Goal: Task Accomplishment & Management: Use online tool/utility

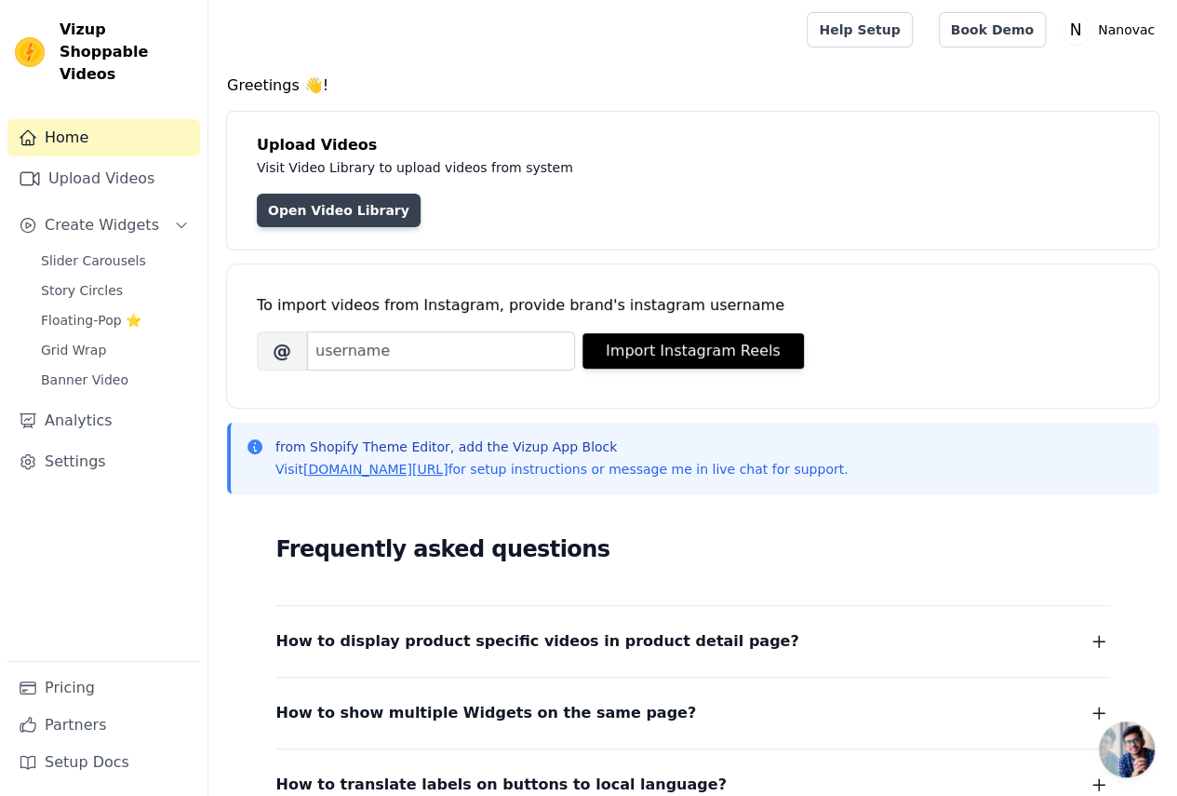
click at [320, 210] on link "Open Video Library" at bounding box center [339, 211] width 164 height 34
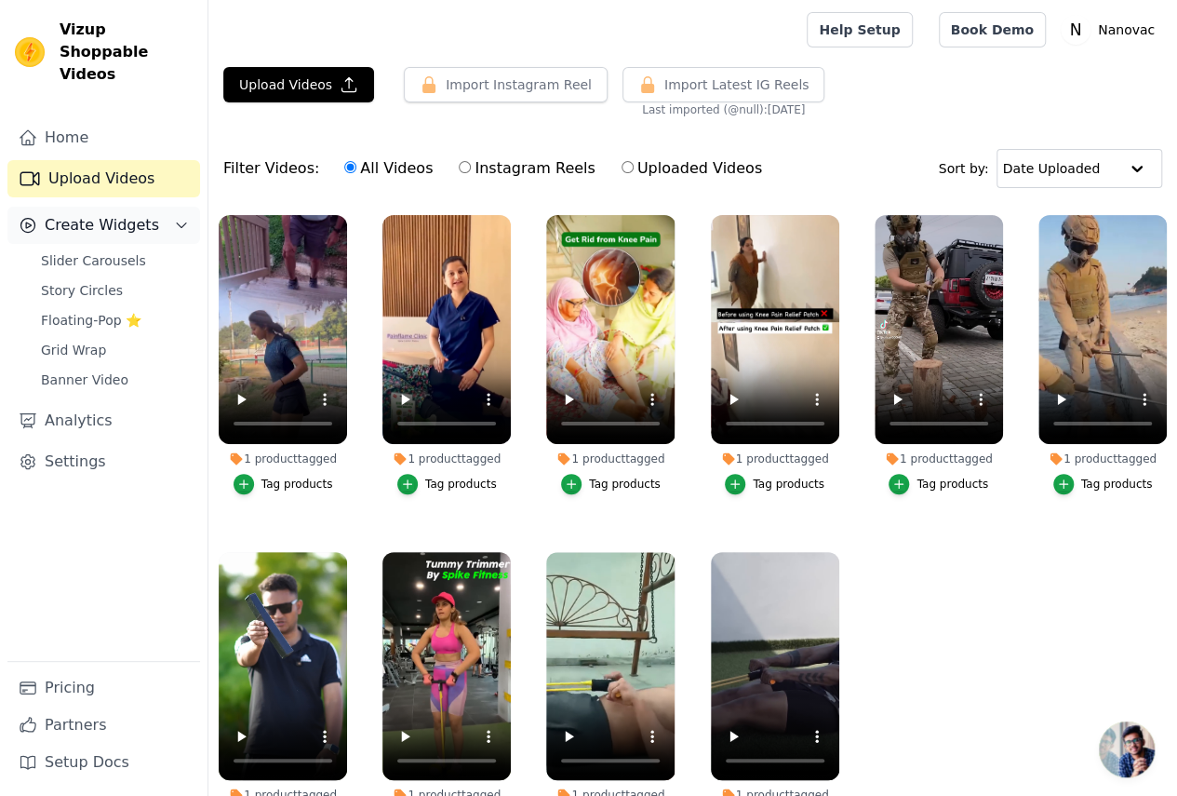
click at [102, 214] on span "Create Widgets" at bounding box center [102, 225] width 114 height 22
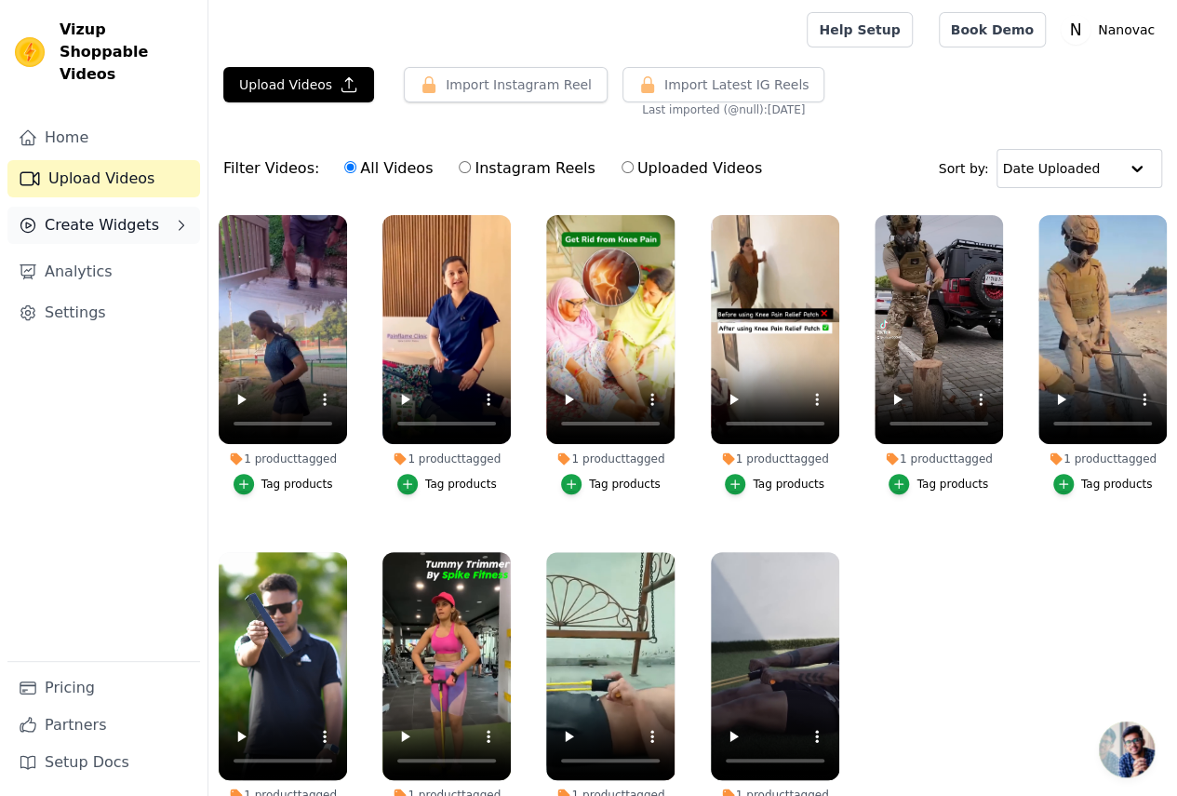
click at [110, 214] on span "Create Widgets" at bounding box center [102, 225] width 114 height 22
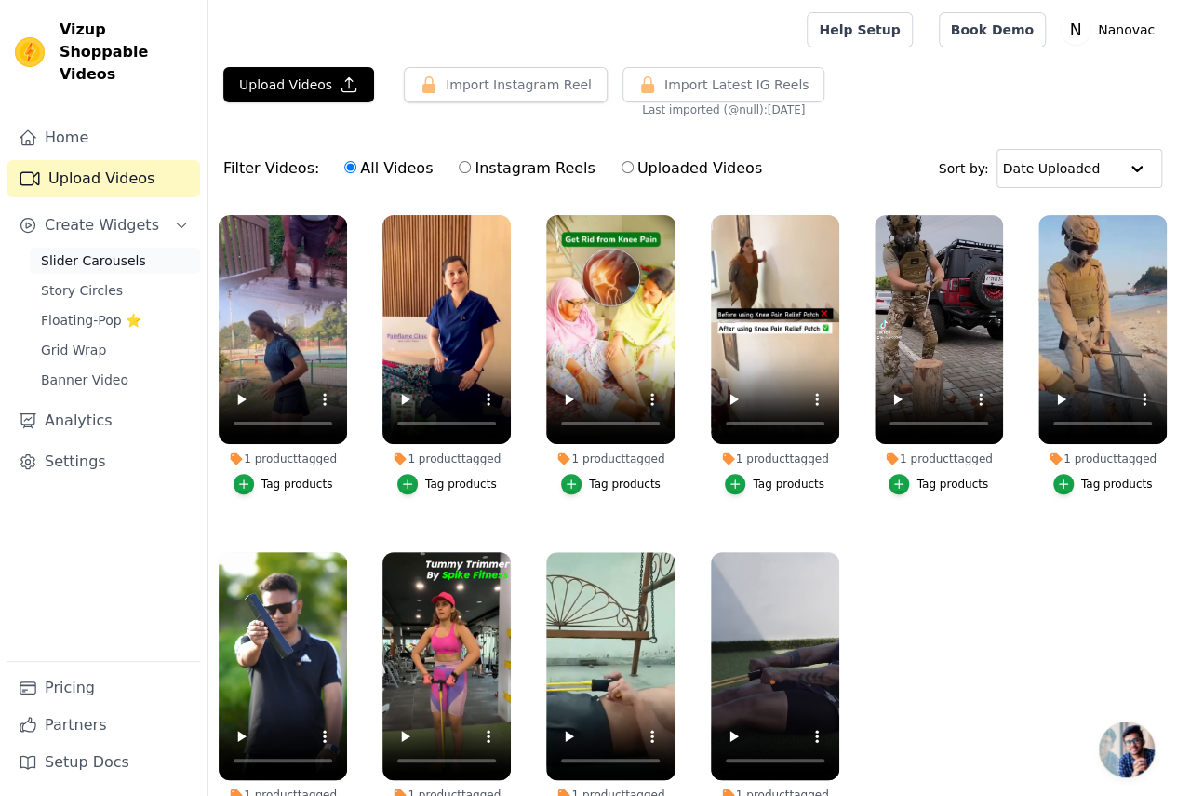
click at [106, 251] on span "Slider Carousels" at bounding box center [93, 260] width 105 height 19
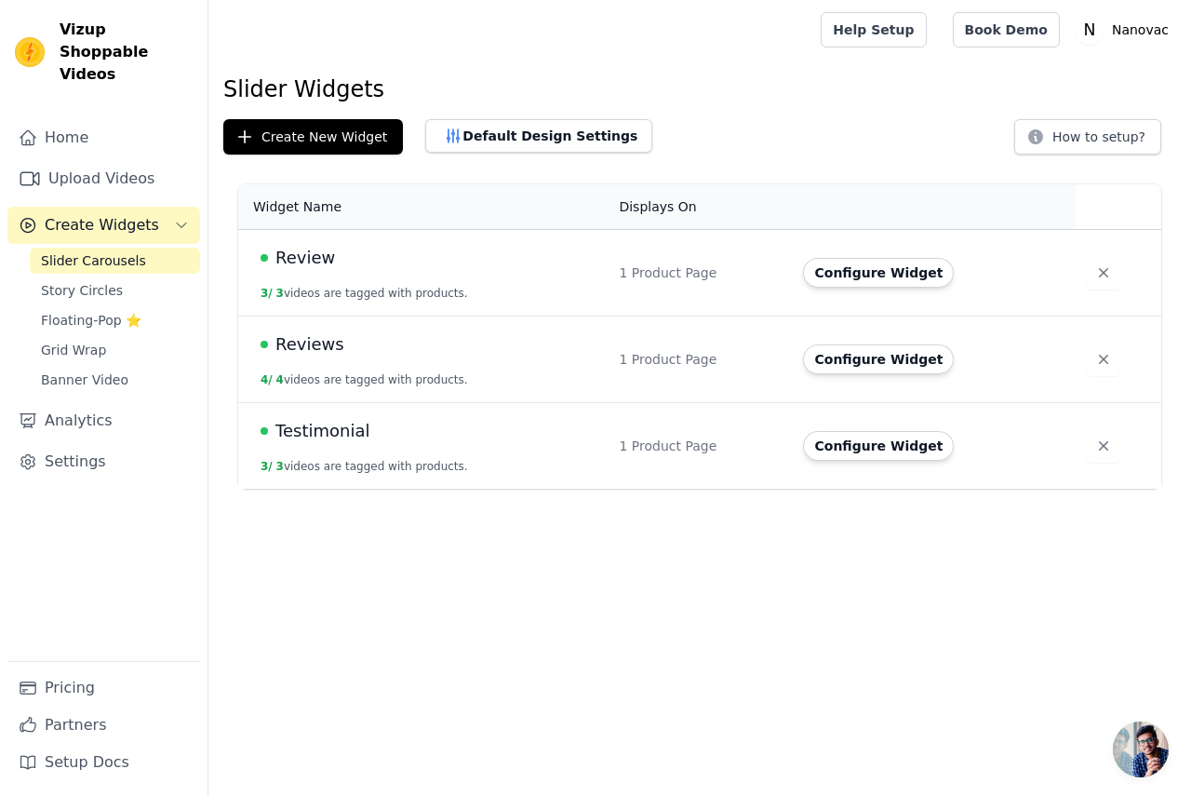
click at [306, 258] on span "Review" at bounding box center [306, 258] width 60 height 26
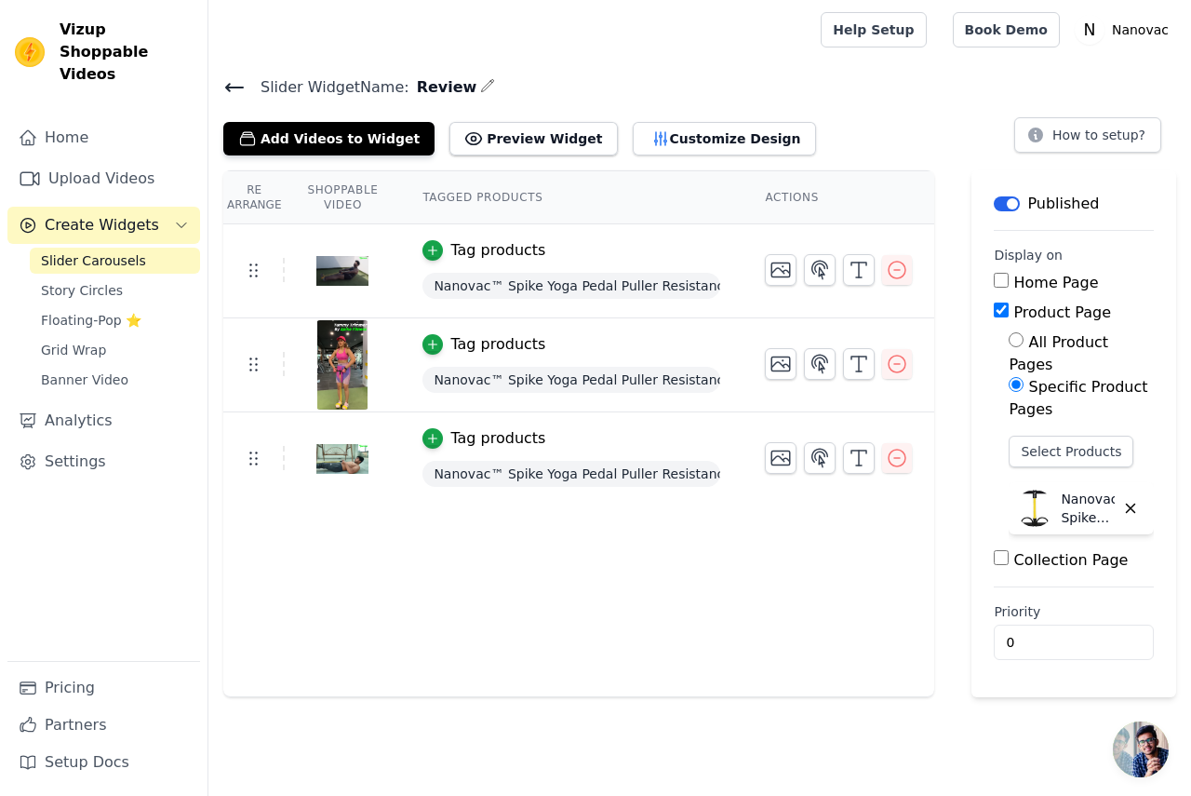
click at [231, 87] on icon at bounding box center [234, 87] width 22 height 22
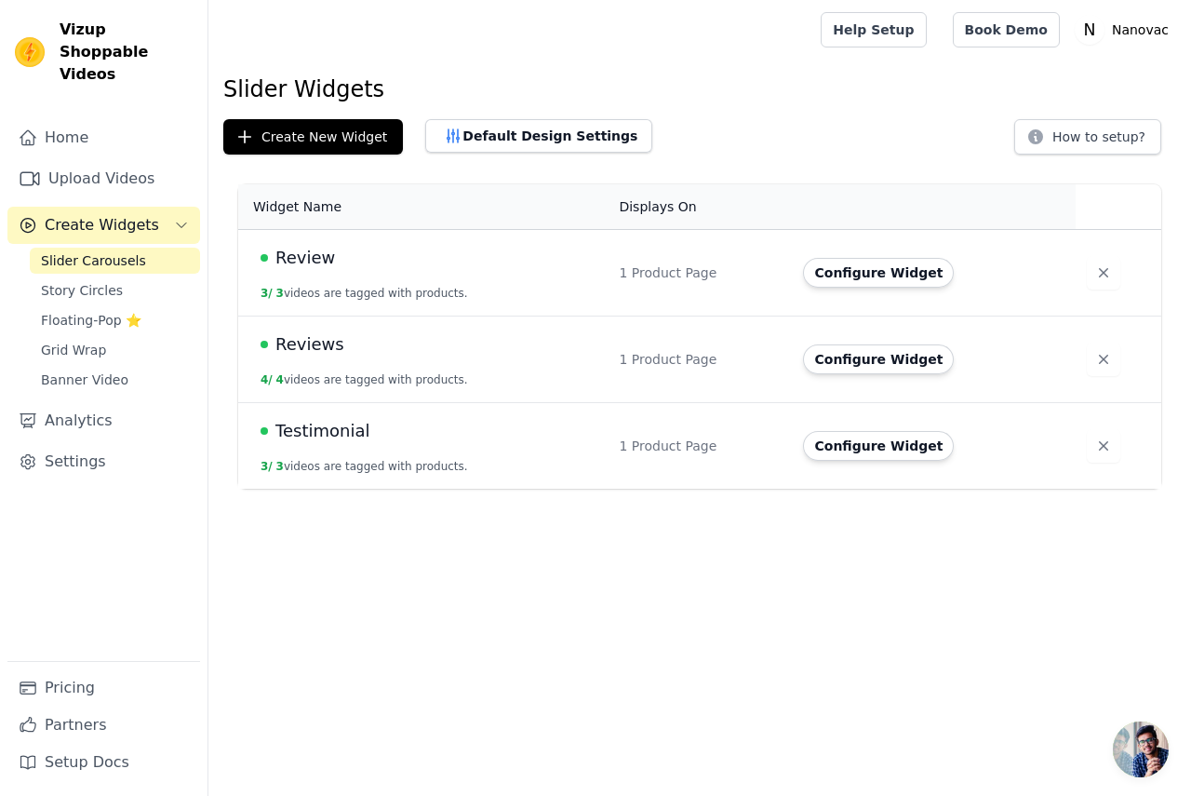
click at [337, 437] on span "Testimonial" at bounding box center [323, 431] width 94 height 26
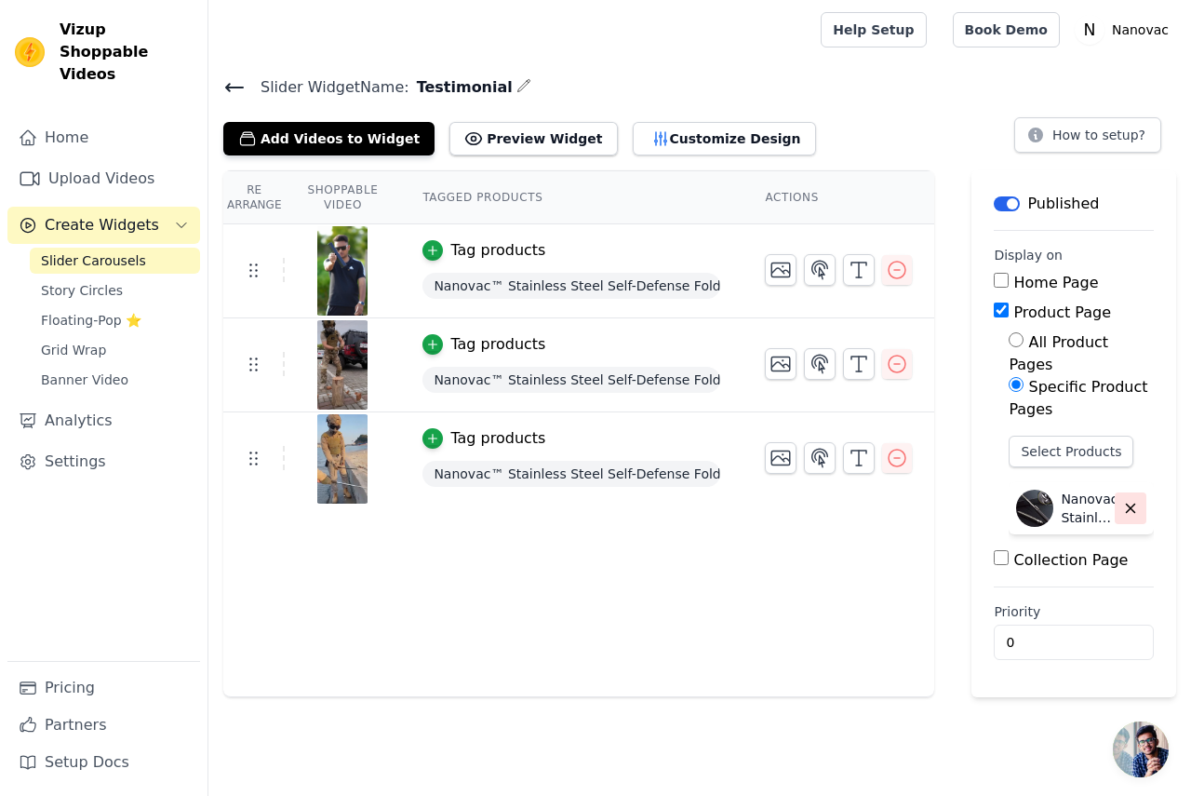
click at [1129, 500] on icon "button" at bounding box center [1131, 508] width 17 height 17
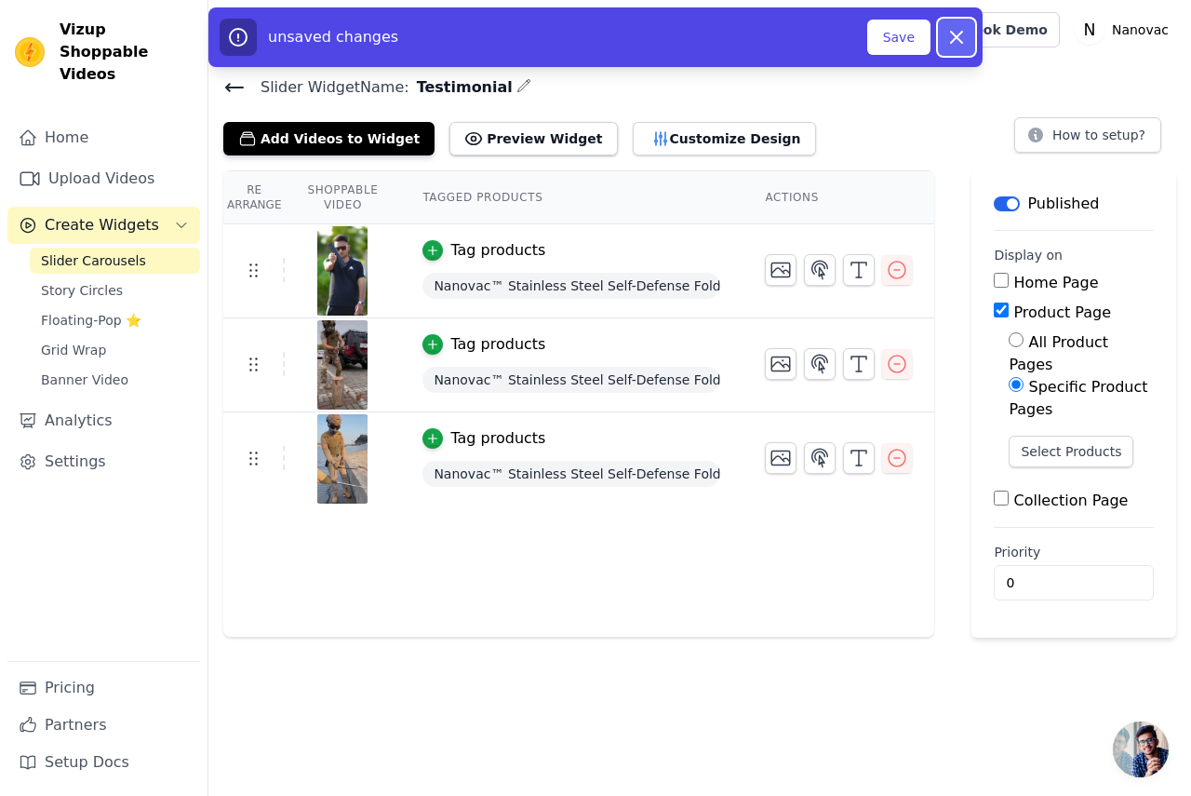
click at [955, 34] on icon "button" at bounding box center [957, 37] width 22 height 22
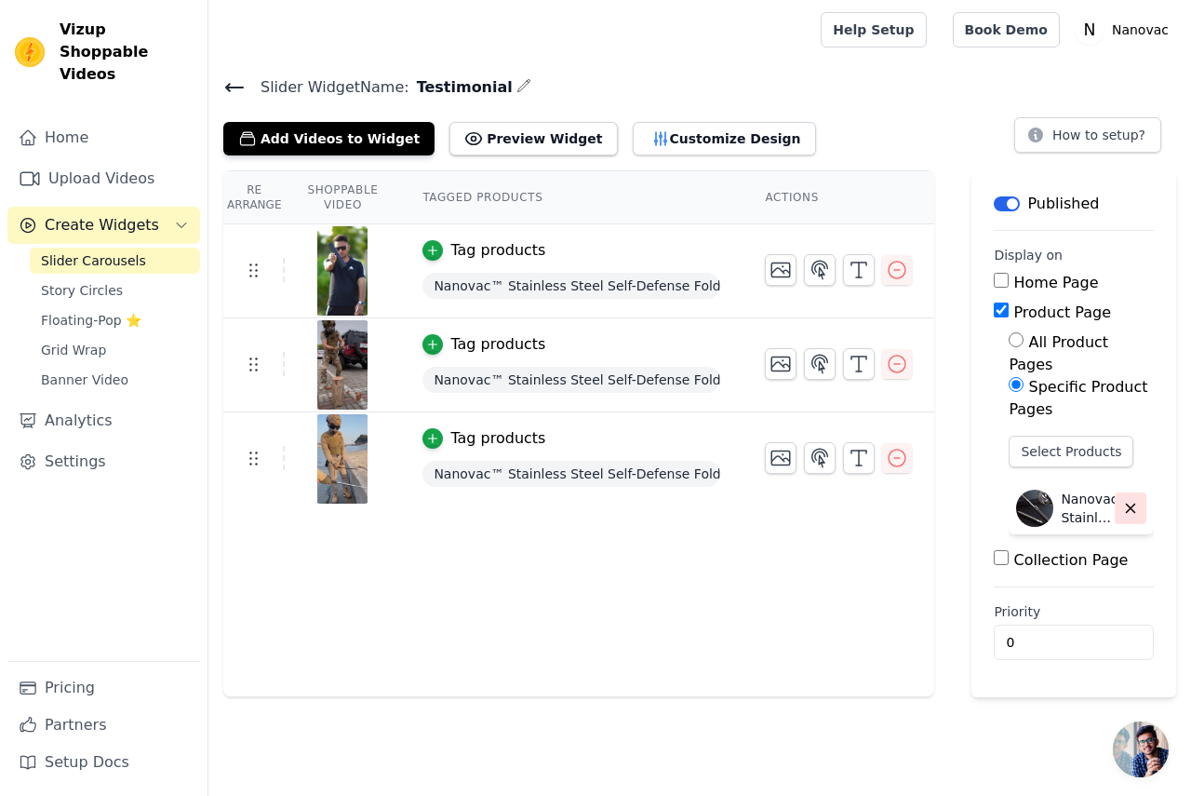
click at [1134, 500] on icon "button" at bounding box center [1131, 508] width 17 height 17
click at [1037, 436] on button "Select Products" at bounding box center [1071, 452] width 125 height 32
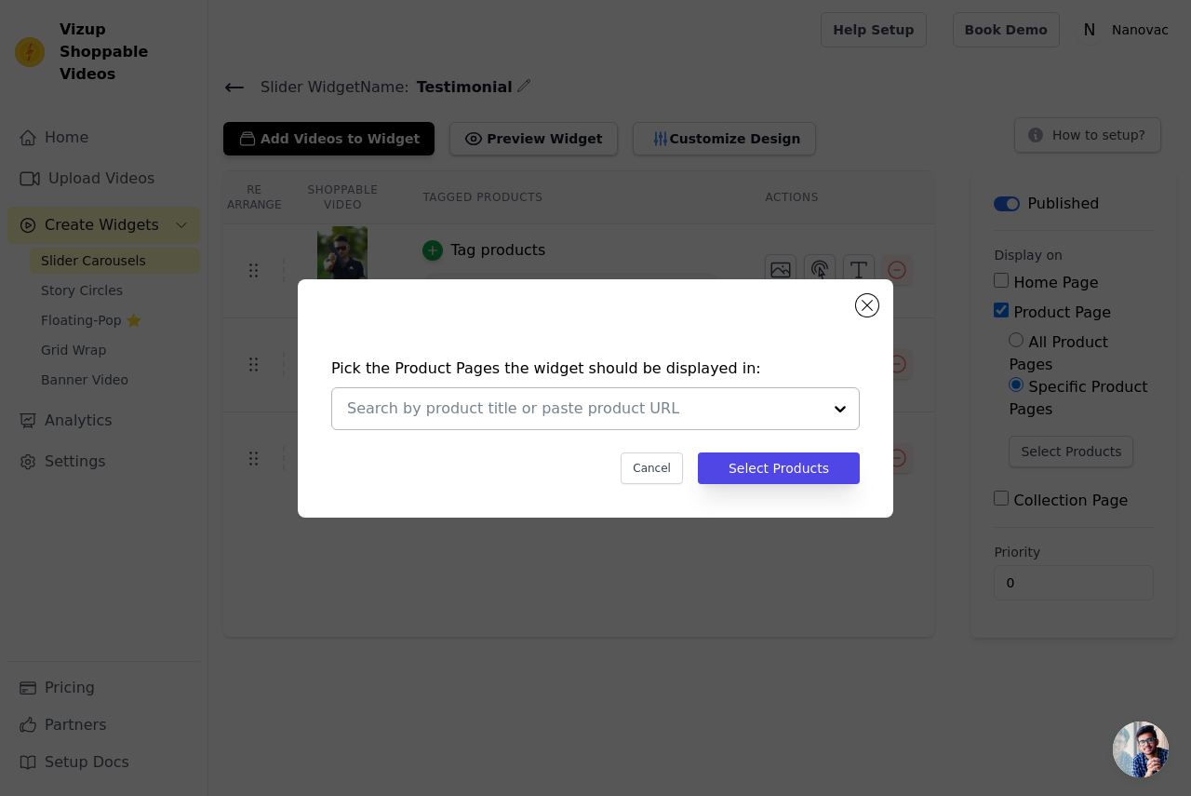
click at [846, 414] on div at bounding box center [840, 408] width 37 height 41
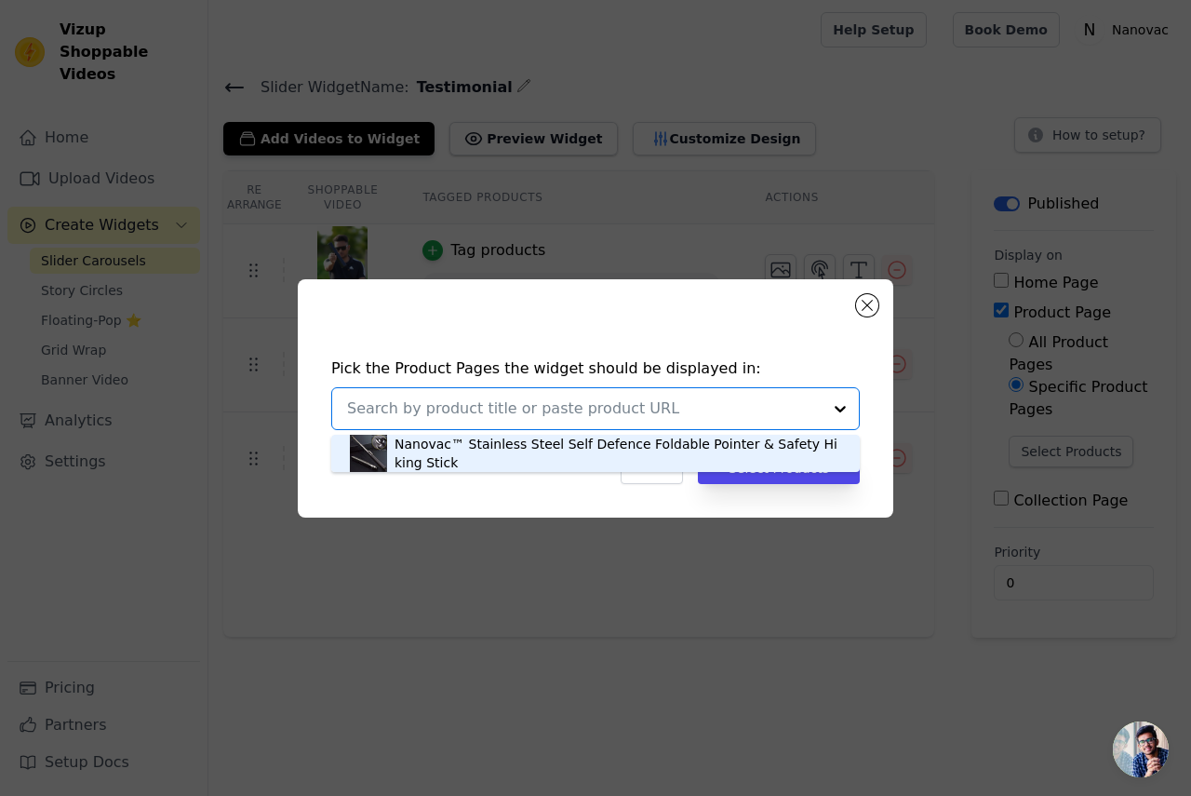
click at [755, 449] on div "Nanovac™ Stainless Steel Self Defence Foldable Pointer & Safety Hiking Stick" at bounding box center [618, 453] width 447 height 37
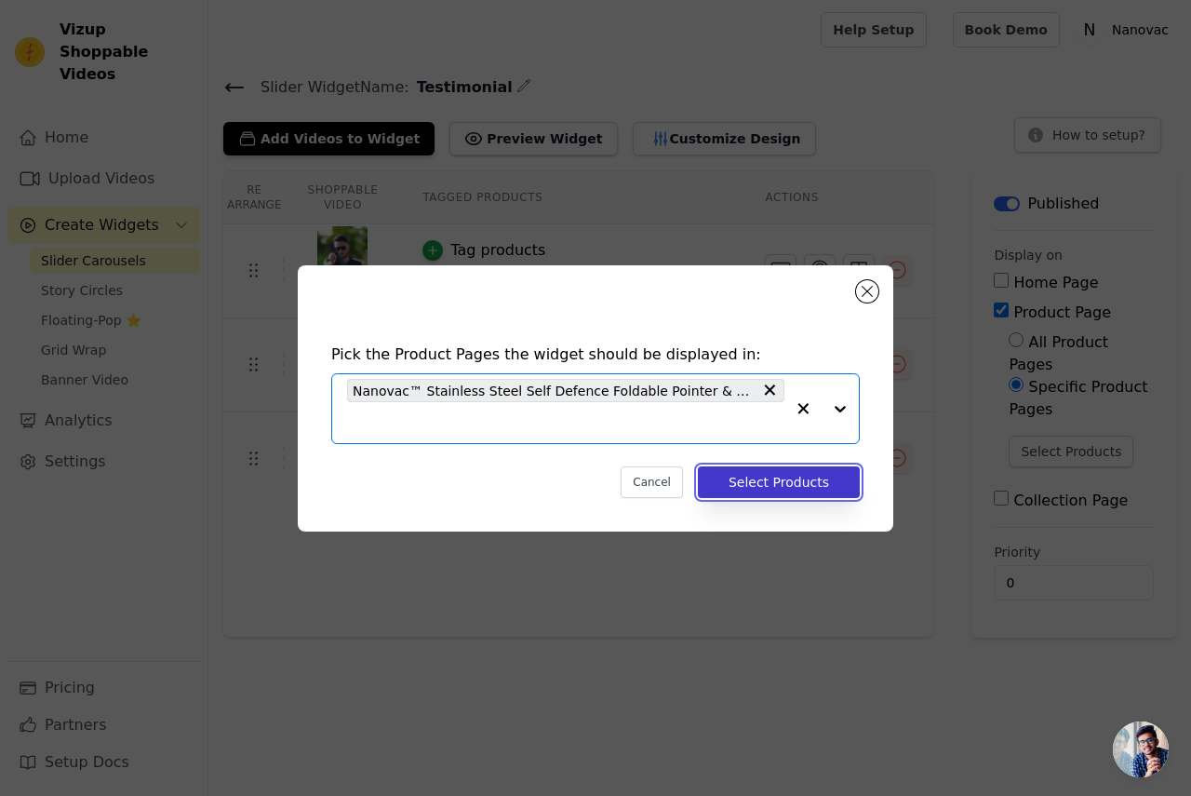
click at [770, 478] on button "Select Products" at bounding box center [779, 482] width 162 height 32
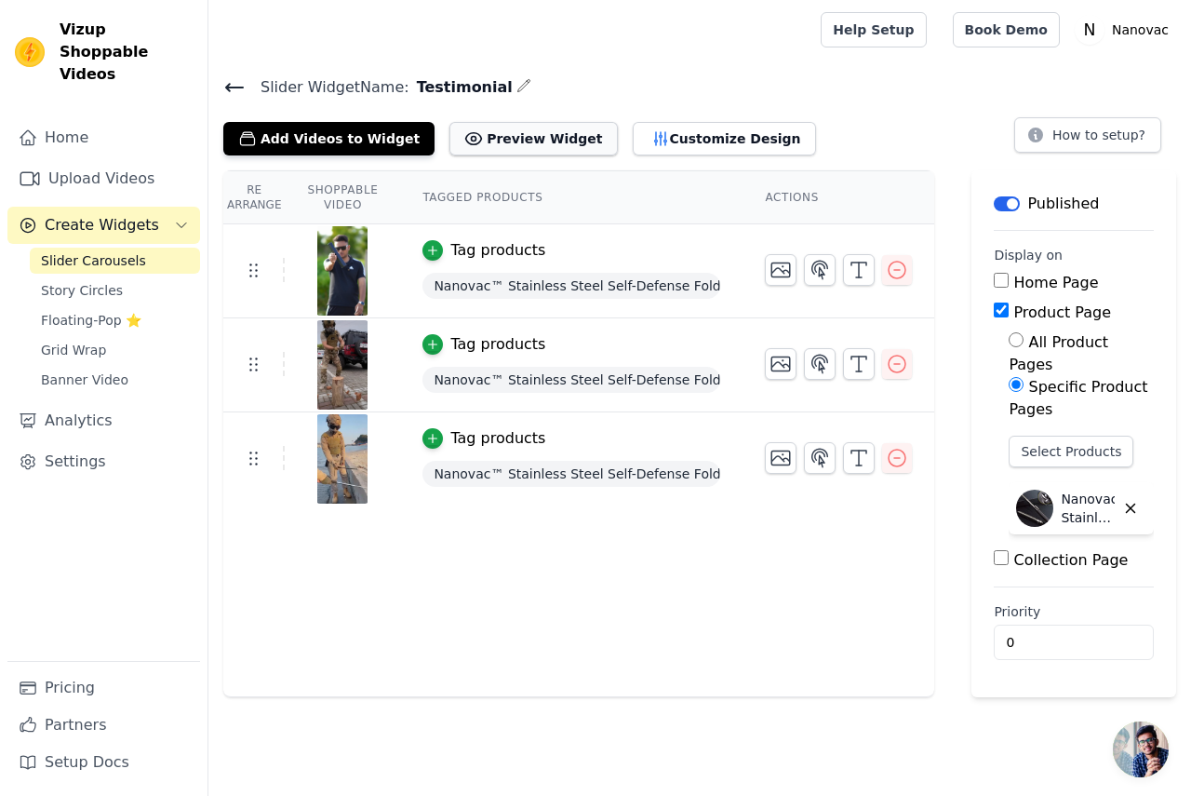
click at [504, 128] on button "Preview Widget" at bounding box center [534, 139] width 168 height 34
click at [508, 288] on span "Nanovac™ Stainless Steel Self-Defense Foldable Pointer & Safety Hiking Stick" at bounding box center [572, 286] width 298 height 26
click at [1137, 500] on icon "button" at bounding box center [1131, 508] width 17 height 17
click at [994, 310] on input "Product Page" at bounding box center [1001, 310] width 15 height 15
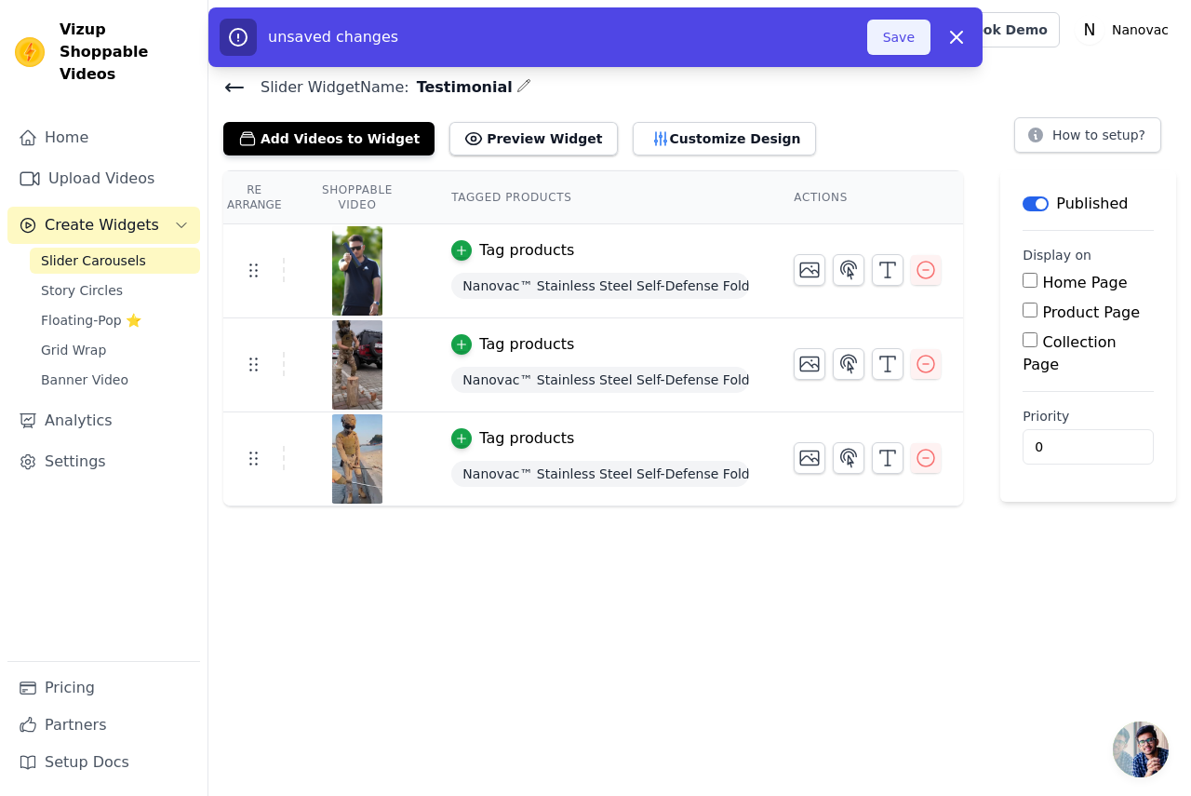
click at [901, 39] on button "Save" at bounding box center [899, 37] width 63 height 35
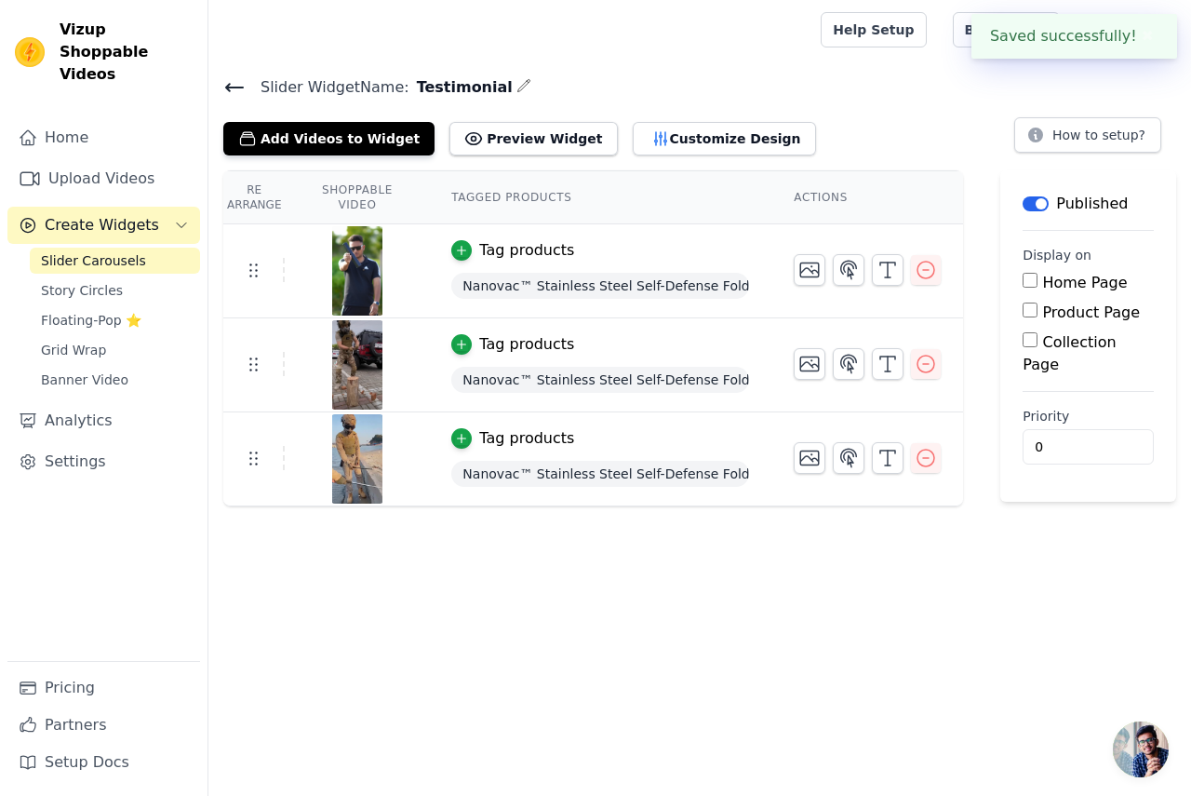
click at [1030, 305] on input "Product Page" at bounding box center [1030, 310] width 15 height 15
checkbox input "true"
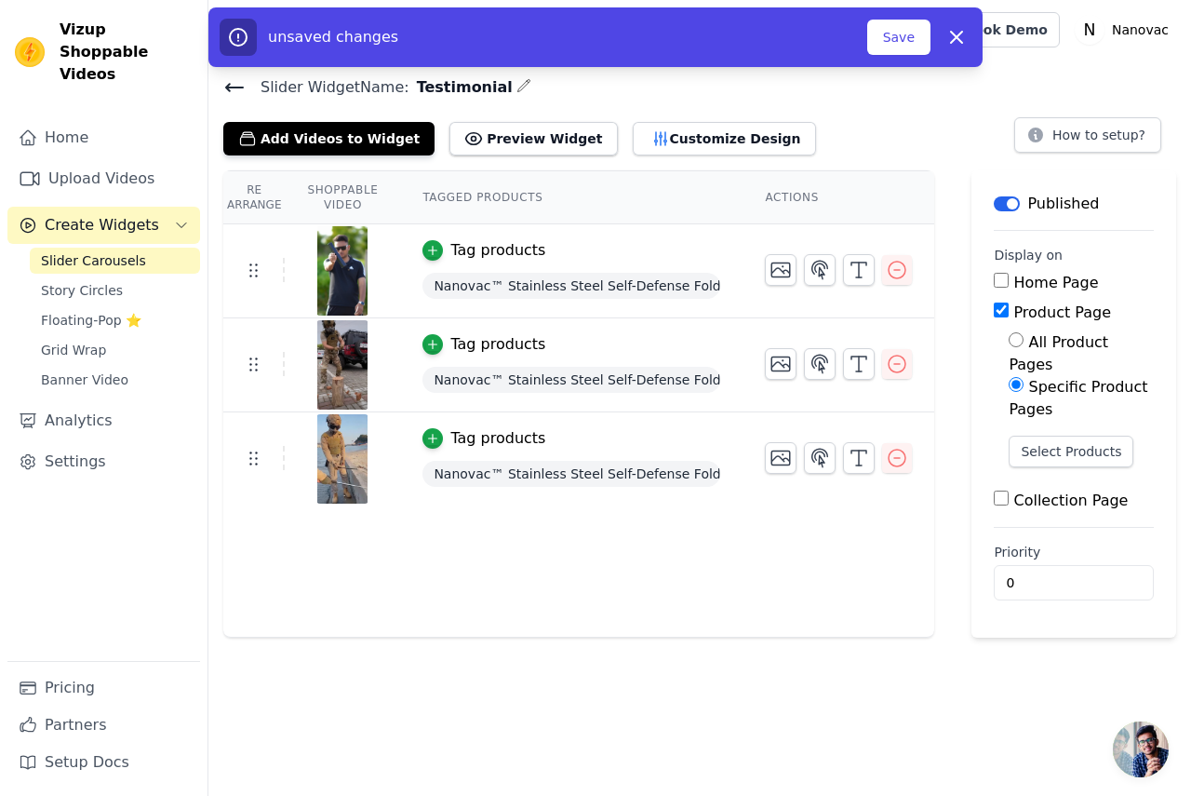
click at [1010, 334] on input "All Product Pages" at bounding box center [1016, 339] width 15 height 15
radio input "true"
click at [887, 33] on button "Save" at bounding box center [899, 37] width 63 height 35
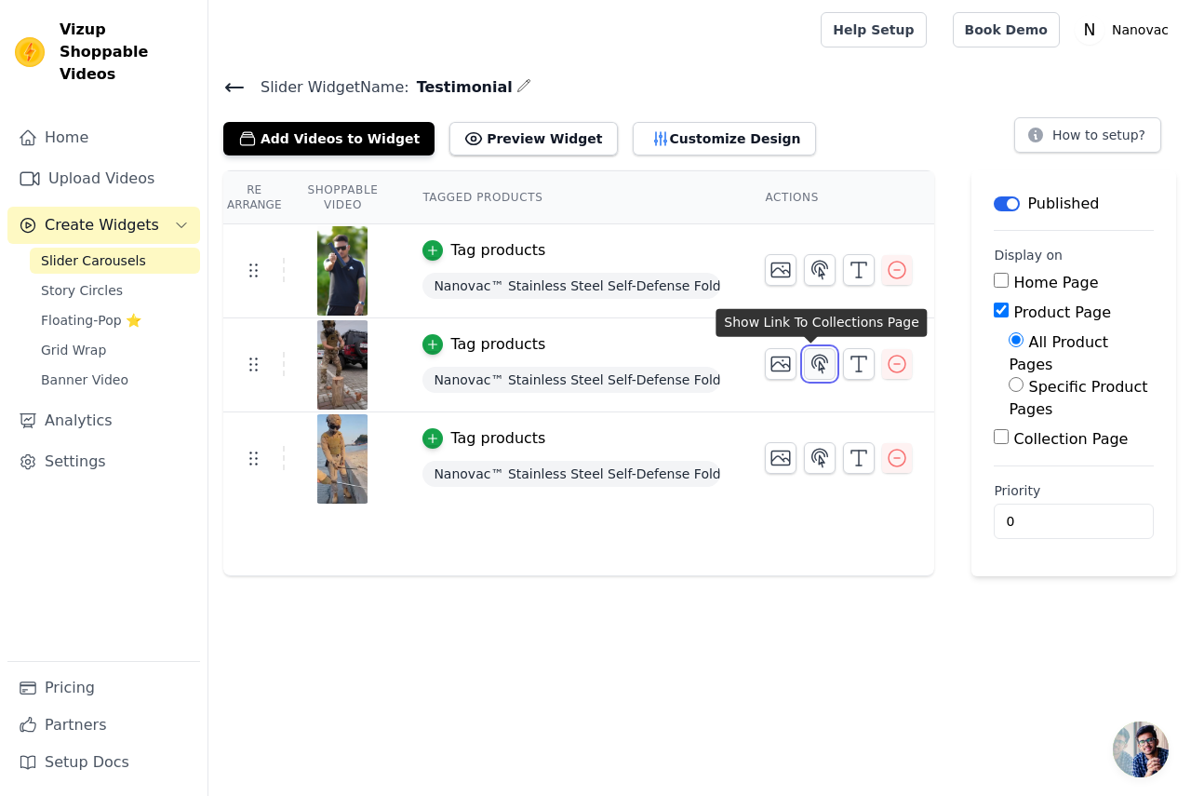
click at [822, 356] on icon "button" at bounding box center [820, 364] width 22 height 22
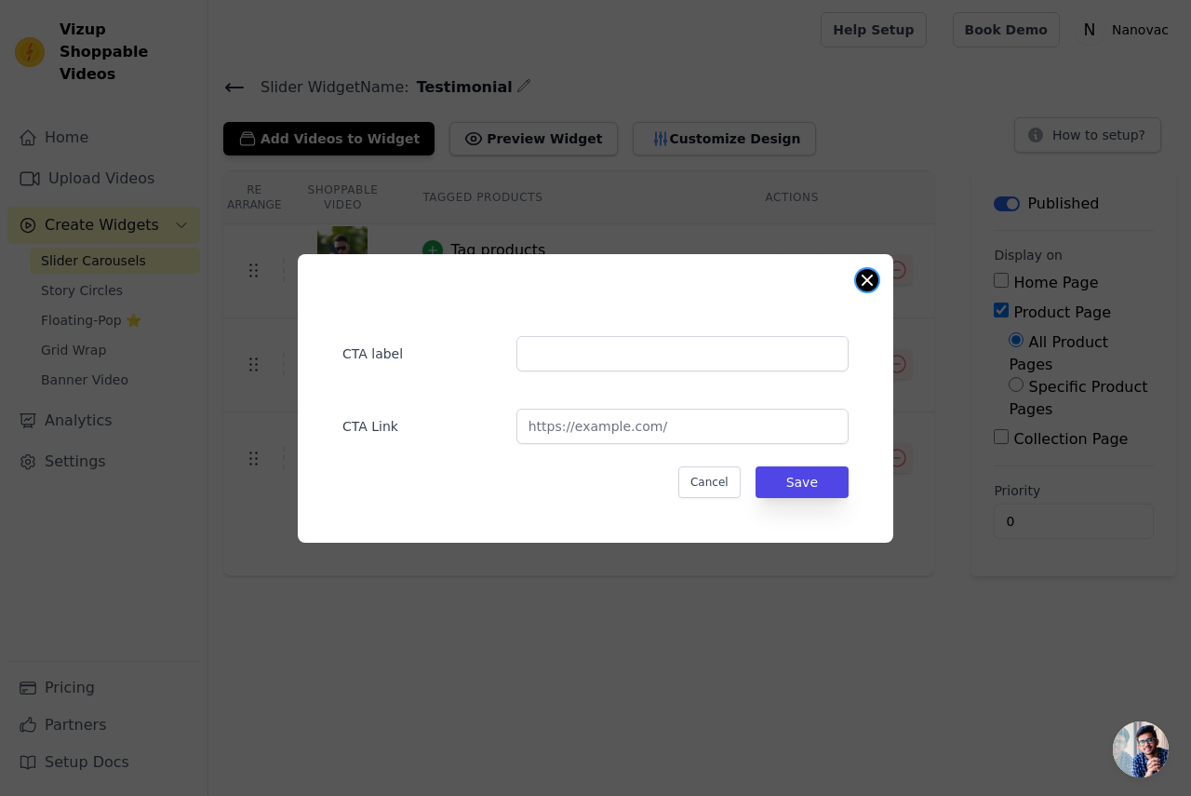
click at [877, 281] on button "Close modal" at bounding box center [867, 280] width 22 height 22
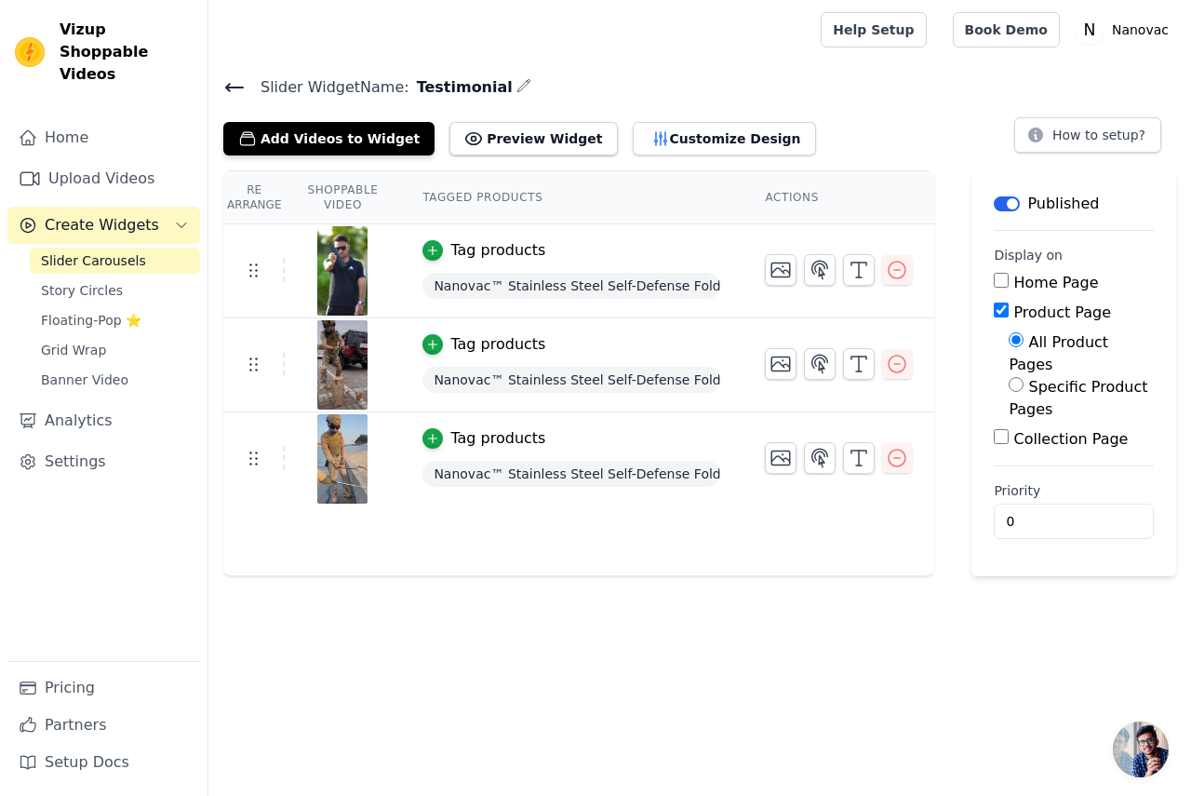
click at [1009, 377] on input "Specific Product Pages" at bounding box center [1016, 384] width 15 height 15
radio input "true"
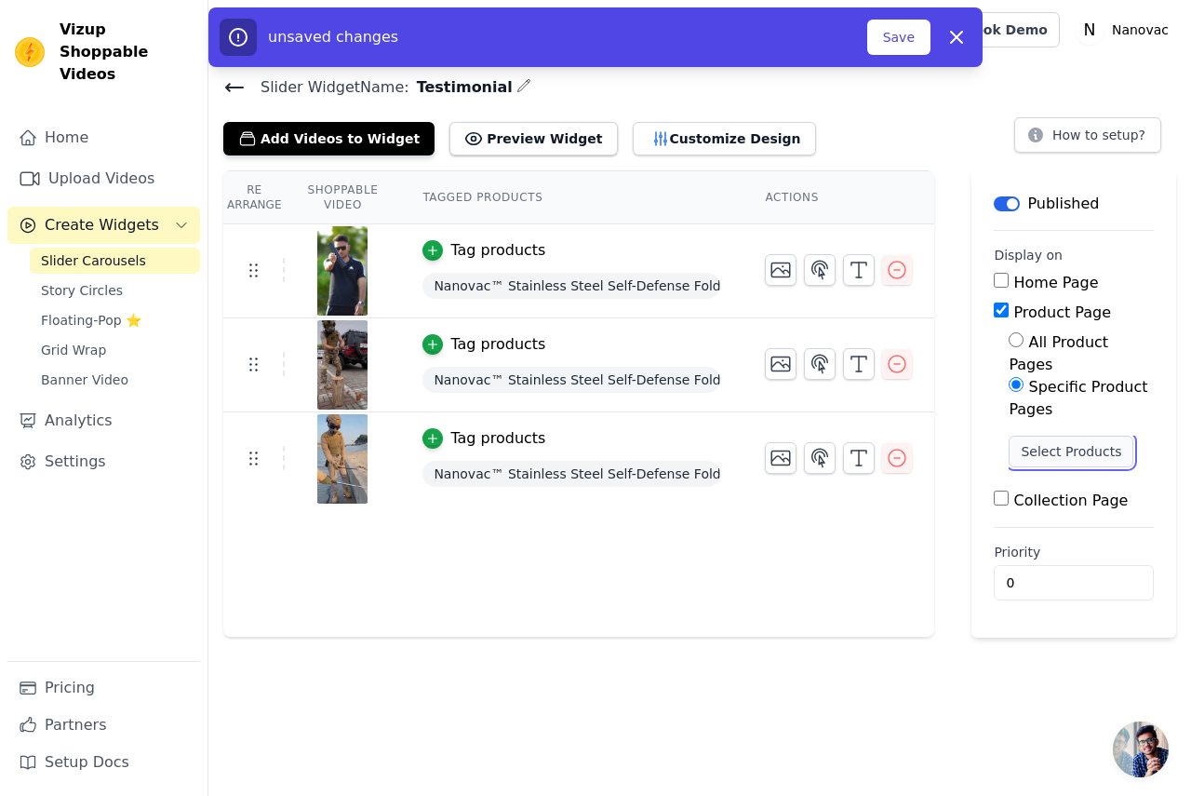
click at [1045, 436] on button "Select Products" at bounding box center [1071, 452] width 125 height 32
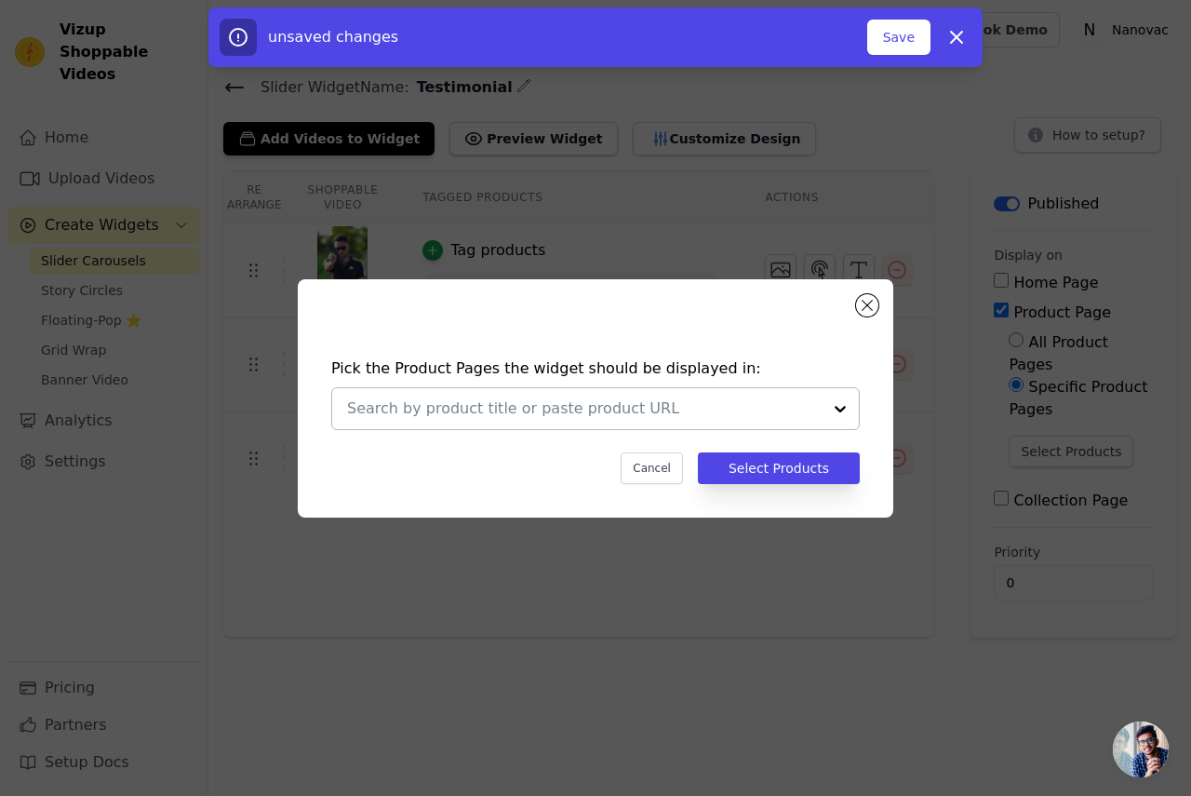
click at [851, 402] on div at bounding box center [840, 408] width 37 height 41
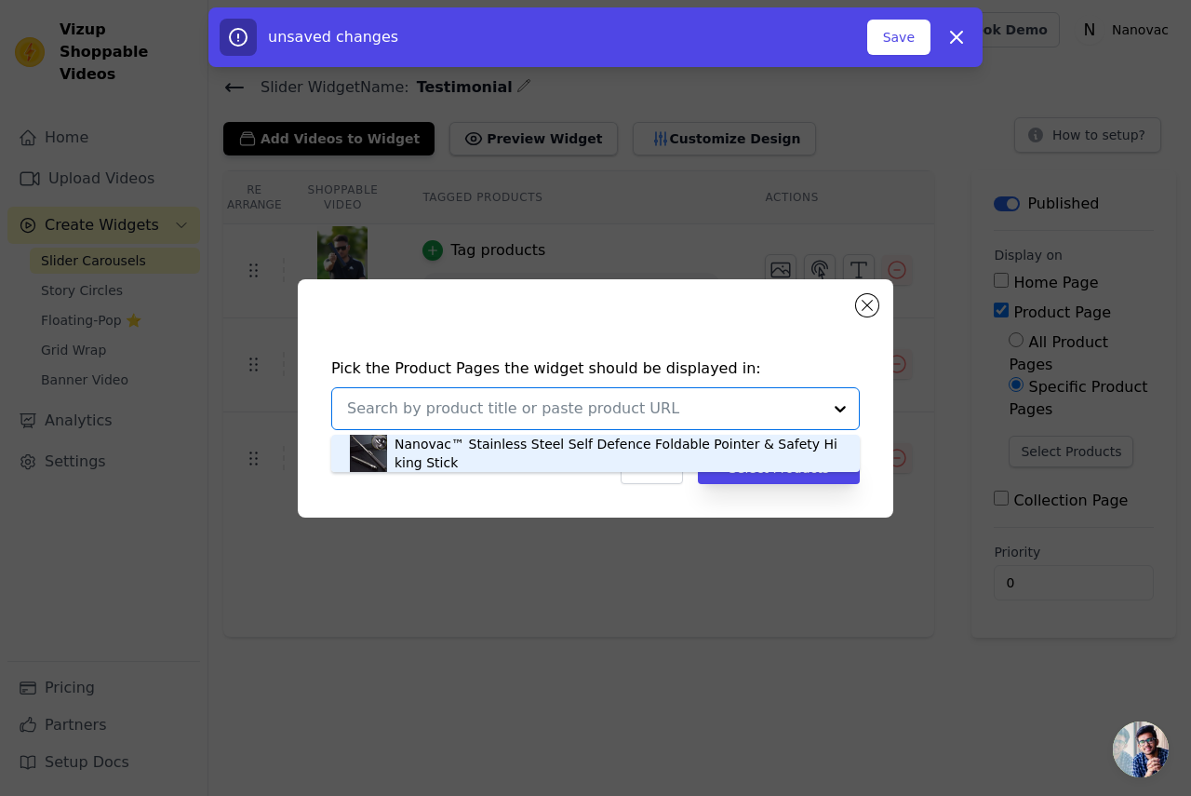
click at [465, 462] on div "Nanovac™ Stainless Steel Self Defence Foldable Pointer & Safety Hiking Stick" at bounding box center [618, 453] width 447 height 37
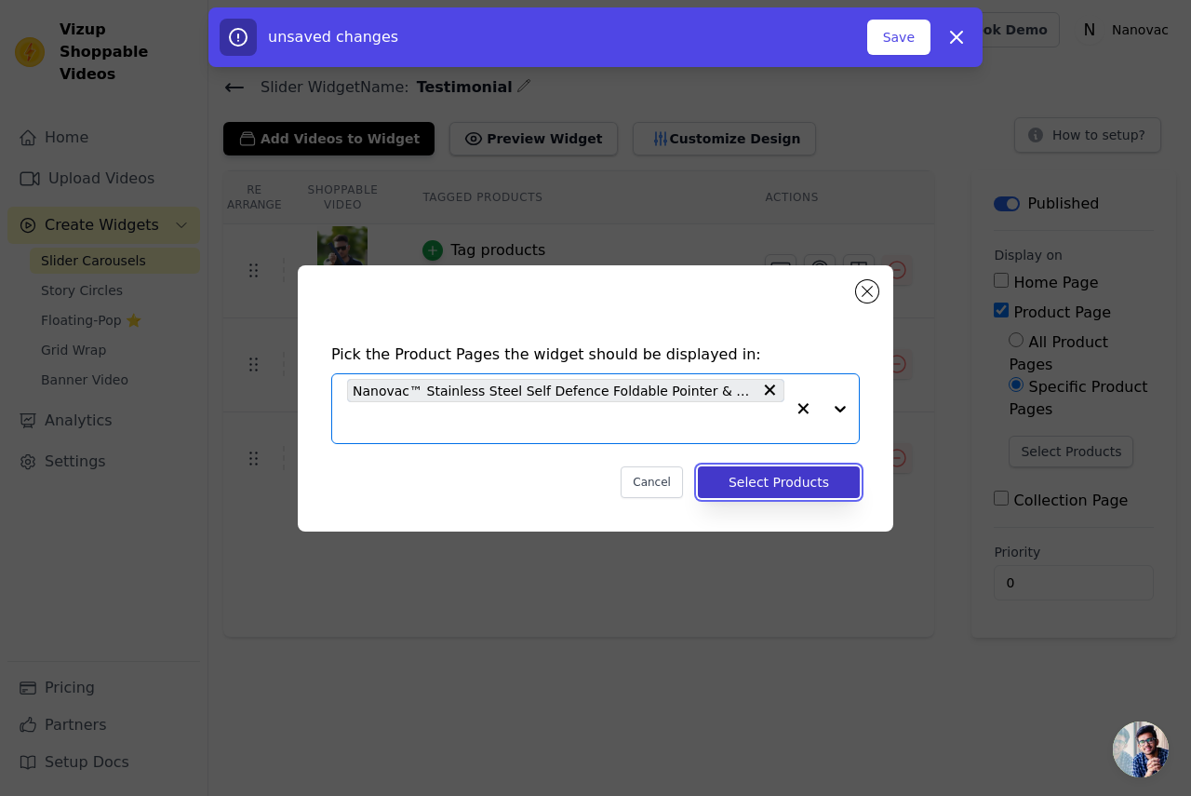
click at [747, 476] on button "Select Products" at bounding box center [779, 482] width 162 height 32
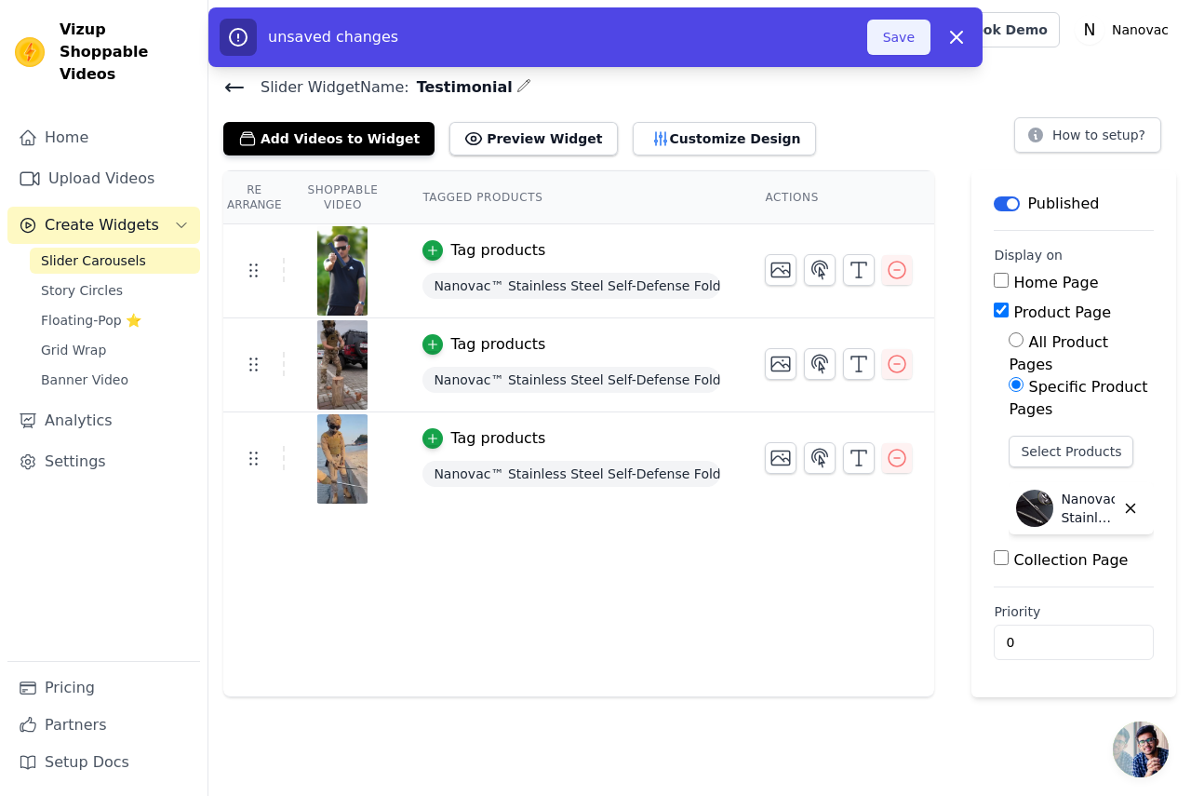
click at [906, 44] on button "Save" at bounding box center [899, 37] width 63 height 35
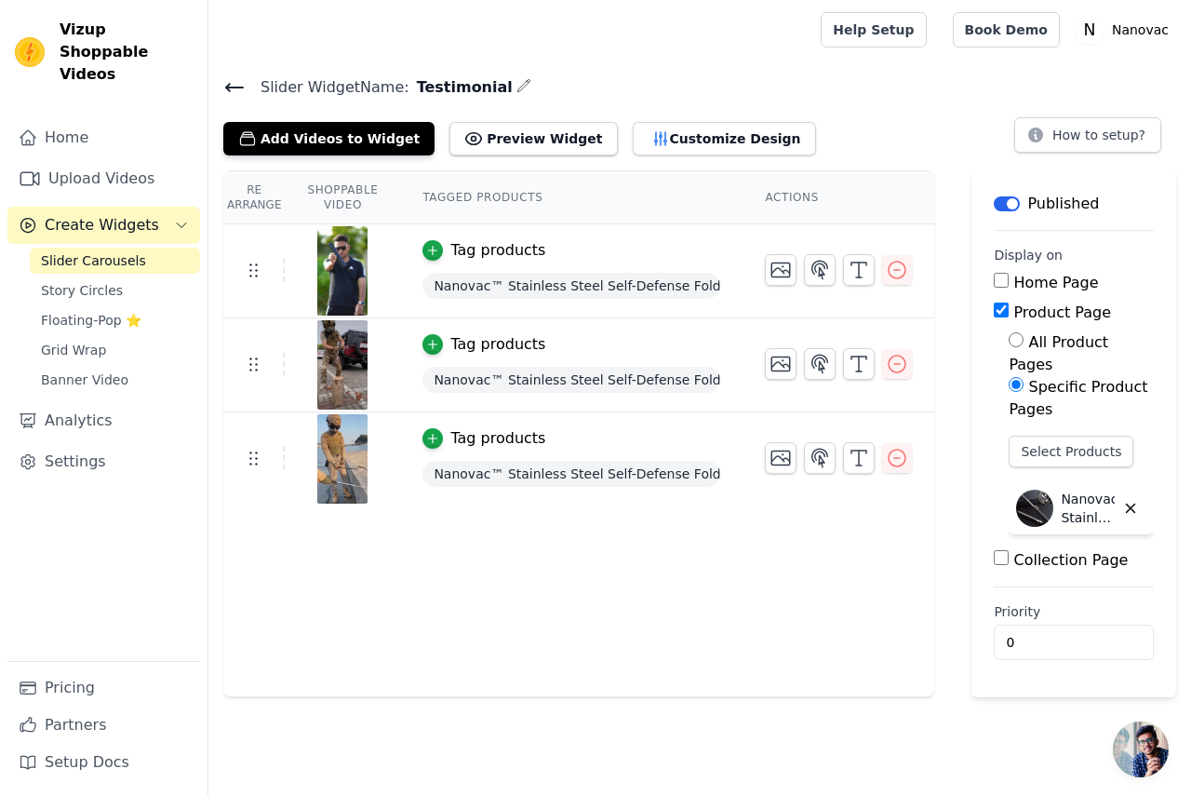
click at [228, 84] on icon at bounding box center [234, 87] width 17 height 7
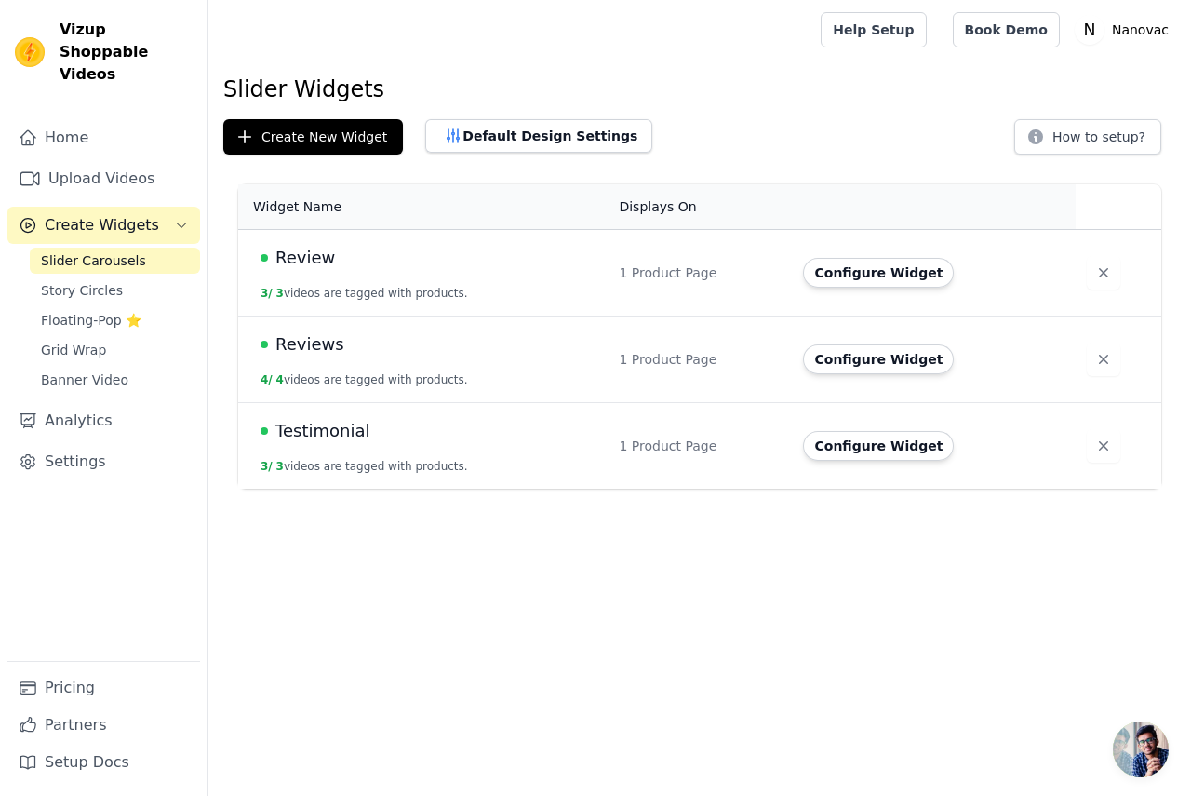
click at [330, 343] on span "Reviews" at bounding box center [310, 344] width 69 height 26
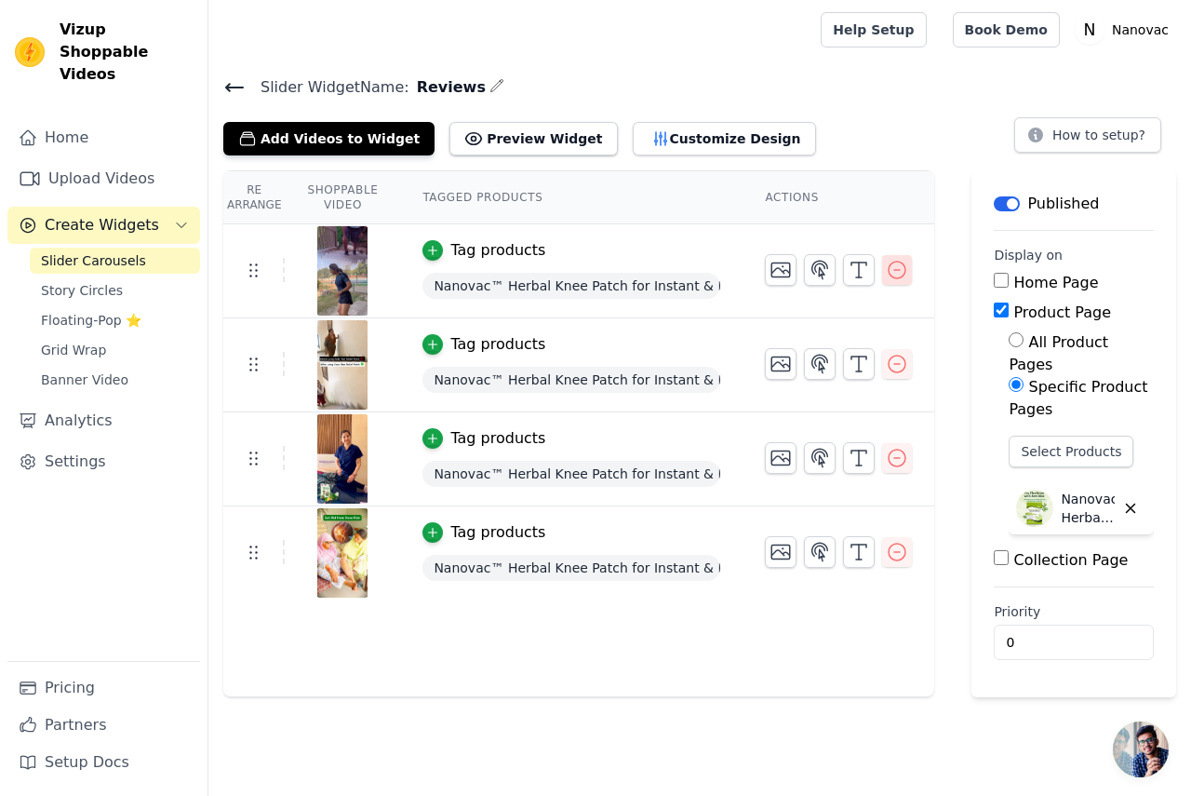
click at [889, 265] on icon "button" at bounding box center [897, 270] width 22 height 22
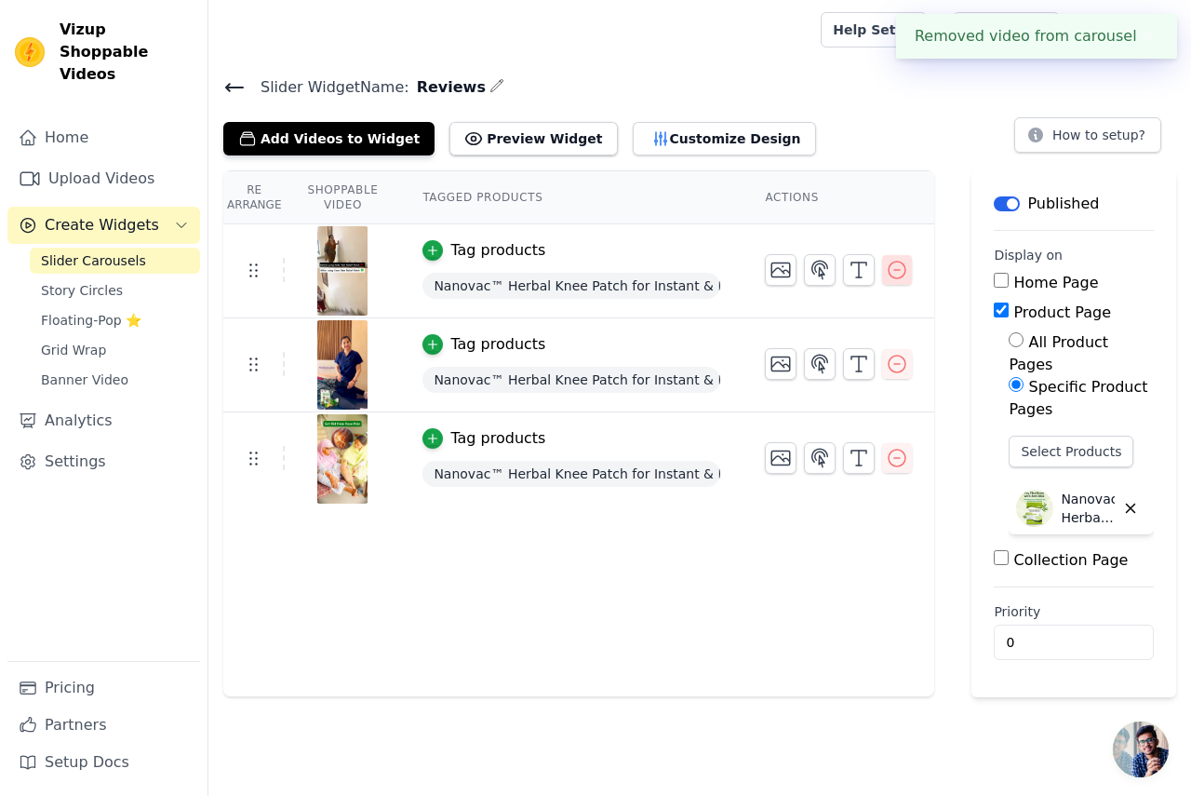
click at [890, 255] on button "button" at bounding box center [897, 270] width 30 height 30
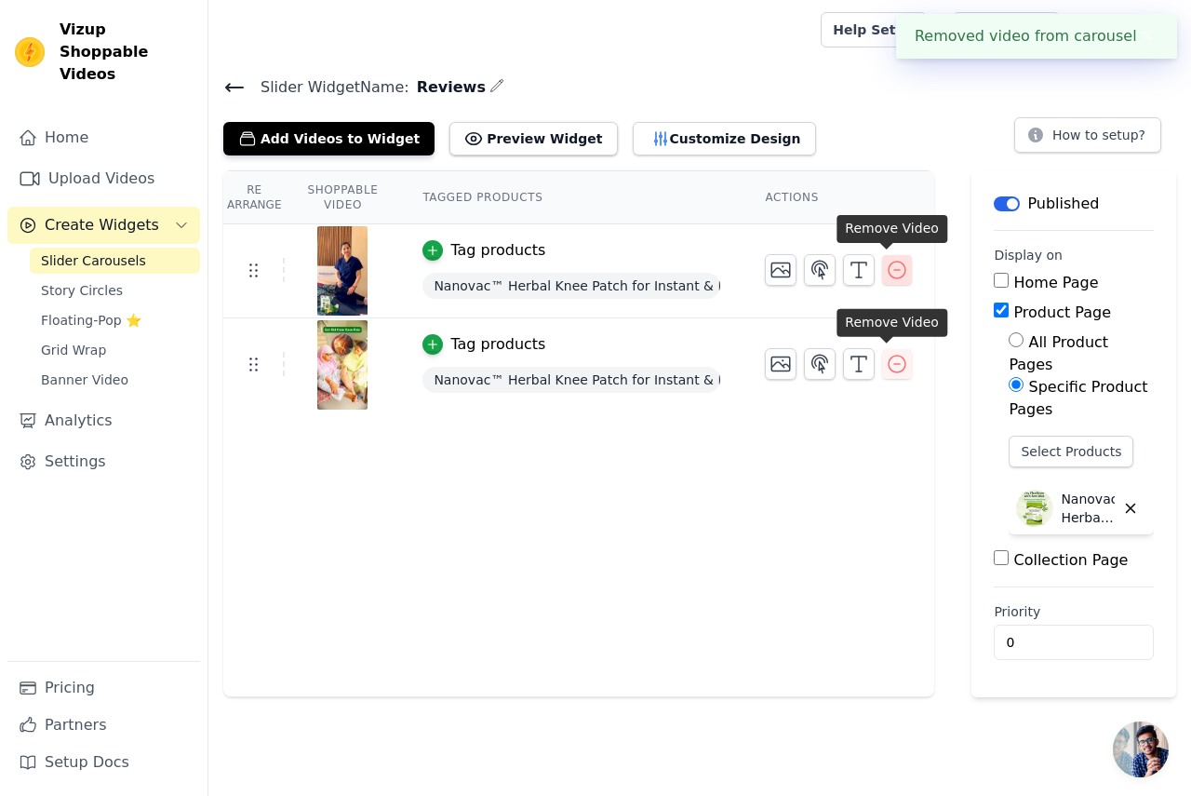
click at [897, 266] on icon "button" at bounding box center [897, 270] width 22 height 22
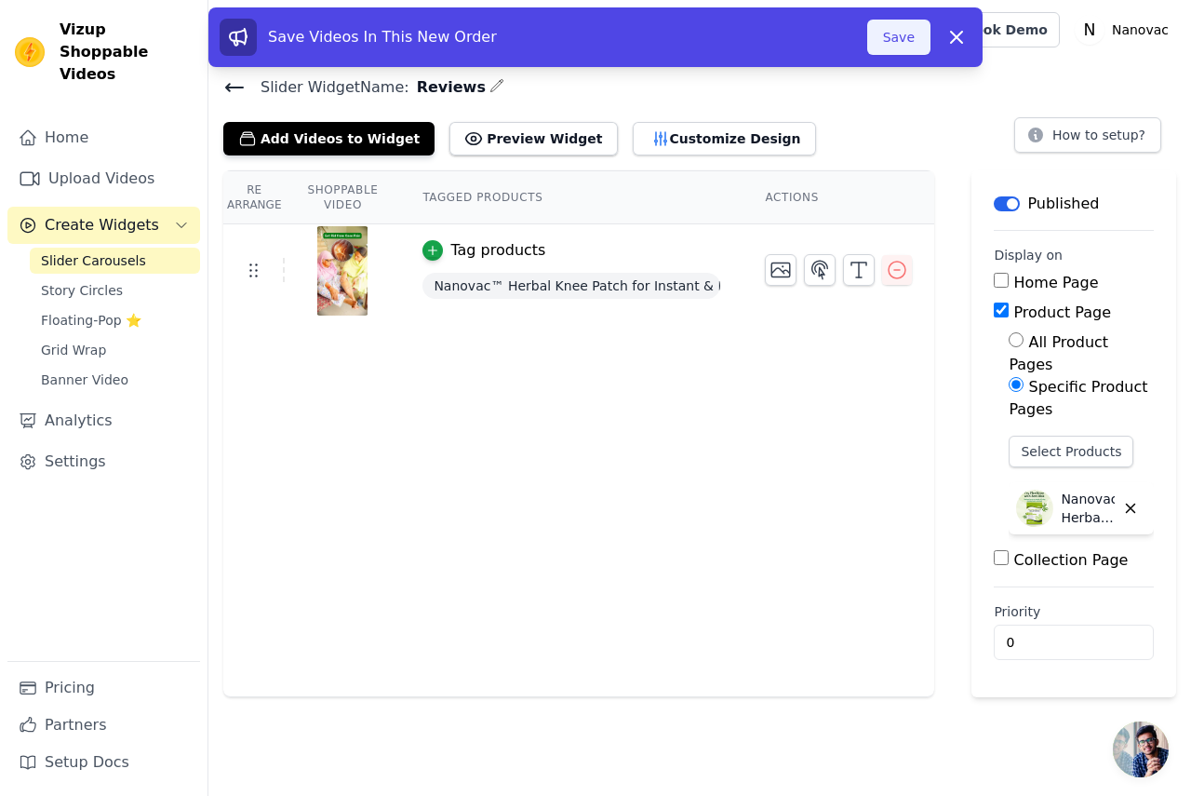
click at [910, 41] on button "Save" at bounding box center [899, 37] width 63 height 35
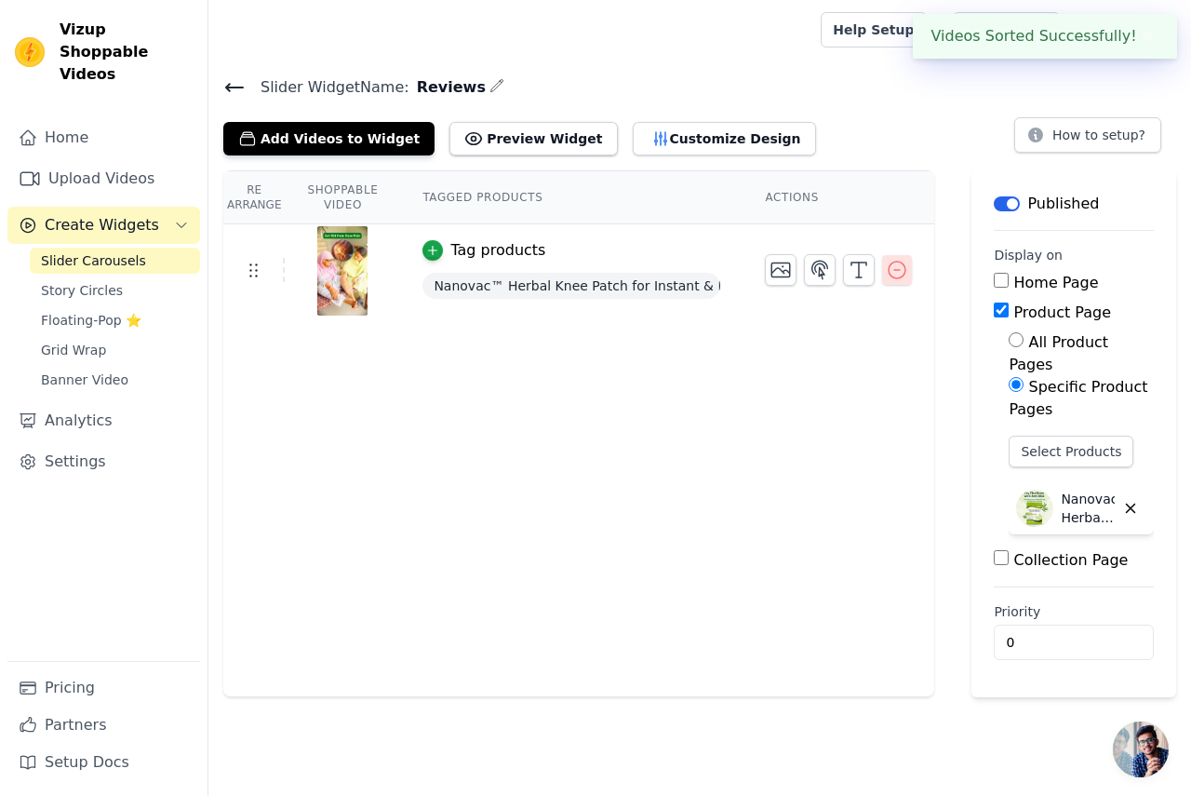
click at [894, 265] on icon "button" at bounding box center [897, 270] width 22 height 22
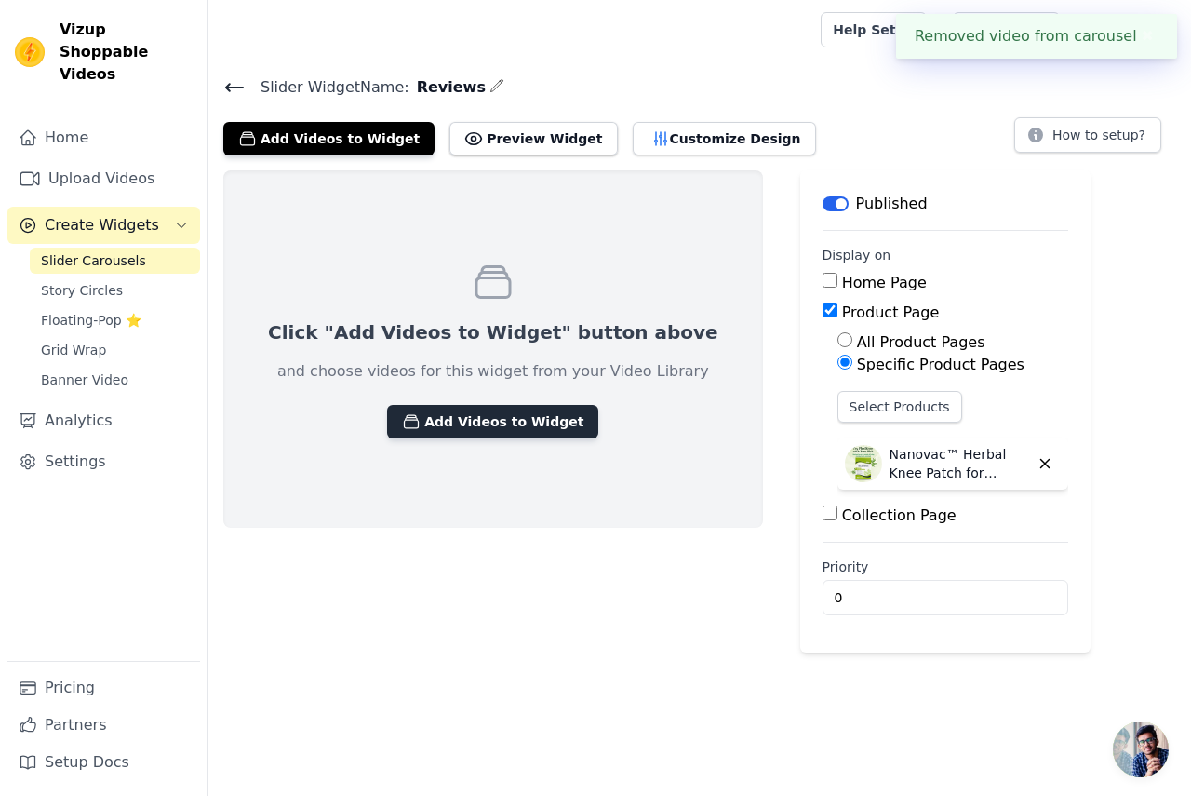
click at [441, 425] on button "Add Videos to Widget" at bounding box center [492, 422] width 211 height 34
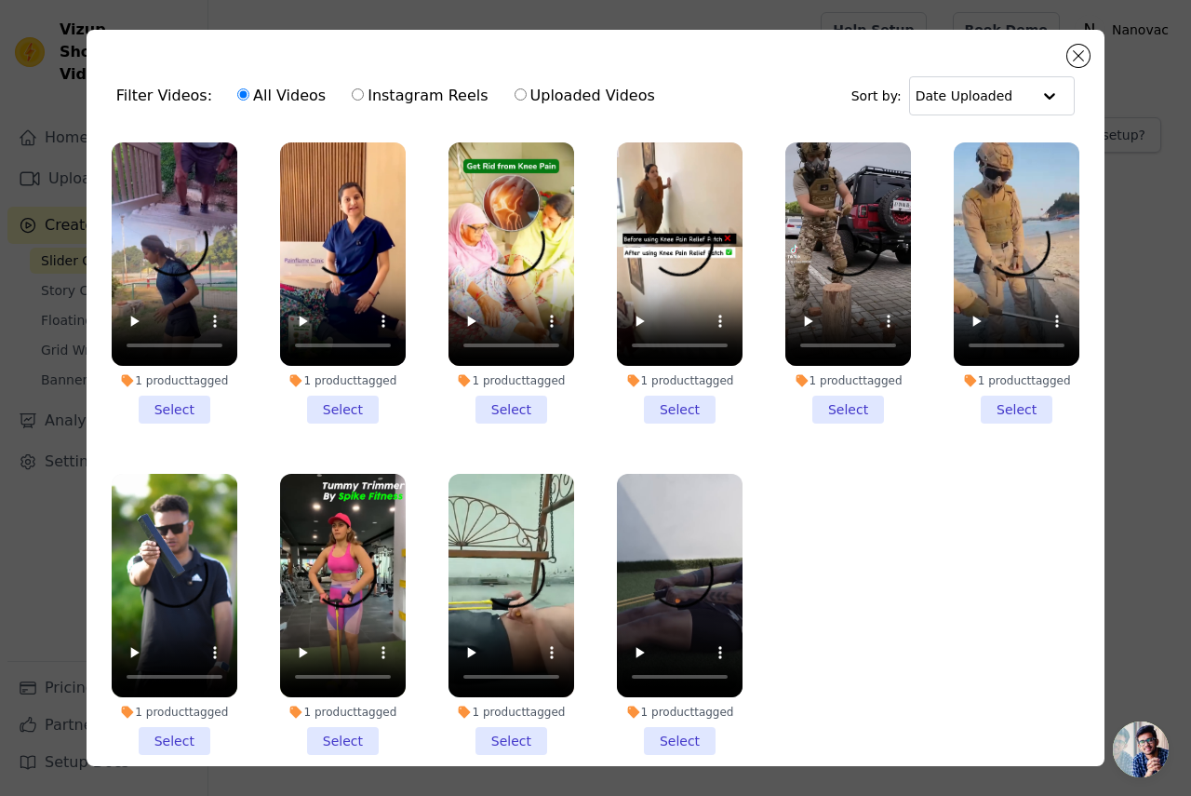
click at [195, 731] on li "1 product tagged Select" at bounding box center [175, 614] width 126 height 281
click at [0, 0] on input "1 product tagged Select" at bounding box center [0, 0] width 0 height 0
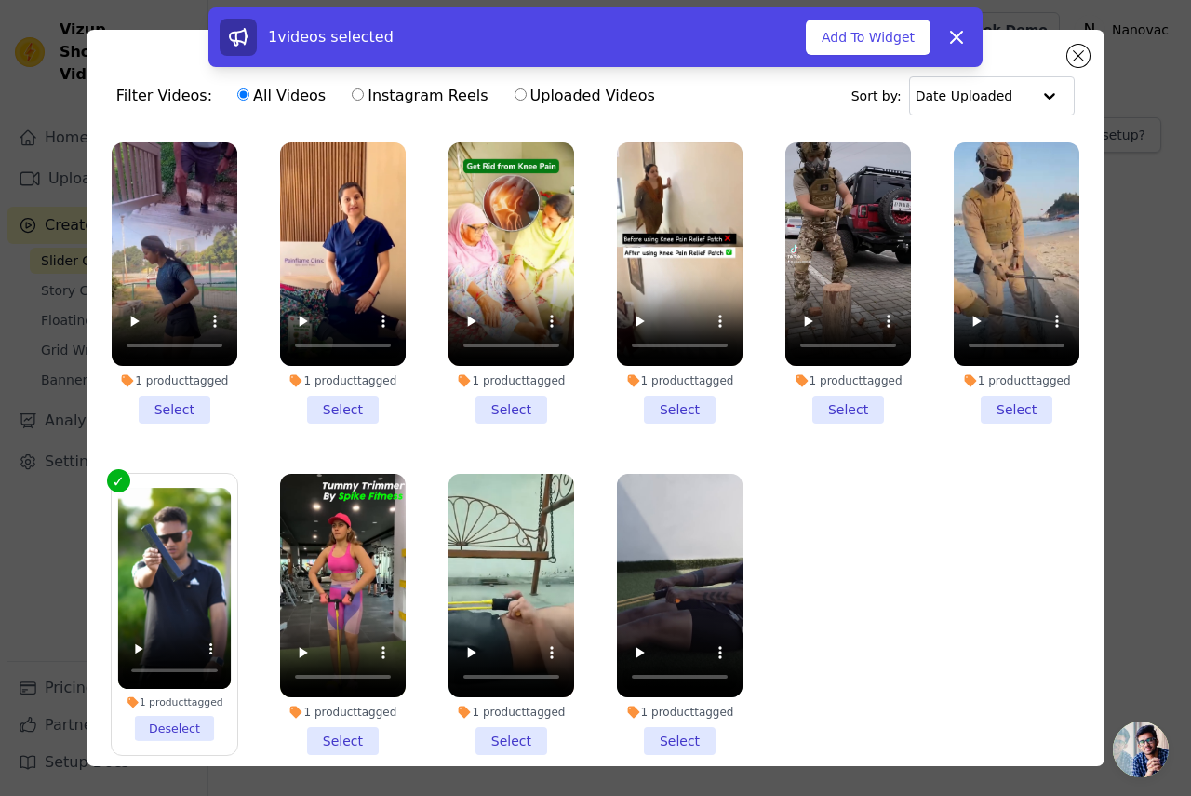
click at [994, 403] on li "1 product tagged Select" at bounding box center [1017, 282] width 126 height 281
click at [0, 0] on input "1 product tagged Select" at bounding box center [0, 0] width 0 height 0
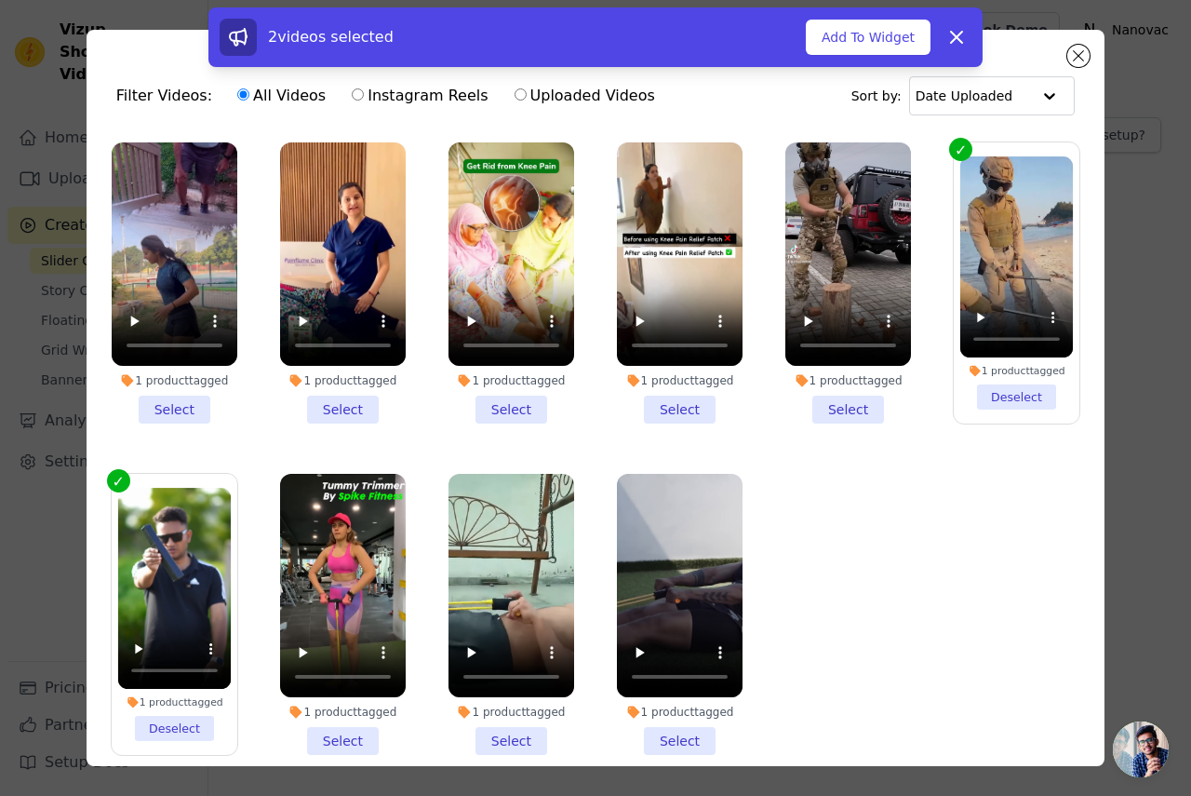
click at [834, 410] on li "1 product tagged Select" at bounding box center [849, 282] width 126 height 281
click at [0, 0] on input "1 product tagged Select" at bounding box center [0, 0] width 0 height 0
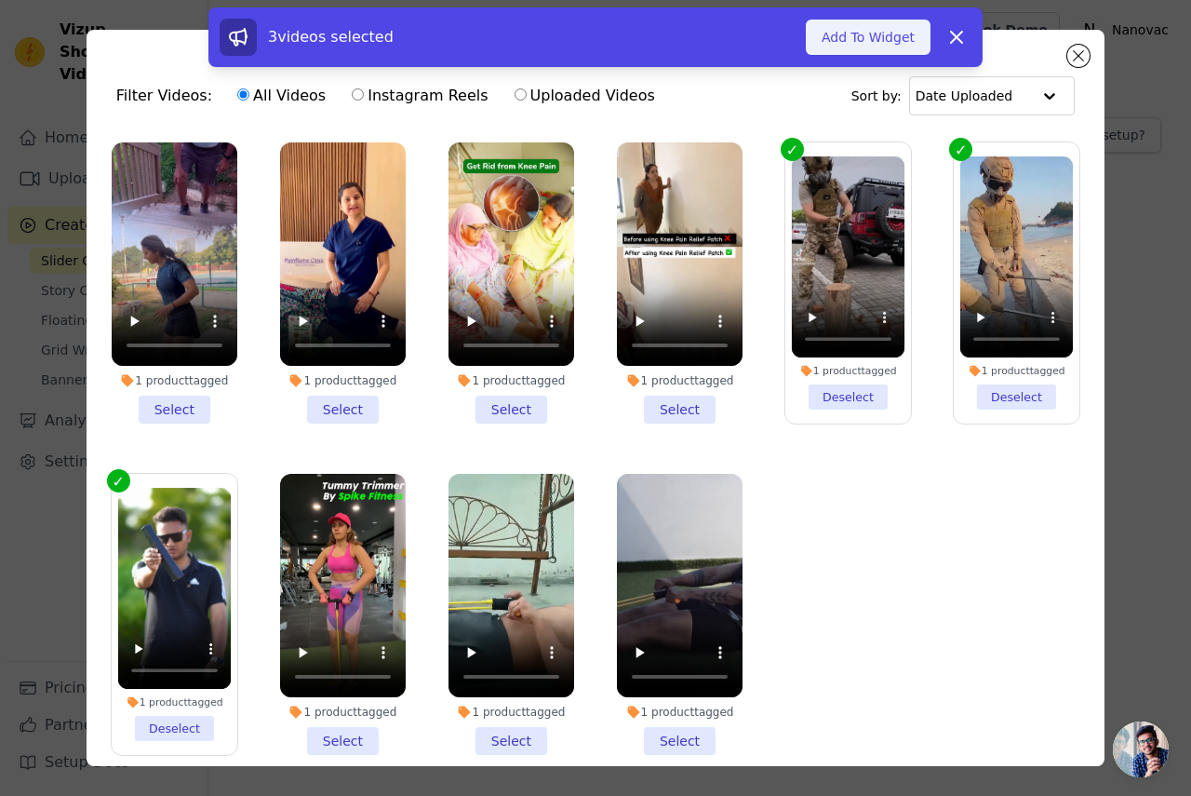
click at [858, 46] on button "Add To Widget" at bounding box center [868, 37] width 125 height 35
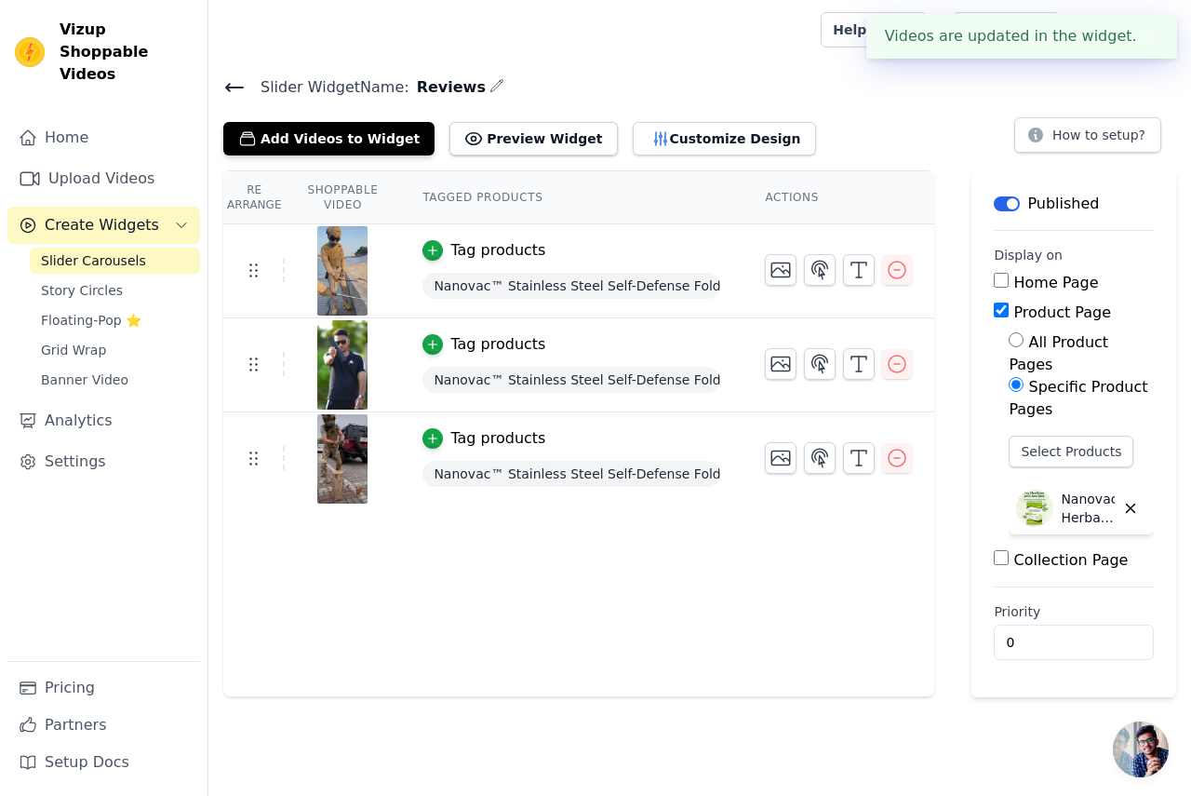
click at [1132, 500] on icon "button" at bounding box center [1131, 508] width 17 height 17
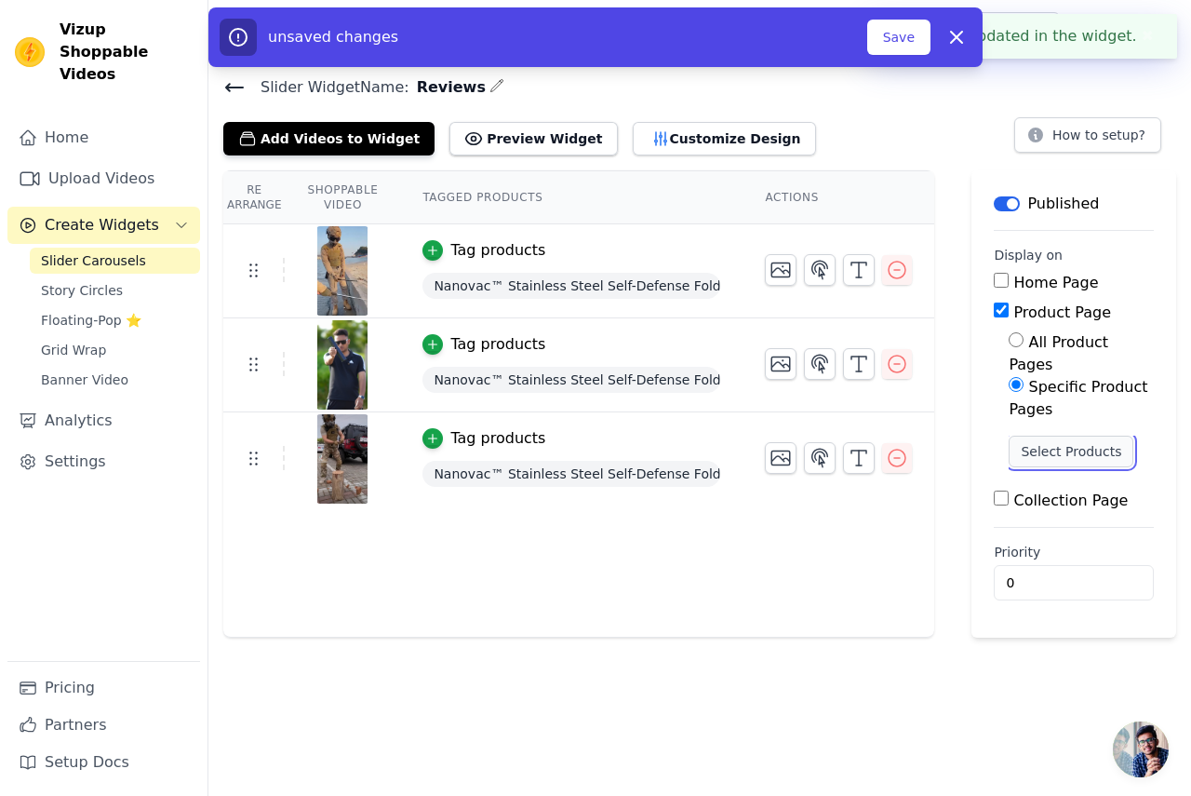
click at [1095, 436] on button "Select Products" at bounding box center [1071, 452] width 125 height 32
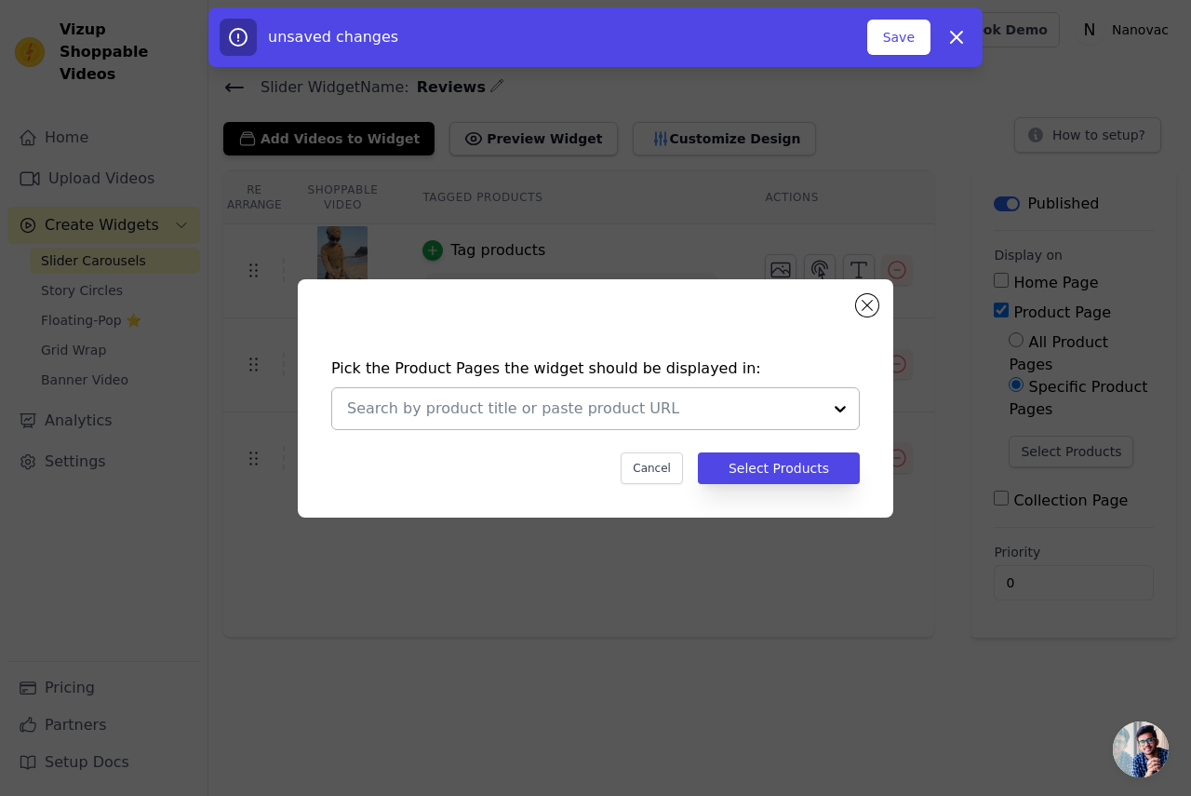
click at [844, 408] on div at bounding box center [840, 408] width 37 height 41
click at [840, 405] on div at bounding box center [840, 408] width 37 height 41
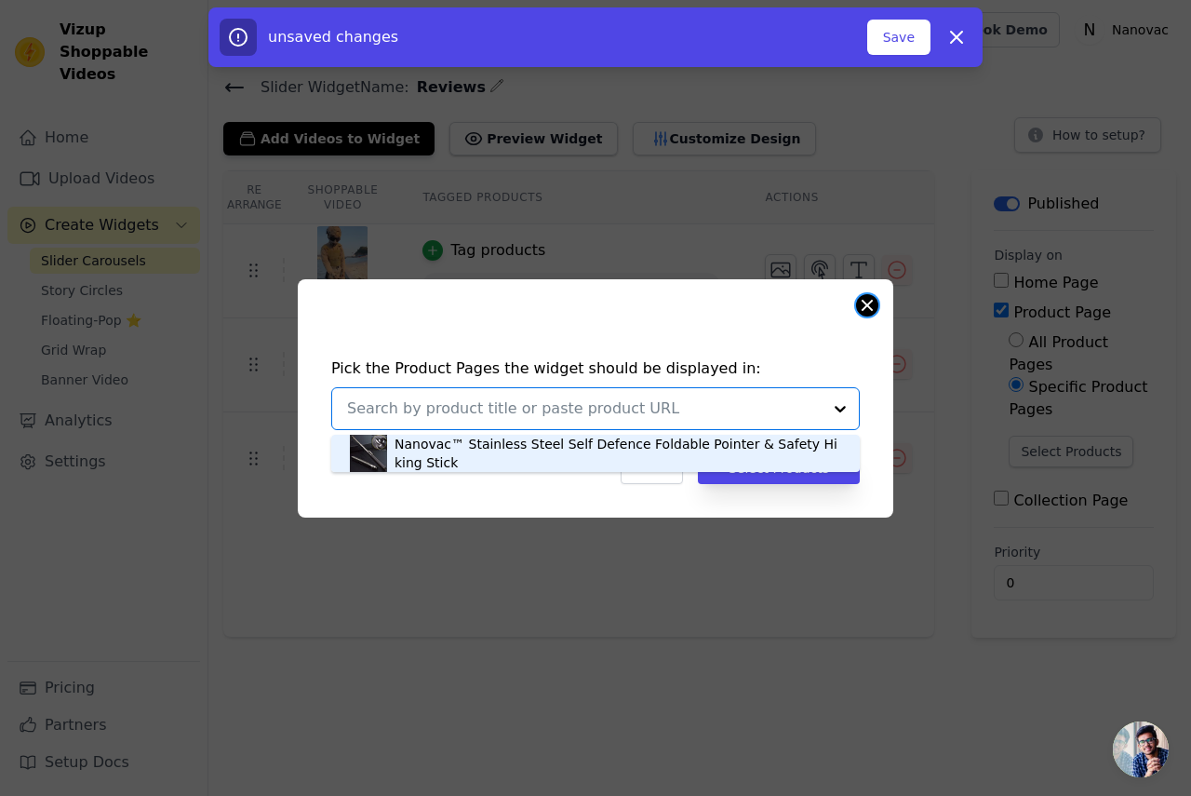
click at [864, 316] on button "Close modal" at bounding box center [867, 305] width 22 height 22
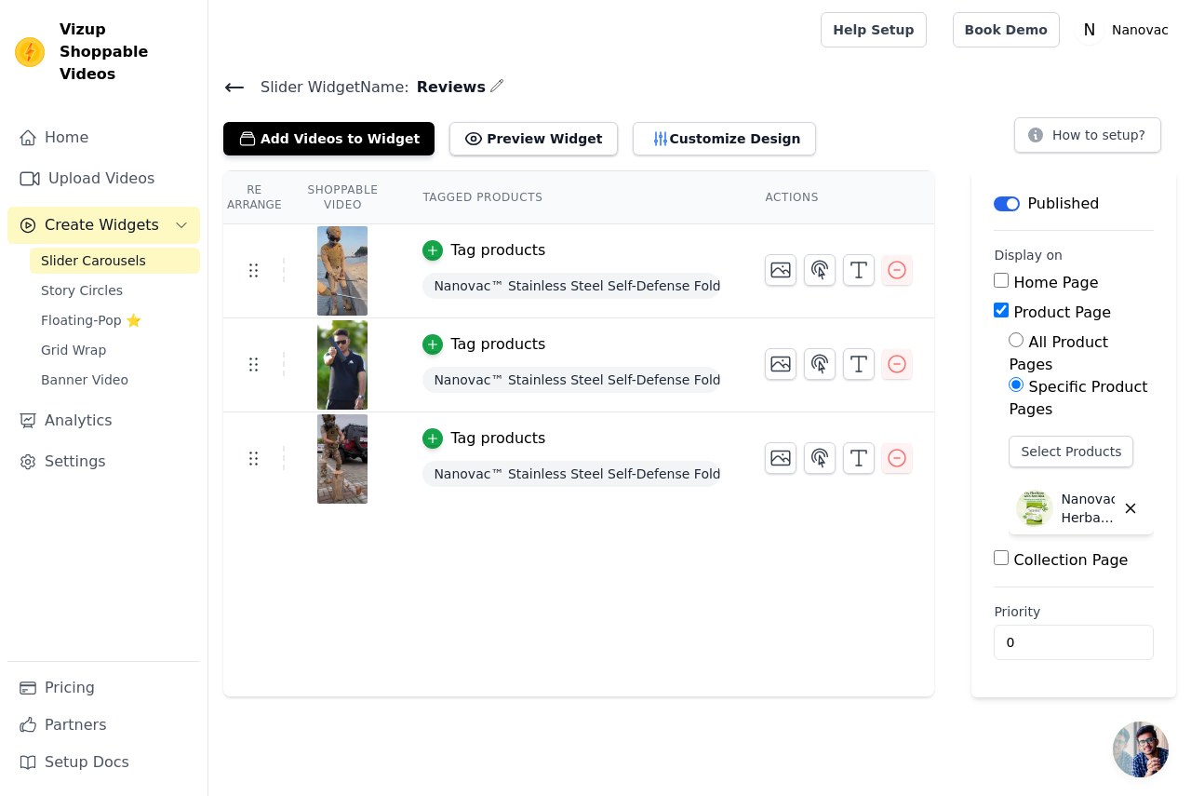
click at [599, 286] on span "Nanovac™ Stainless Steel Self-Defense Foldable Pointer & Safety Hiking Stick" at bounding box center [572, 286] width 298 height 26
click at [1137, 500] on icon "button" at bounding box center [1131, 508] width 17 height 17
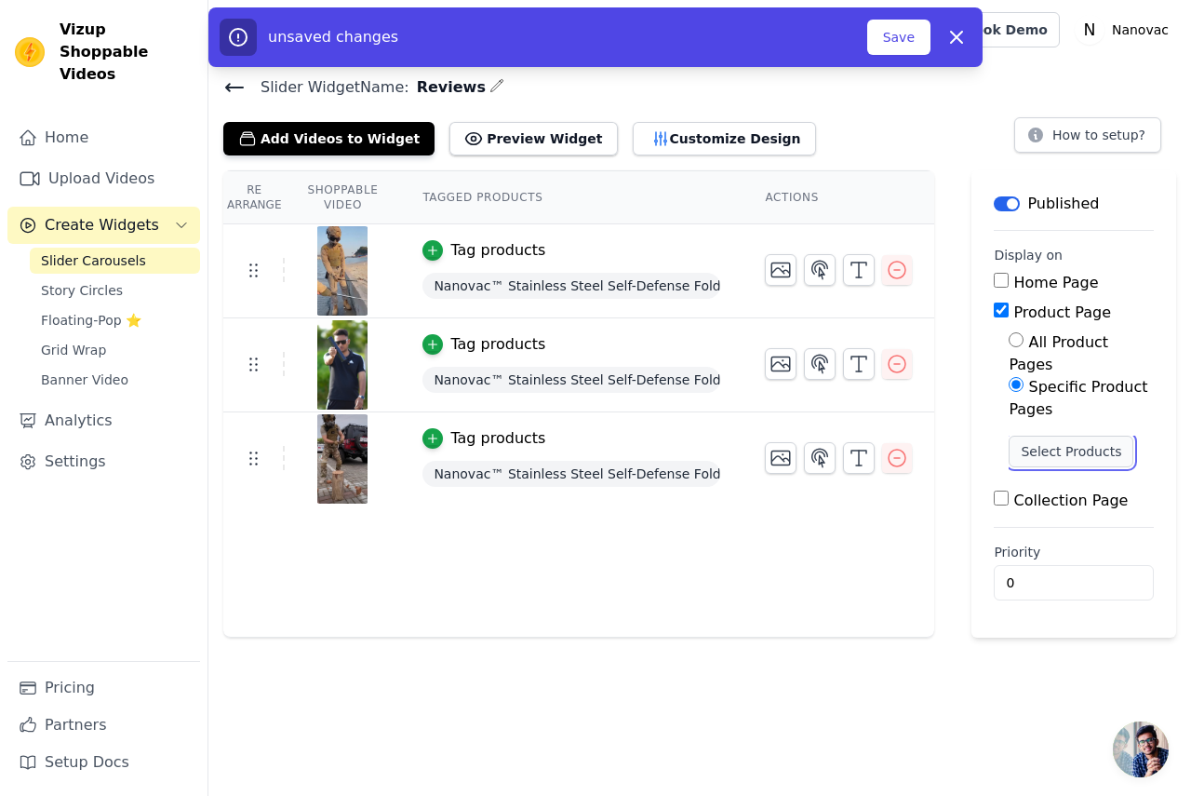
click at [1061, 436] on button "Select Products" at bounding box center [1071, 452] width 125 height 32
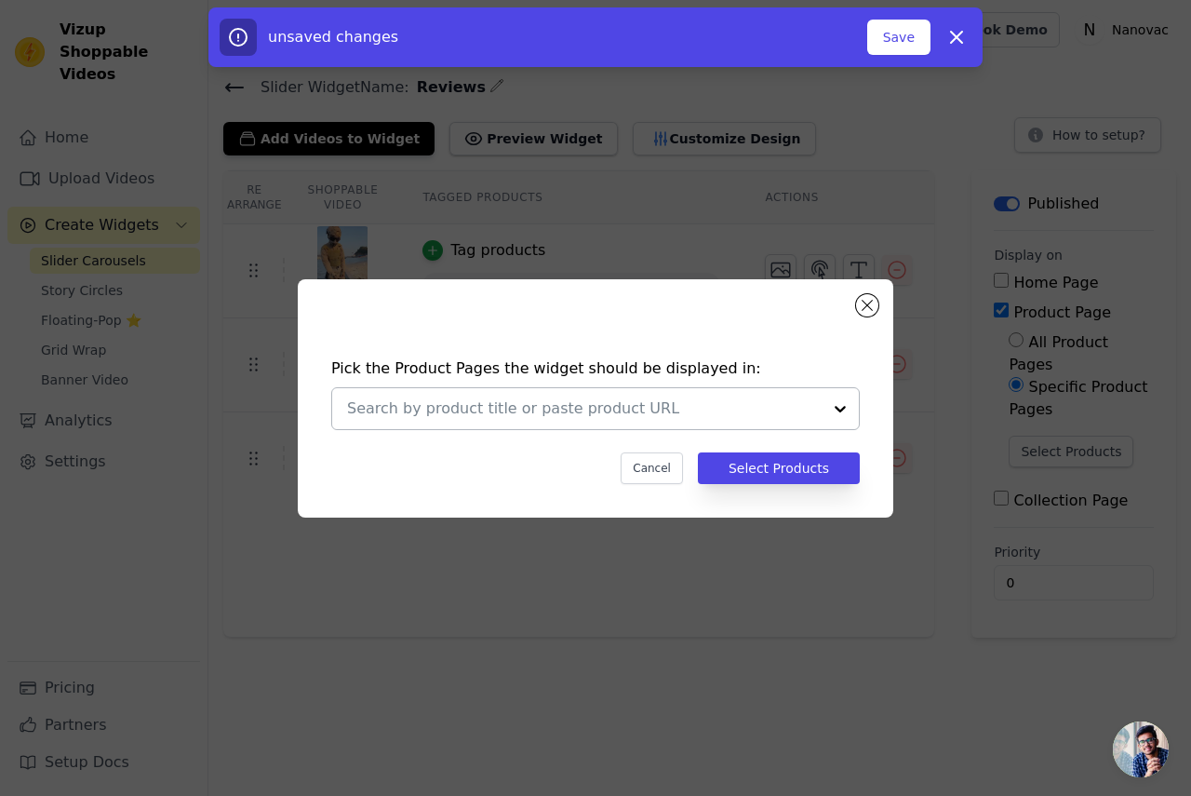
click at [838, 405] on div at bounding box center [840, 408] width 37 height 41
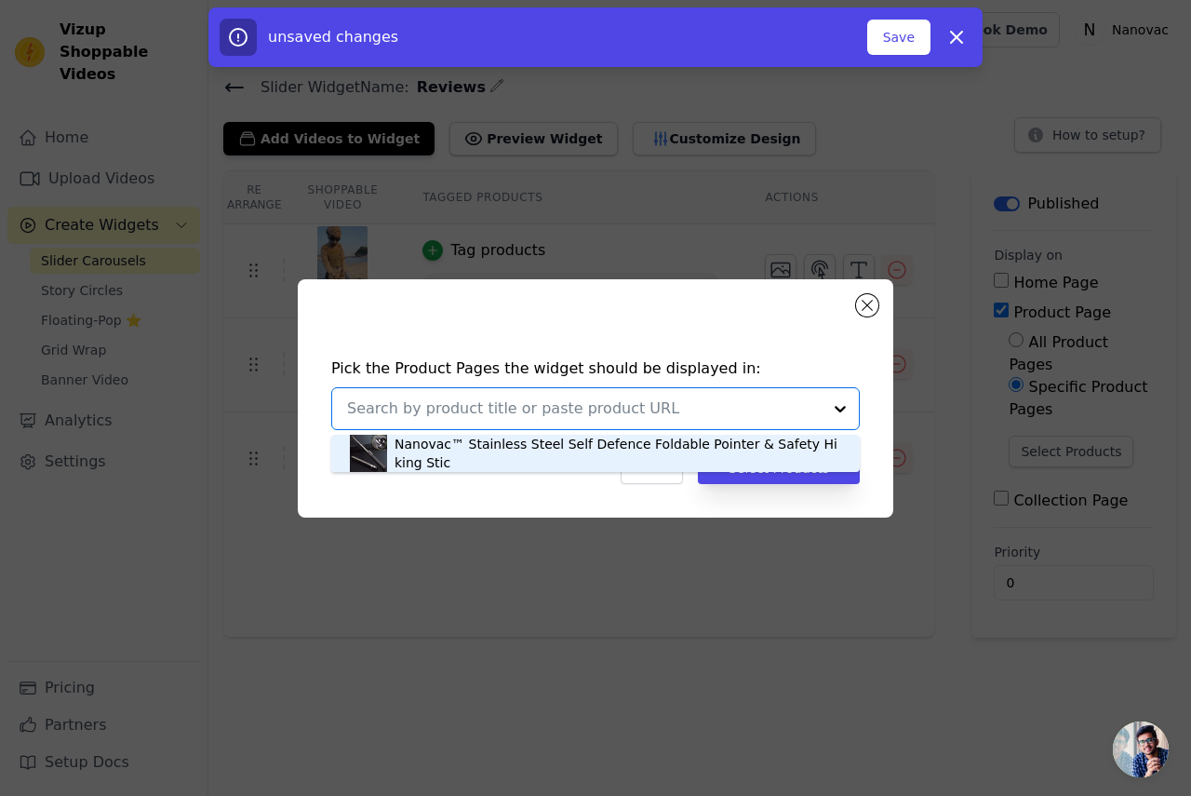
click at [535, 451] on div "Nanovac™ Stainless Steel Self Defence Foldable Pointer & Safety Hiking Stic" at bounding box center [618, 453] width 447 height 37
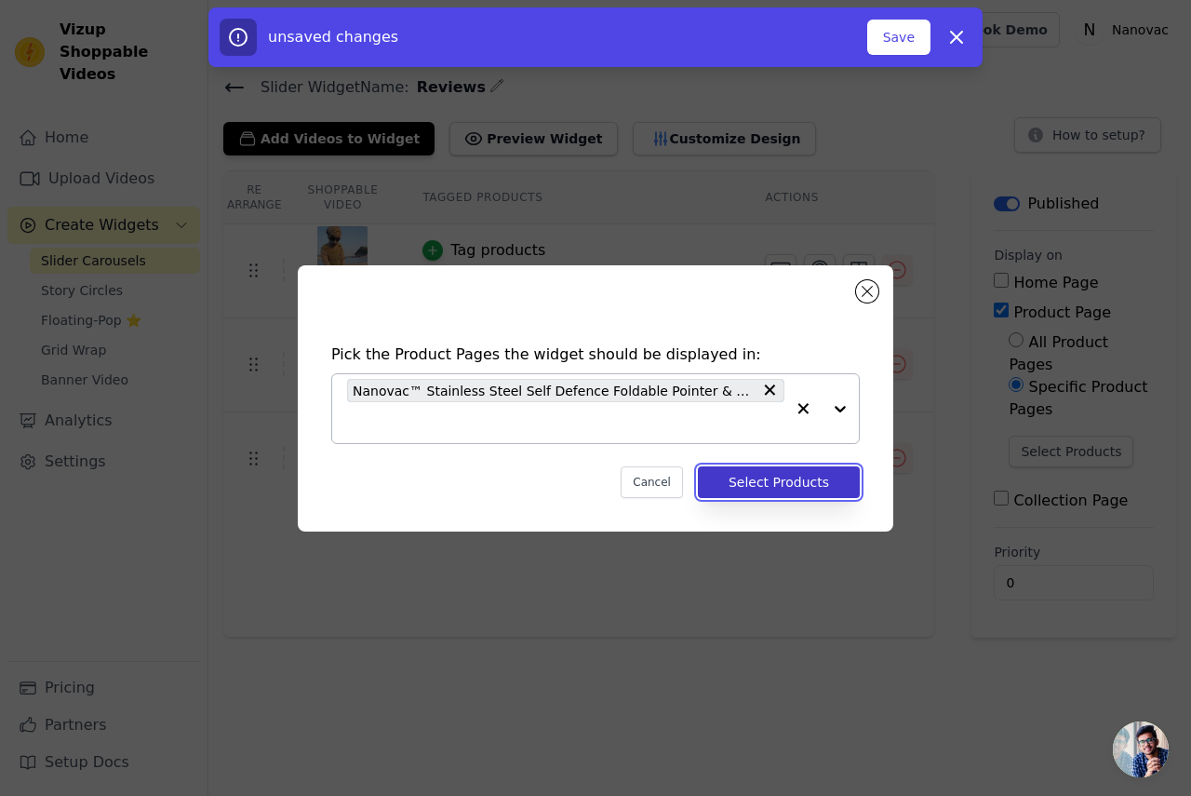
click at [770, 483] on button "Select Products" at bounding box center [779, 482] width 162 height 32
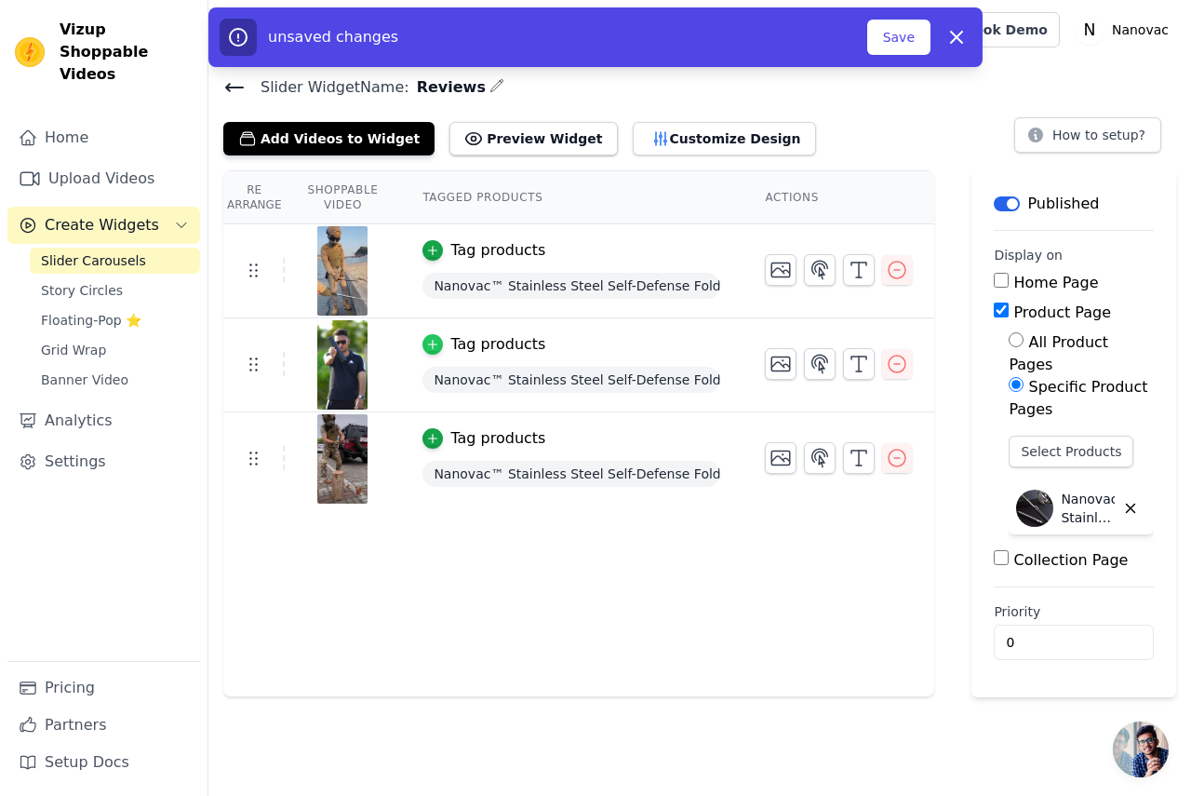
click at [426, 339] on icon "button" at bounding box center [432, 344] width 13 height 13
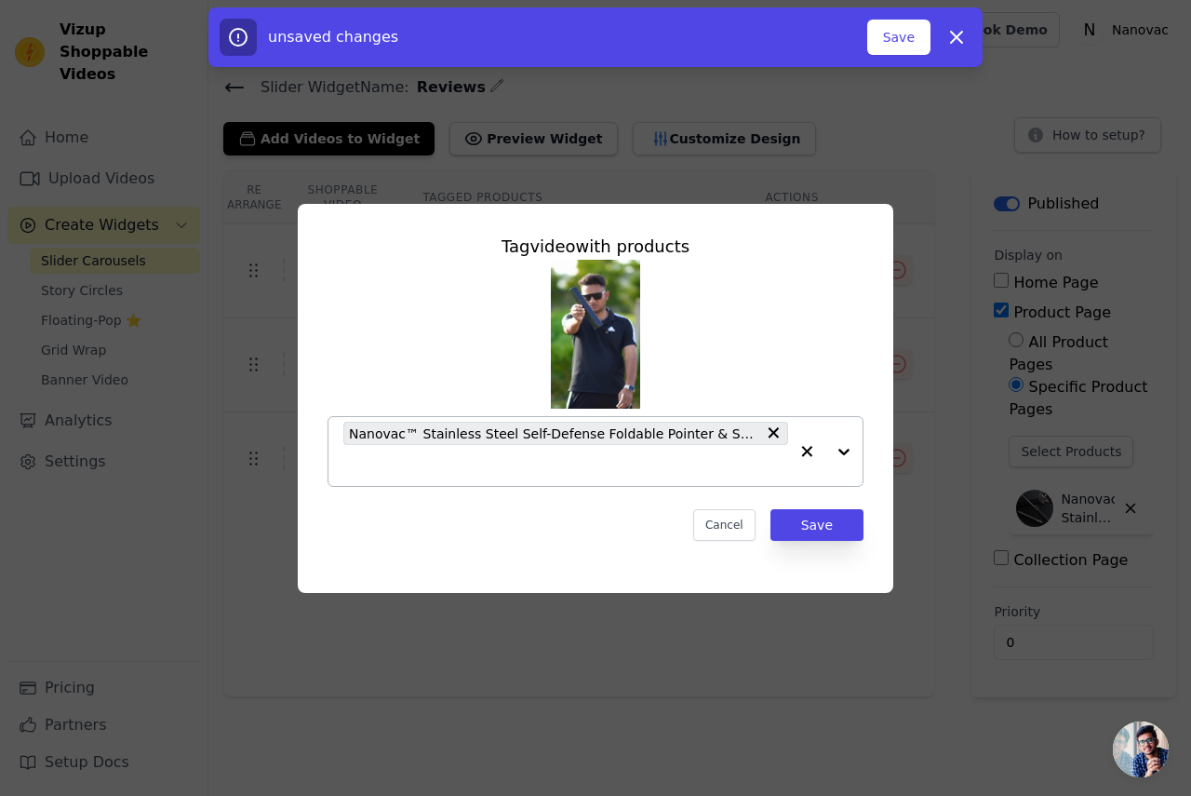
click at [842, 450] on div at bounding box center [825, 451] width 74 height 69
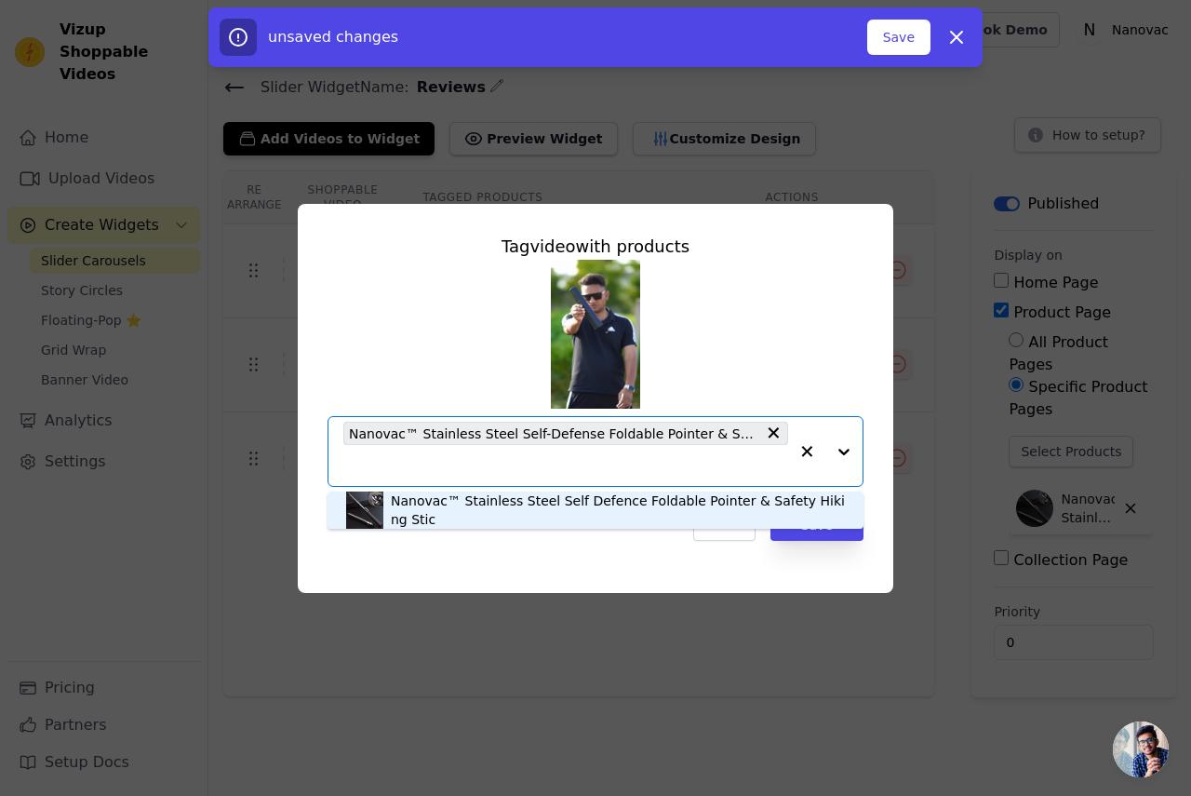
click at [814, 511] on div "Nanovac™ Stainless Steel Self Defence Foldable Pointer & Safety Hiking Stic" at bounding box center [618, 509] width 454 height 37
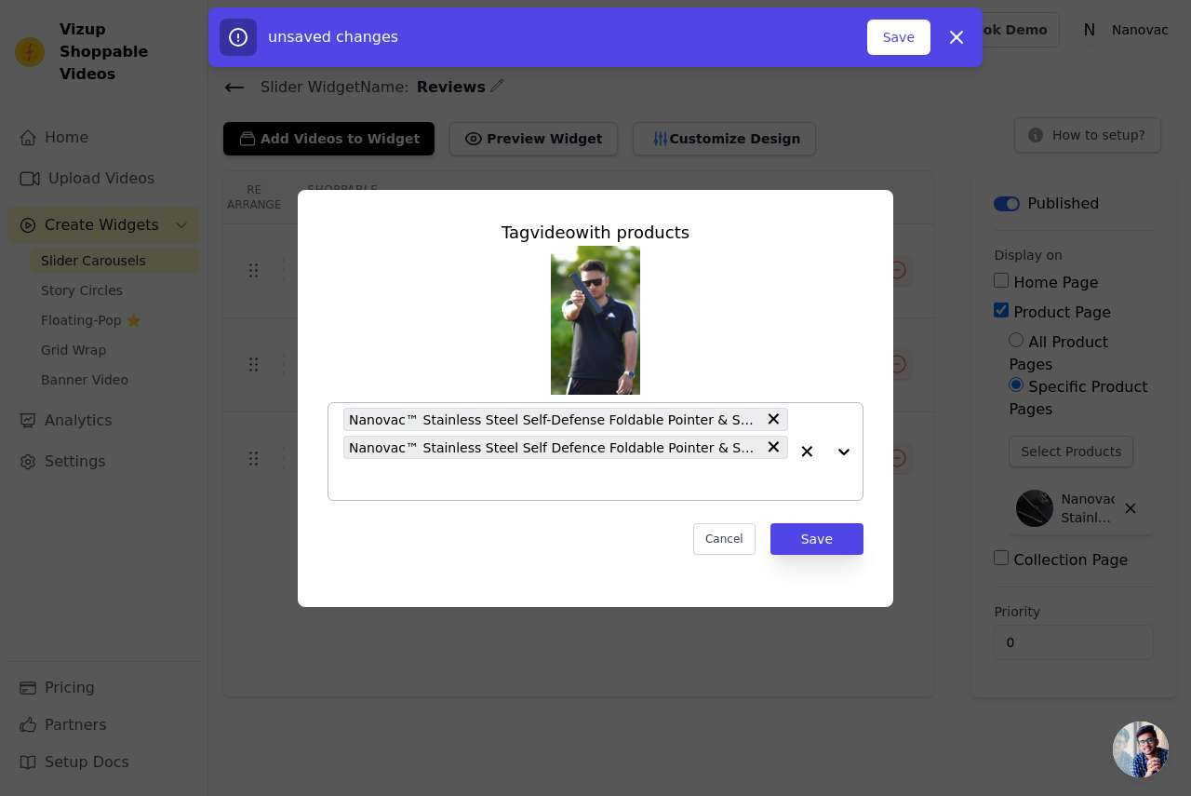
click at [773, 421] on icon at bounding box center [774, 418] width 11 height 11
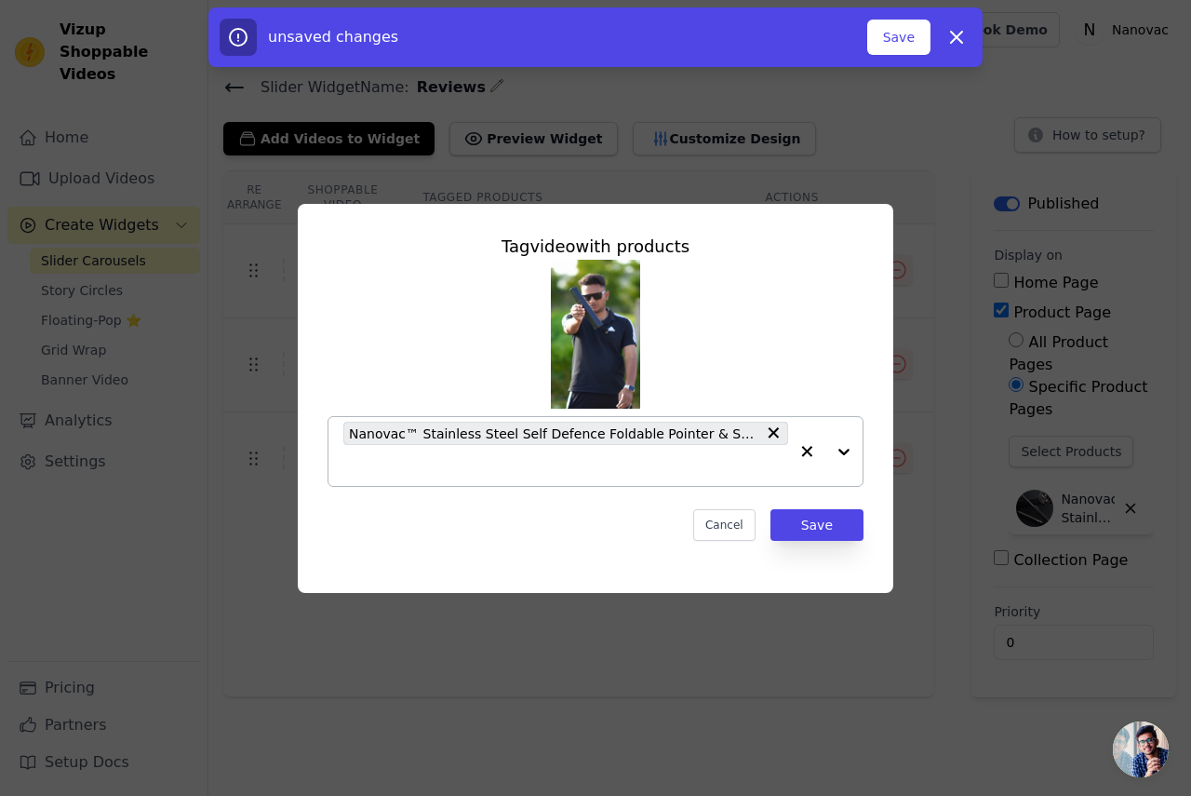
click at [839, 449] on div at bounding box center [825, 451] width 74 height 69
click at [845, 450] on div at bounding box center [825, 451] width 74 height 69
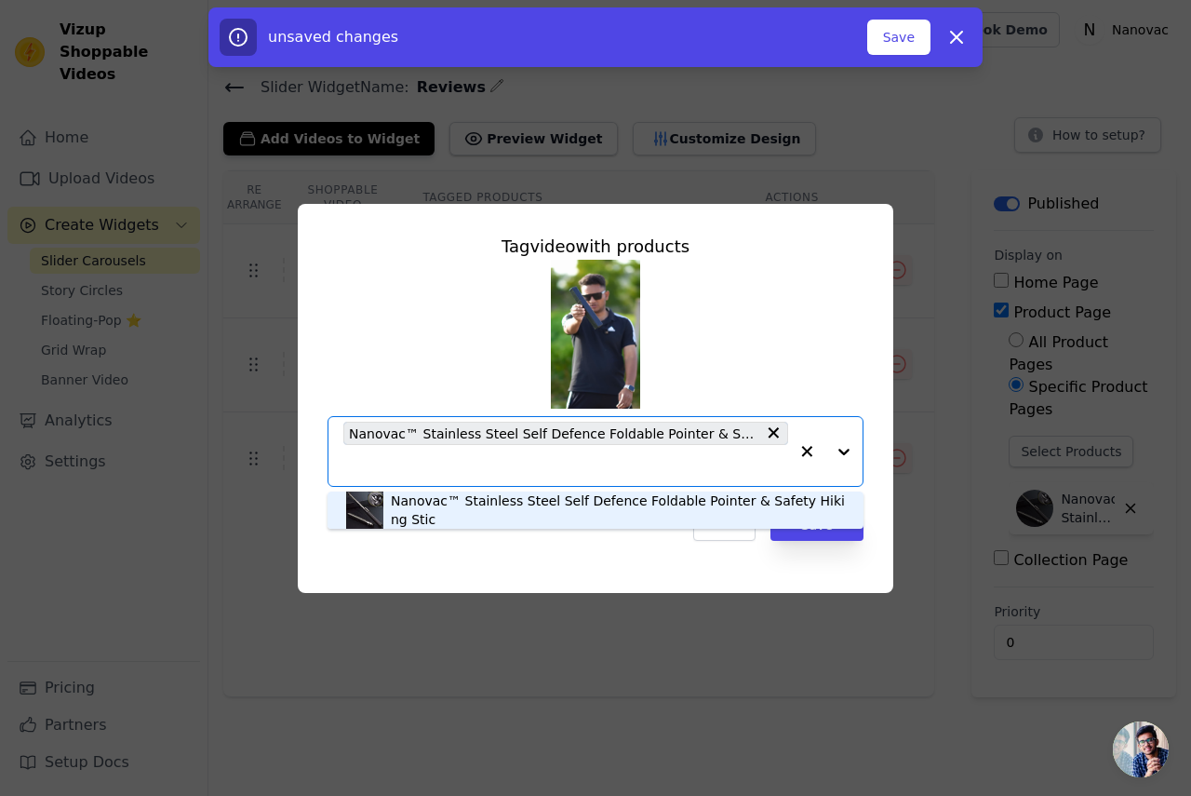
click at [849, 451] on div at bounding box center [825, 451] width 74 height 69
click at [944, 34] on button "Dismiss" at bounding box center [956, 37] width 37 height 37
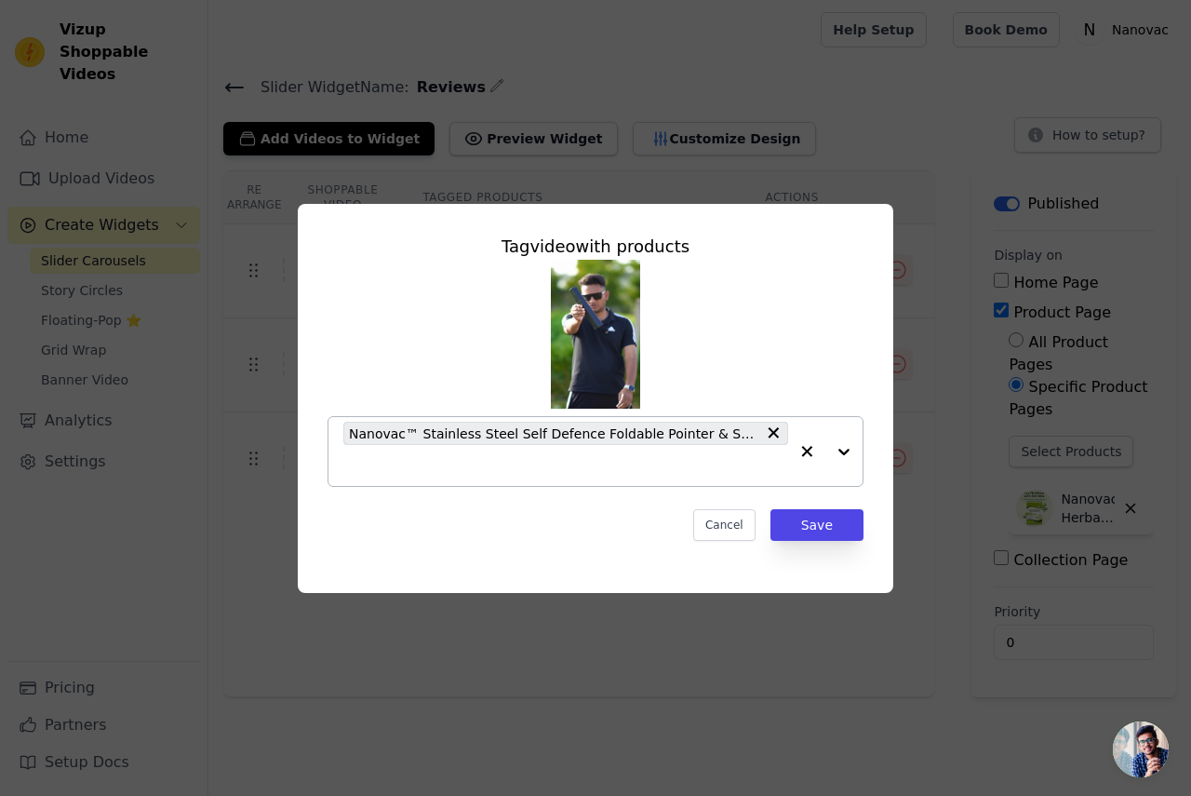
click at [810, 453] on icon "button" at bounding box center [807, 451] width 11 height 11
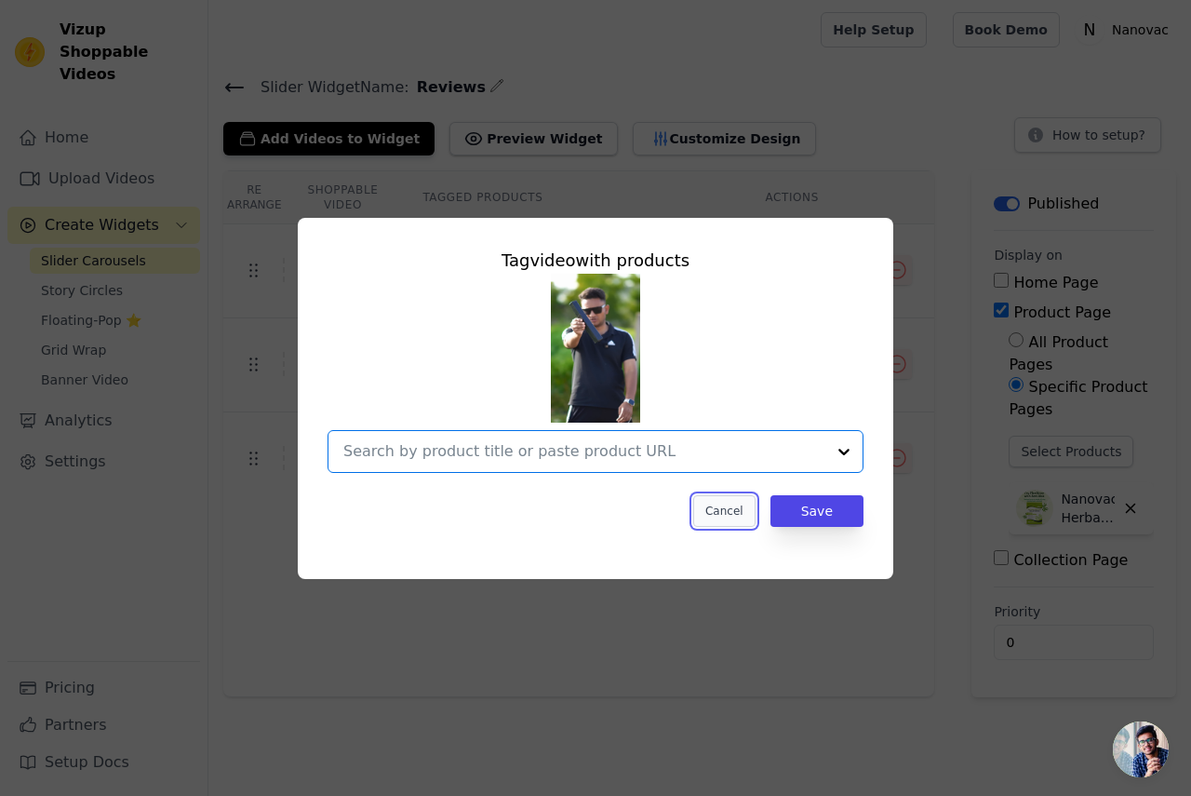
click at [731, 517] on button "Cancel" at bounding box center [724, 511] width 62 height 32
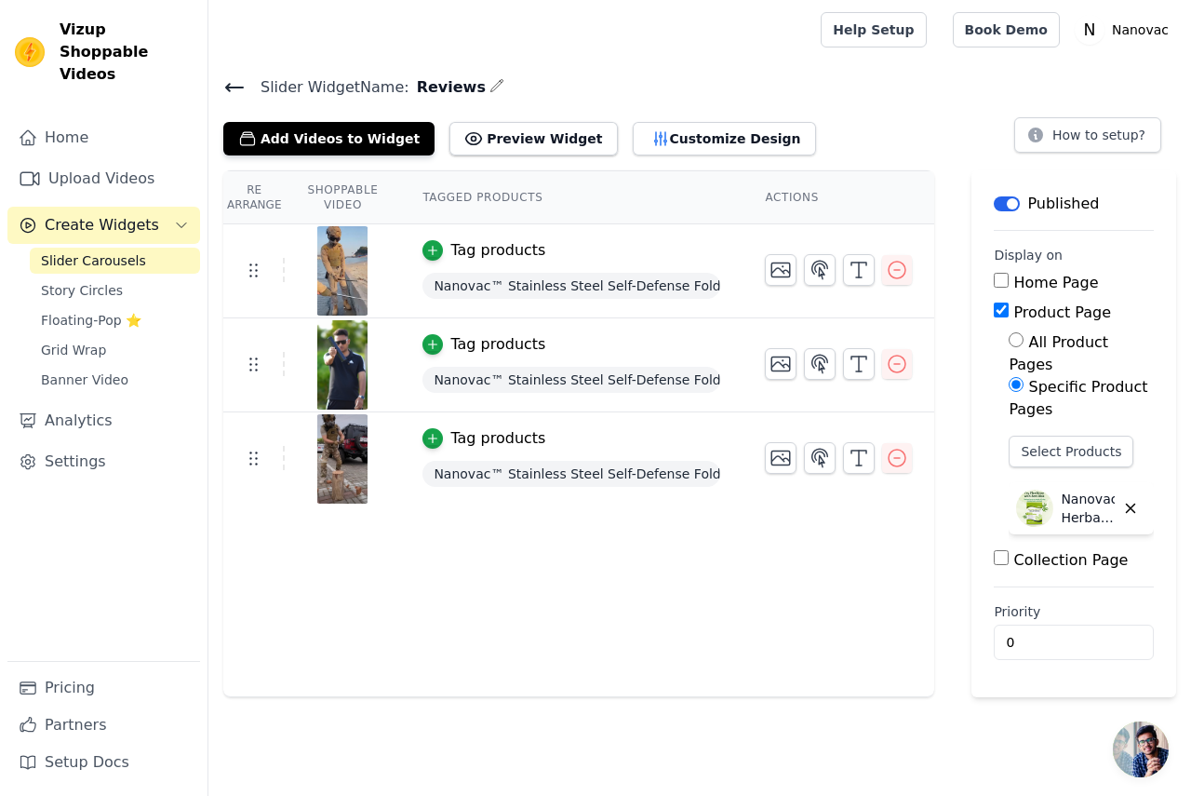
click at [235, 84] on icon at bounding box center [234, 87] width 22 height 22
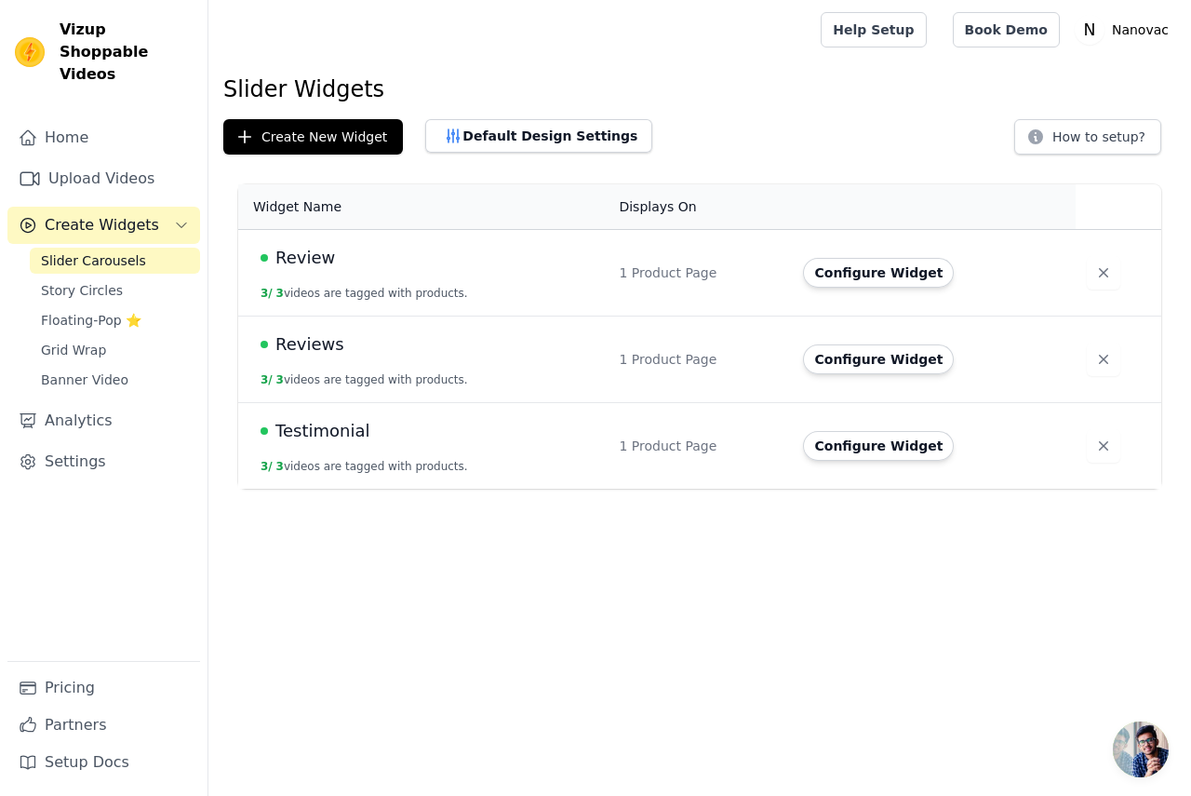
click at [306, 422] on span "Testimonial" at bounding box center [323, 431] width 94 height 26
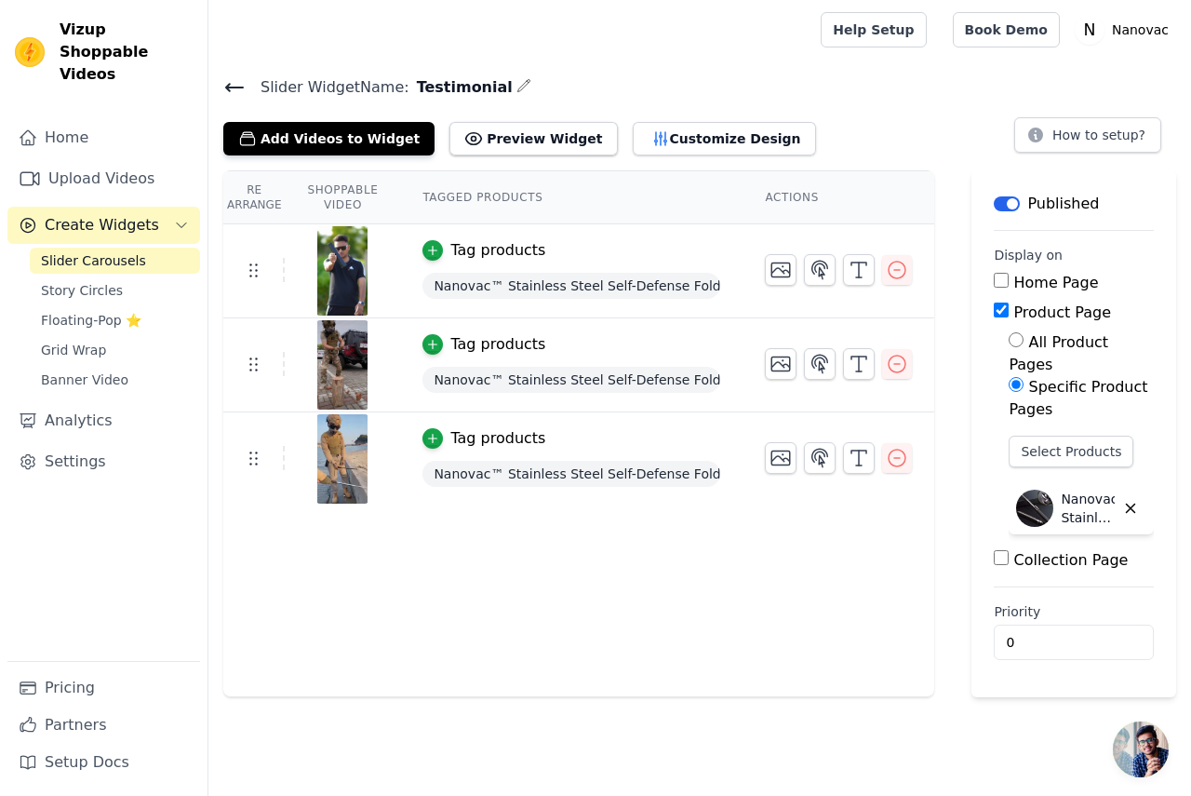
click at [1087, 490] on p "Nanovac™ Stainless Steel Self Defence Foldable Pointer & Safety Hiking Stick" at bounding box center [1088, 508] width 54 height 37
click at [1093, 436] on button "Select Products" at bounding box center [1071, 452] width 125 height 32
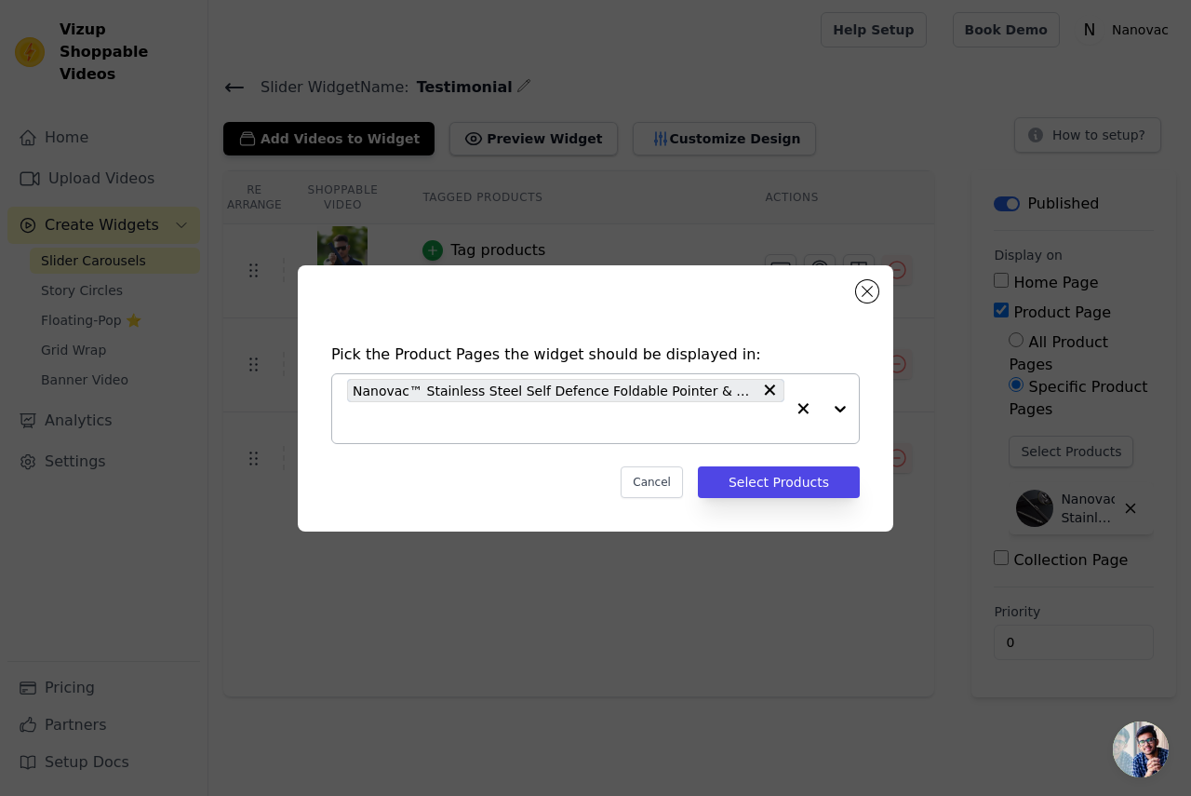
click at [838, 411] on div at bounding box center [822, 408] width 74 height 69
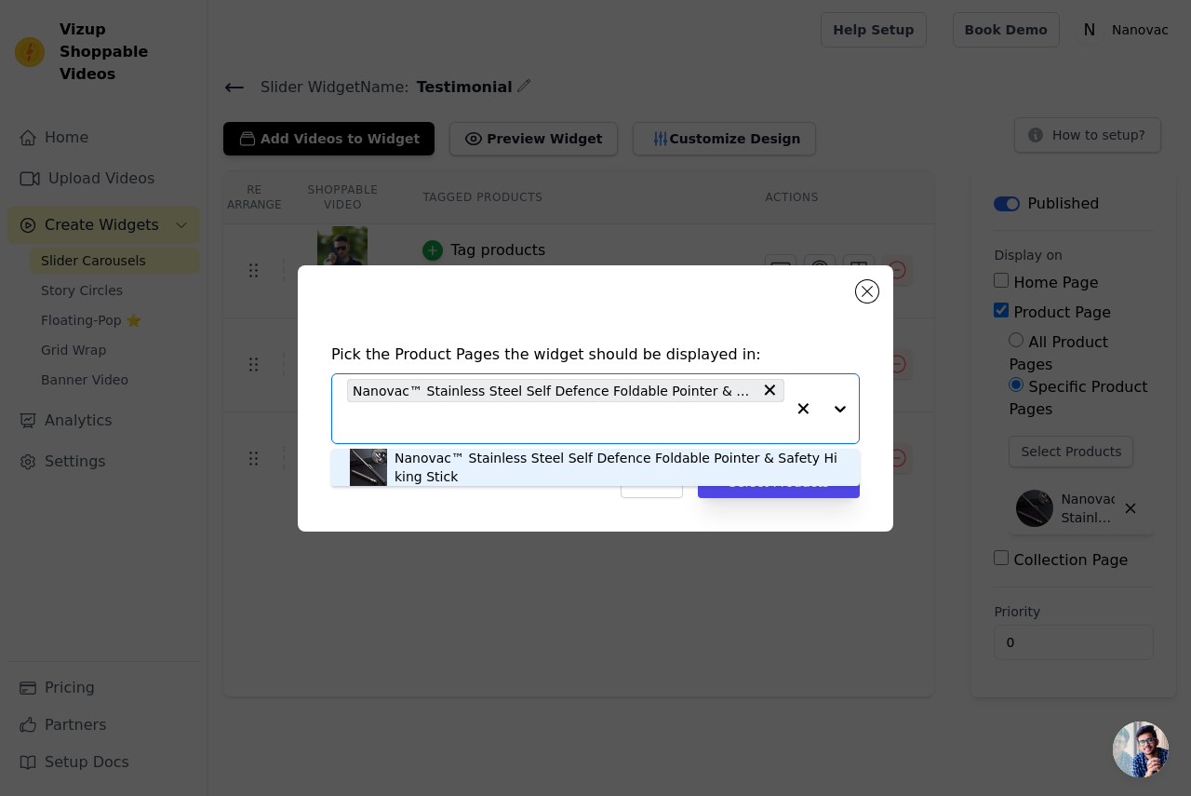
click at [754, 461] on div "Nanovac™ Stainless Steel Self Defence Foldable Pointer & Safety Hiking Stick" at bounding box center [618, 467] width 447 height 37
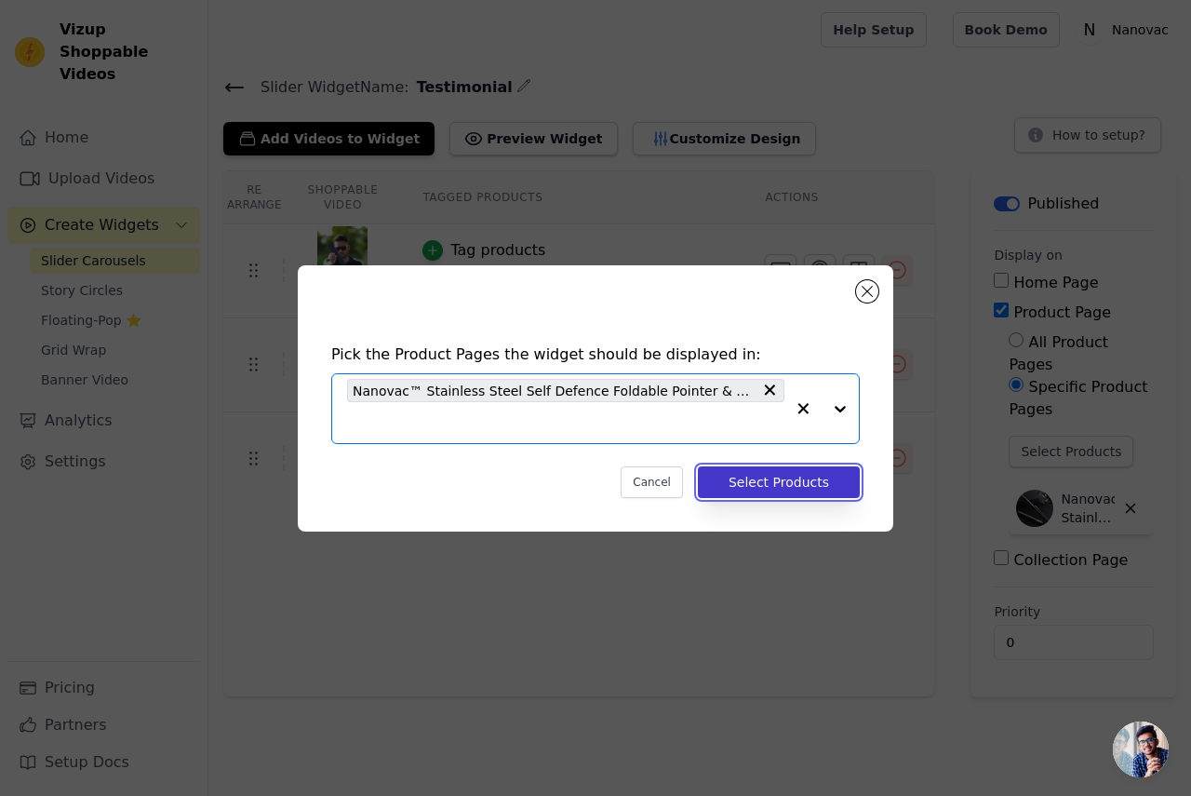
click at [801, 478] on button "Select Products" at bounding box center [779, 482] width 162 height 32
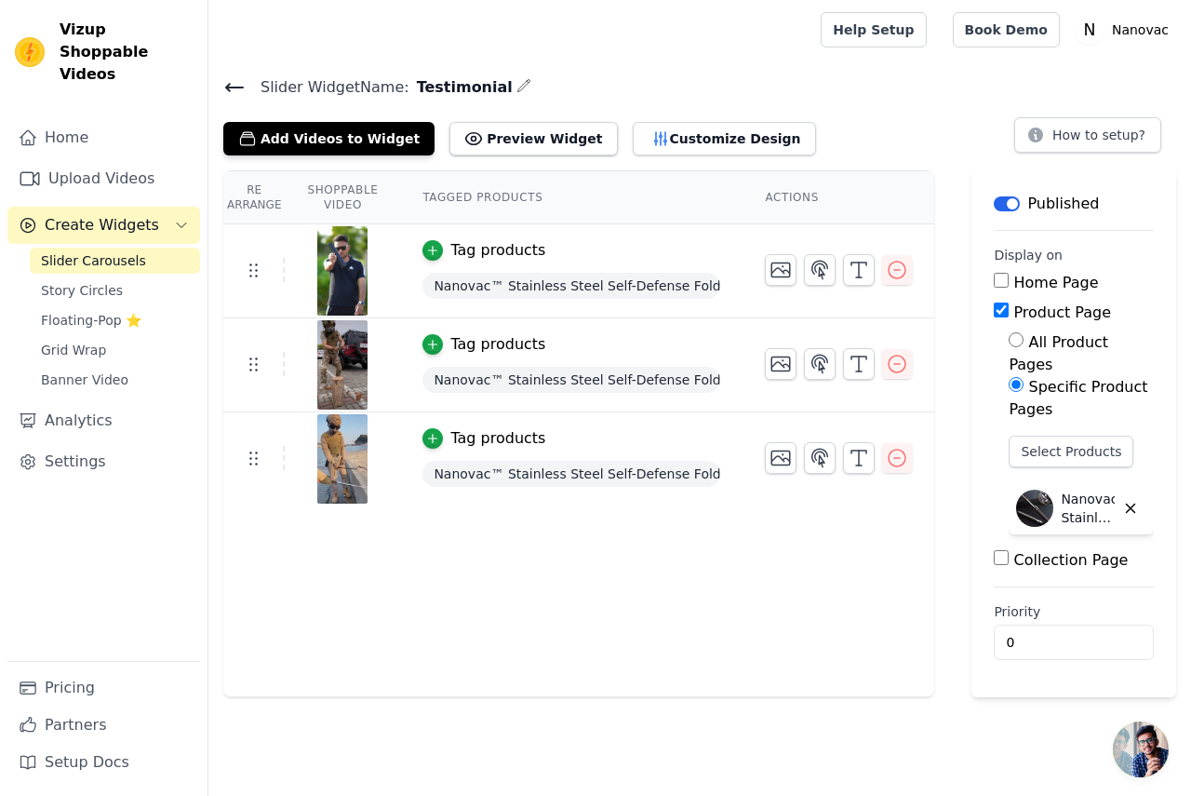
click at [522, 381] on span "Nanovac™ Stainless Steel Self-Defense Foldable Pointer & Safety Hiking Stick" at bounding box center [572, 380] width 298 height 26
click at [434, 435] on div "button" at bounding box center [433, 438] width 20 height 20
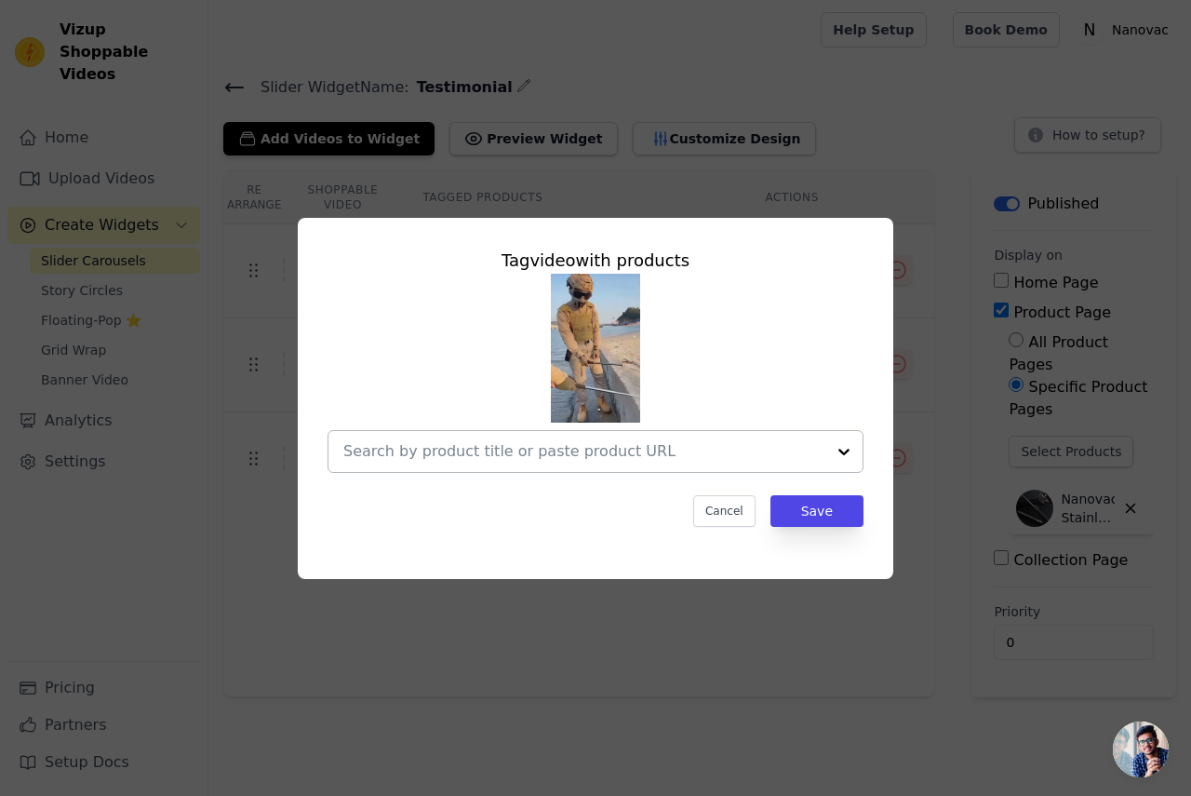
click at [854, 453] on div at bounding box center [844, 451] width 37 height 41
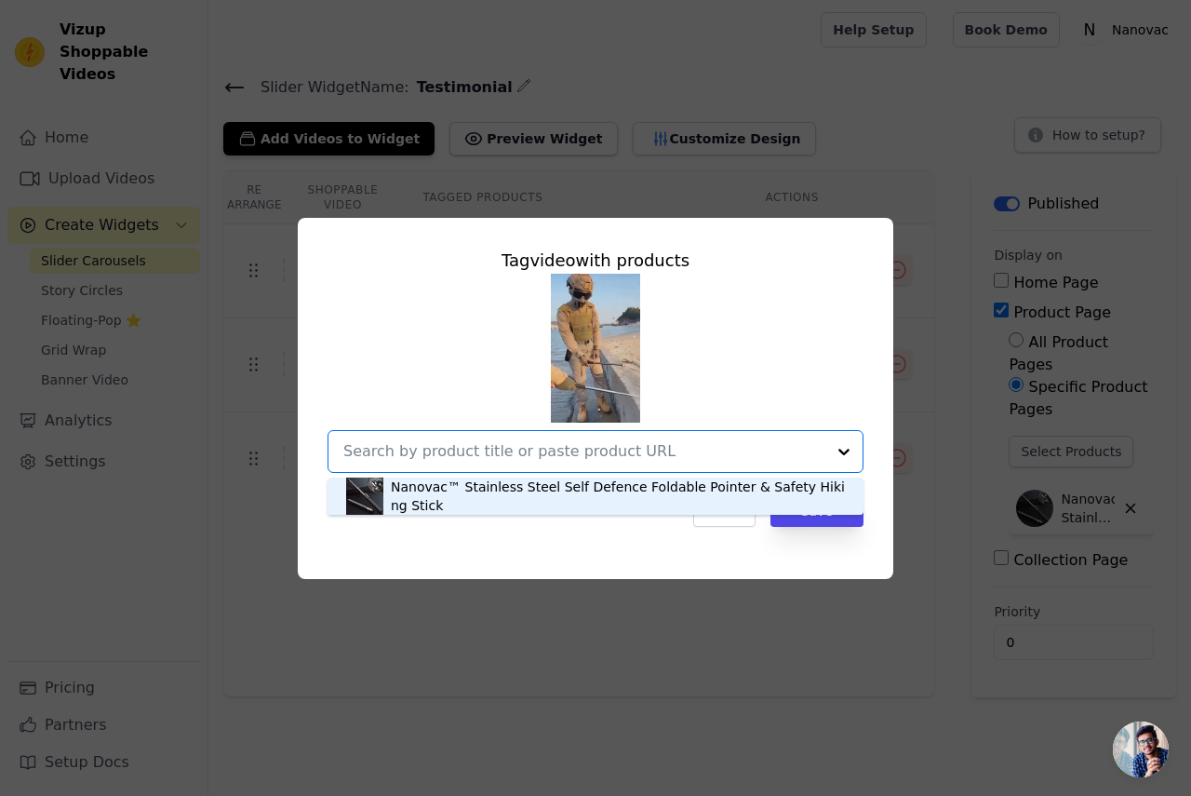
click at [721, 489] on div "Nanovac™ Stainless Steel Self Defence Foldable Pointer & Safety Hiking Stick" at bounding box center [618, 496] width 454 height 37
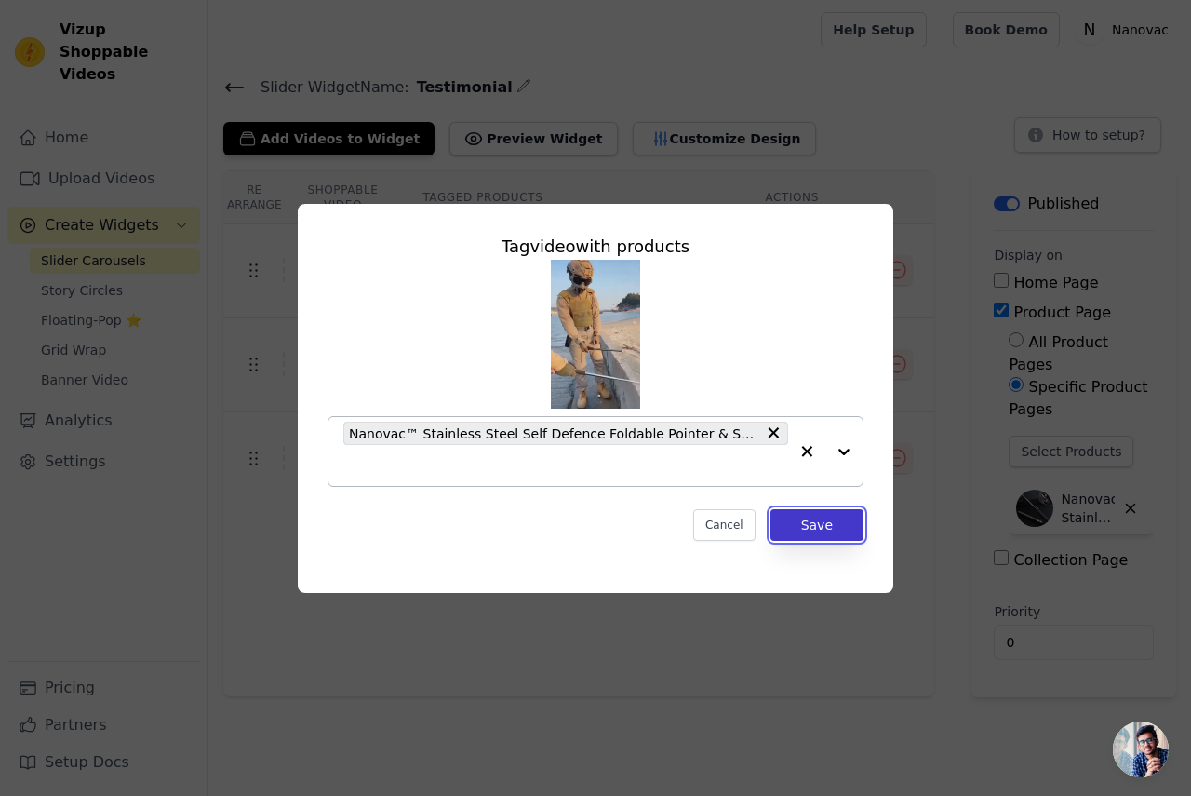
click at [812, 517] on button "Save" at bounding box center [817, 525] width 93 height 32
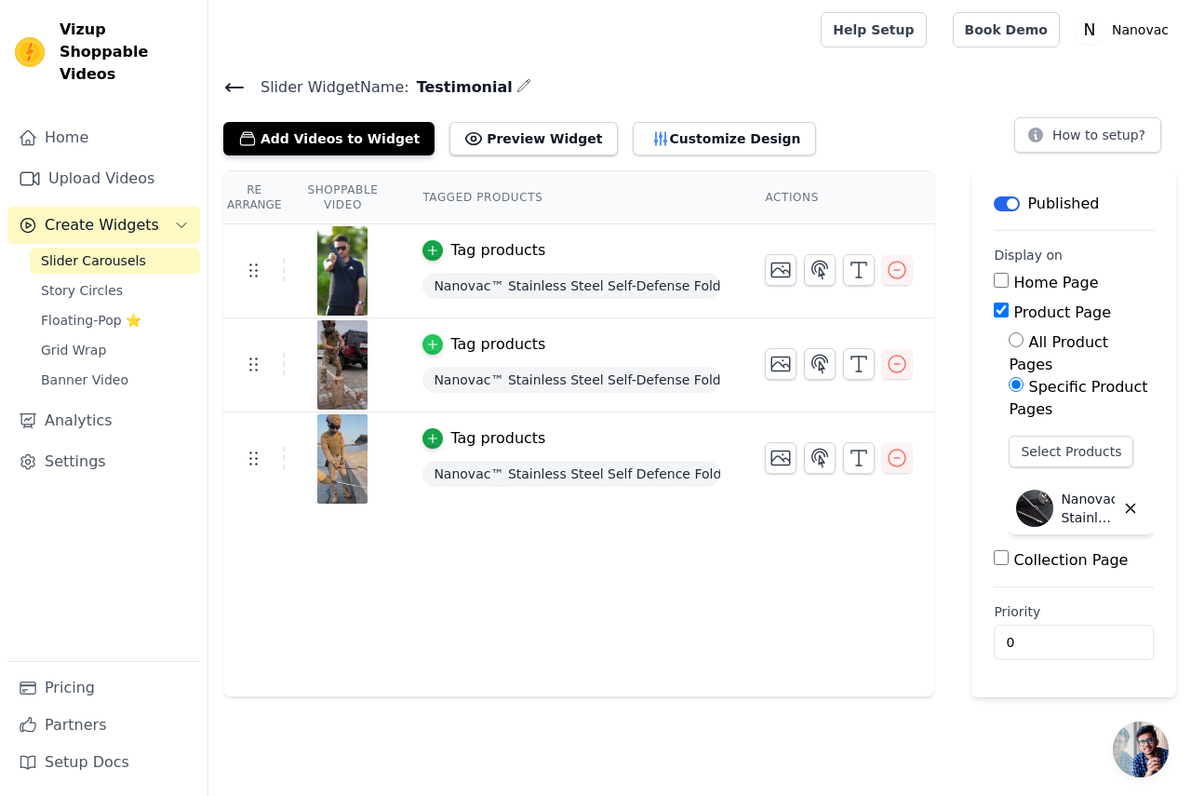
click at [428, 345] on icon "button" at bounding box center [432, 344] width 13 height 13
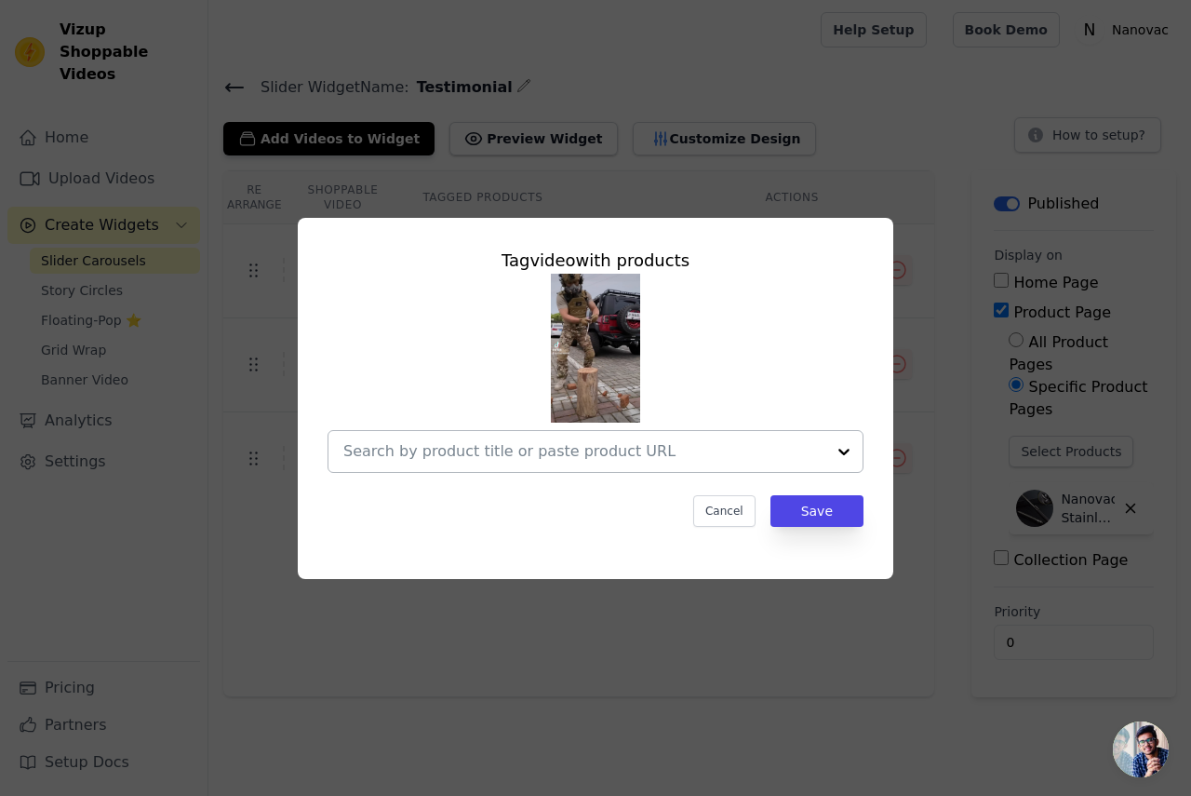
click at [836, 450] on div at bounding box center [844, 451] width 37 height 41
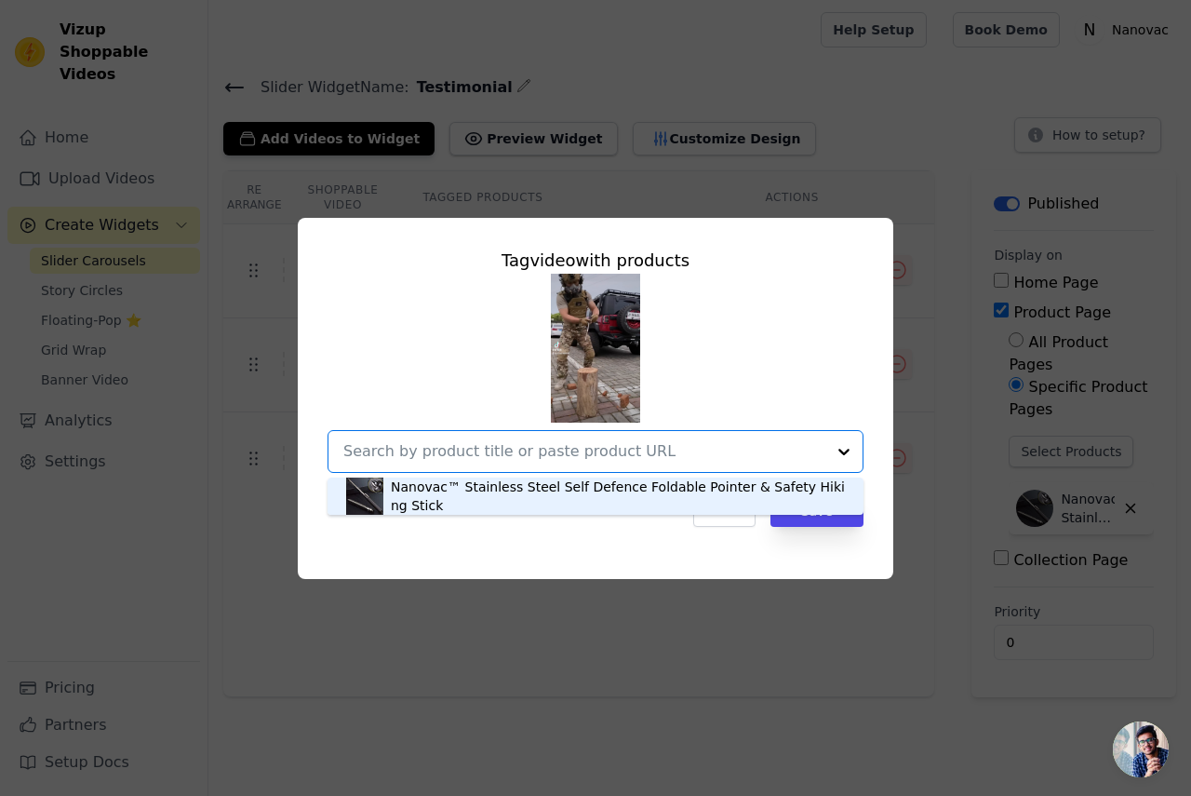
click at [711, 478] on div "Nanovac™ Stainless Steel Self Defence Foldable Pointer & Safety Hiking Stick" at bounding box center [618, 496] width 454 height 37
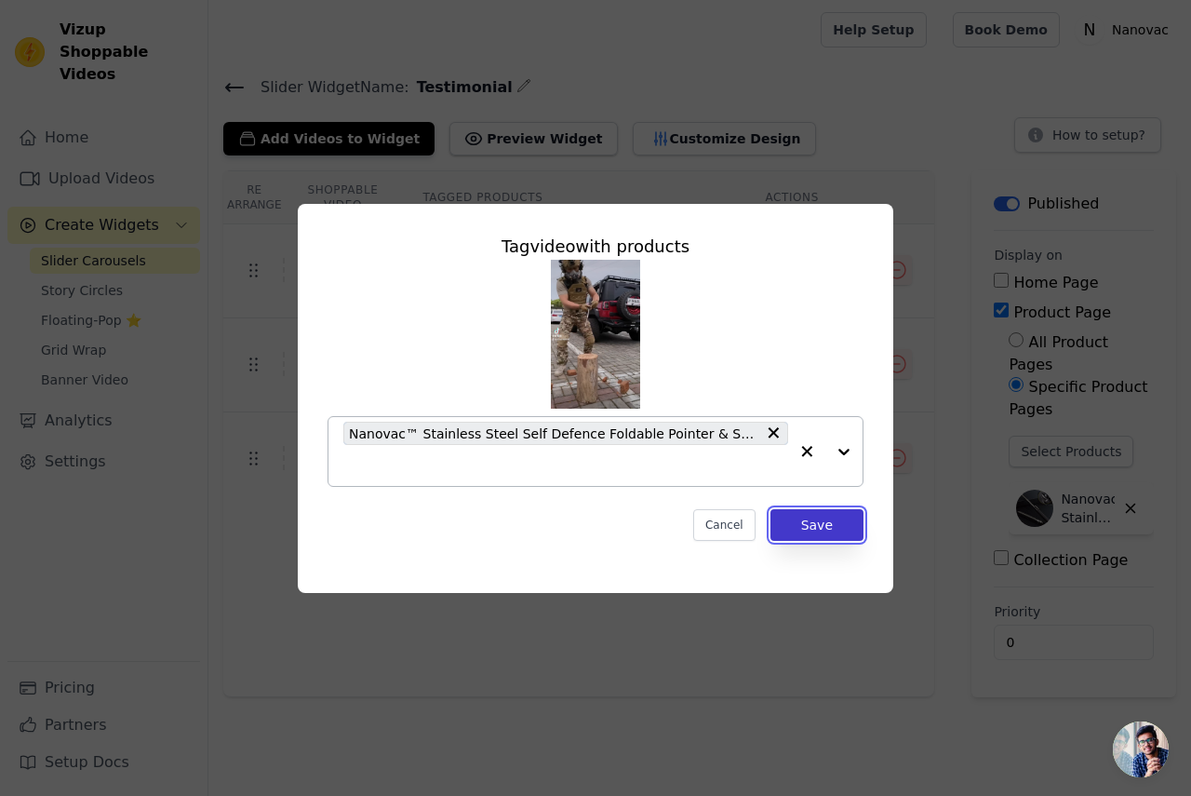
click at [809, 526] on button "Save" at bounding box center [817, 525] width 93 height 32
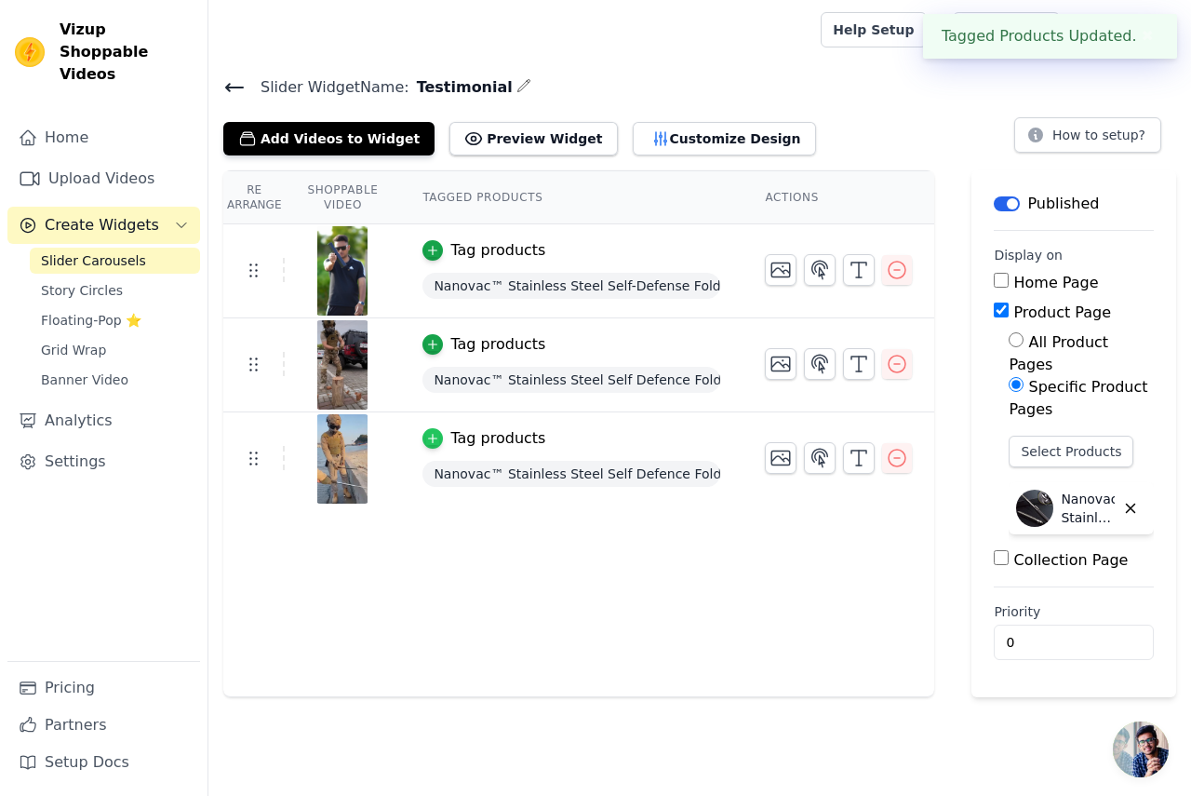
click at [433, 438] on div "button" at bounding box center [433, 438] width 20 height 20
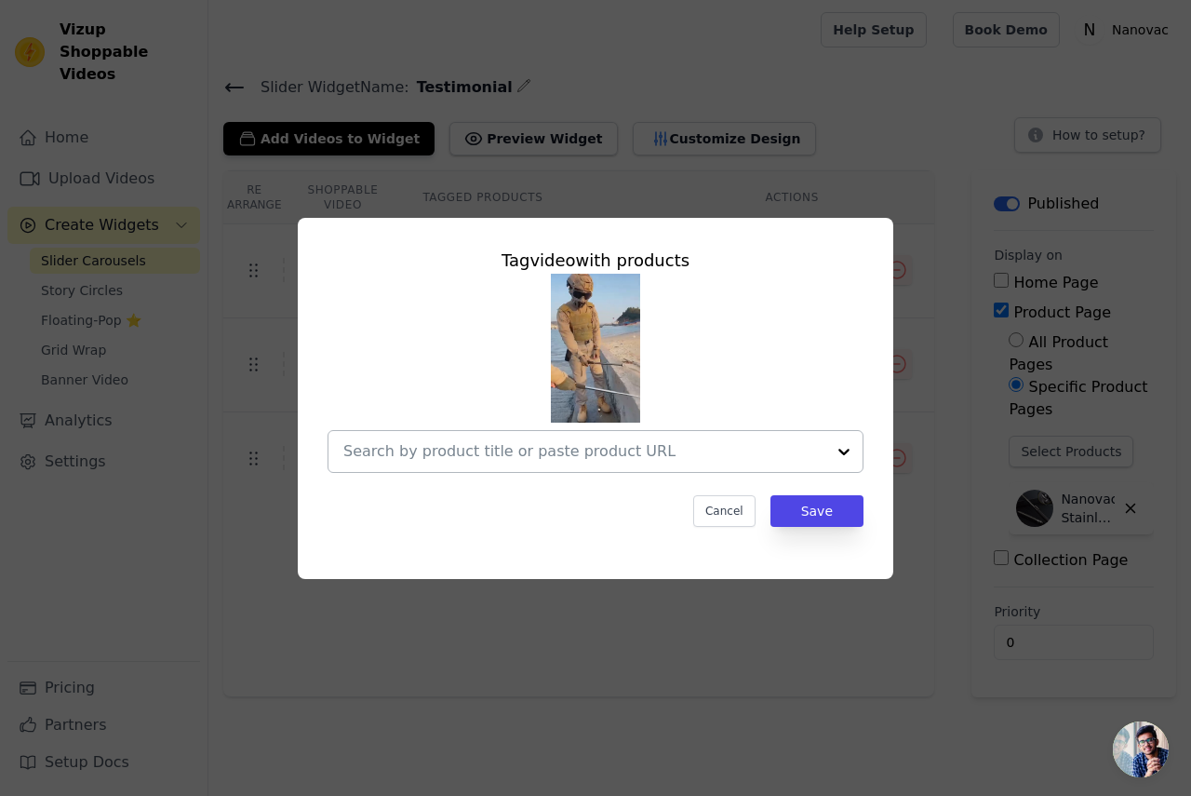
click at [840, 450] on div at bounding box center [844, 451] width 37 height 41
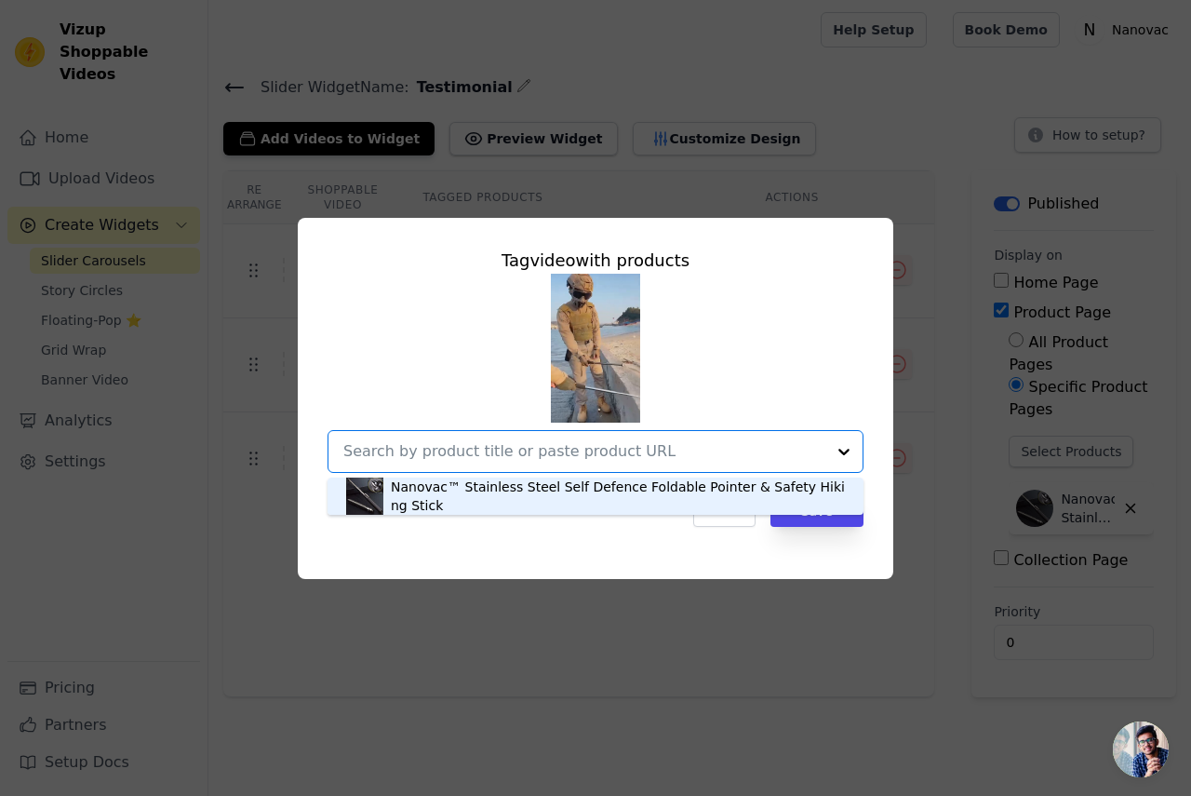
click at [763, 487] on div "Nanovac™ Stainless Steel Self Defence Foldable Pointer & Safety Hiking Stick" at bounding box center [618, 496] width 454 height 37
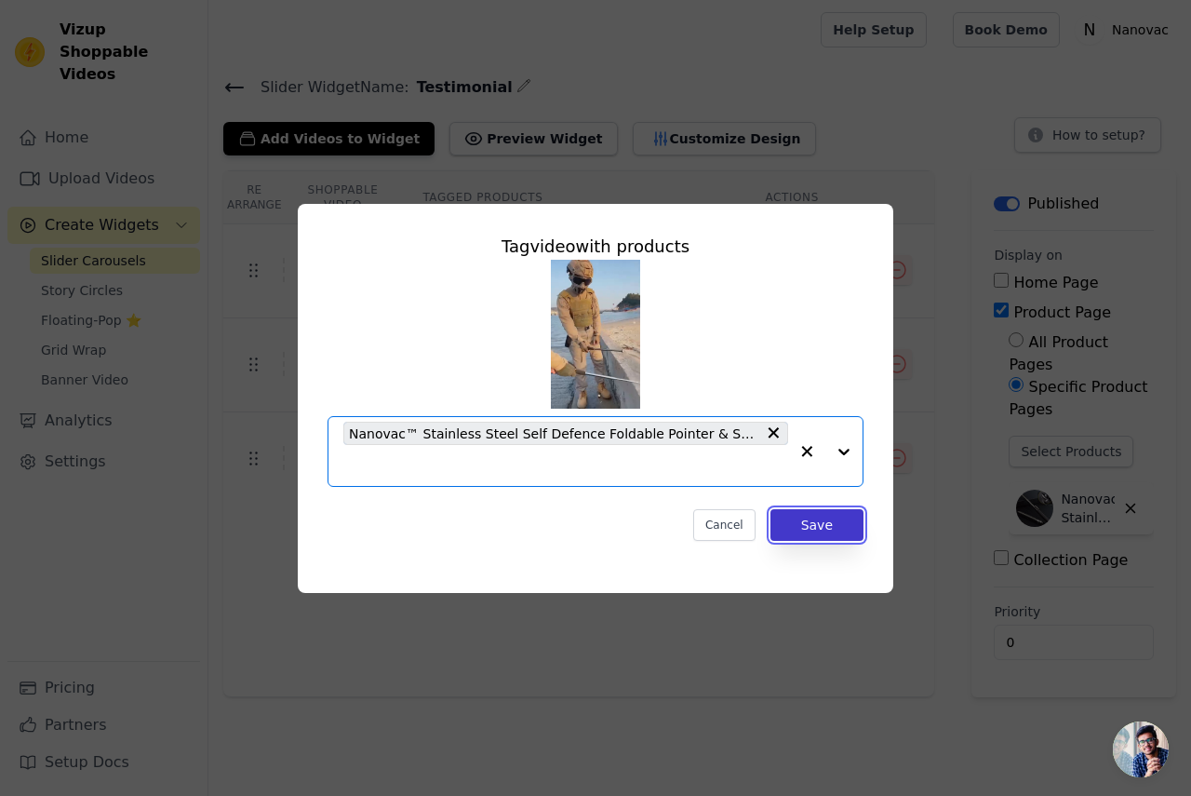
click at [813, 526] on button "Save" at bounding box center [817, 525] width 93 height 32
